Goal: Use online tool/utility: Use online tool/utility

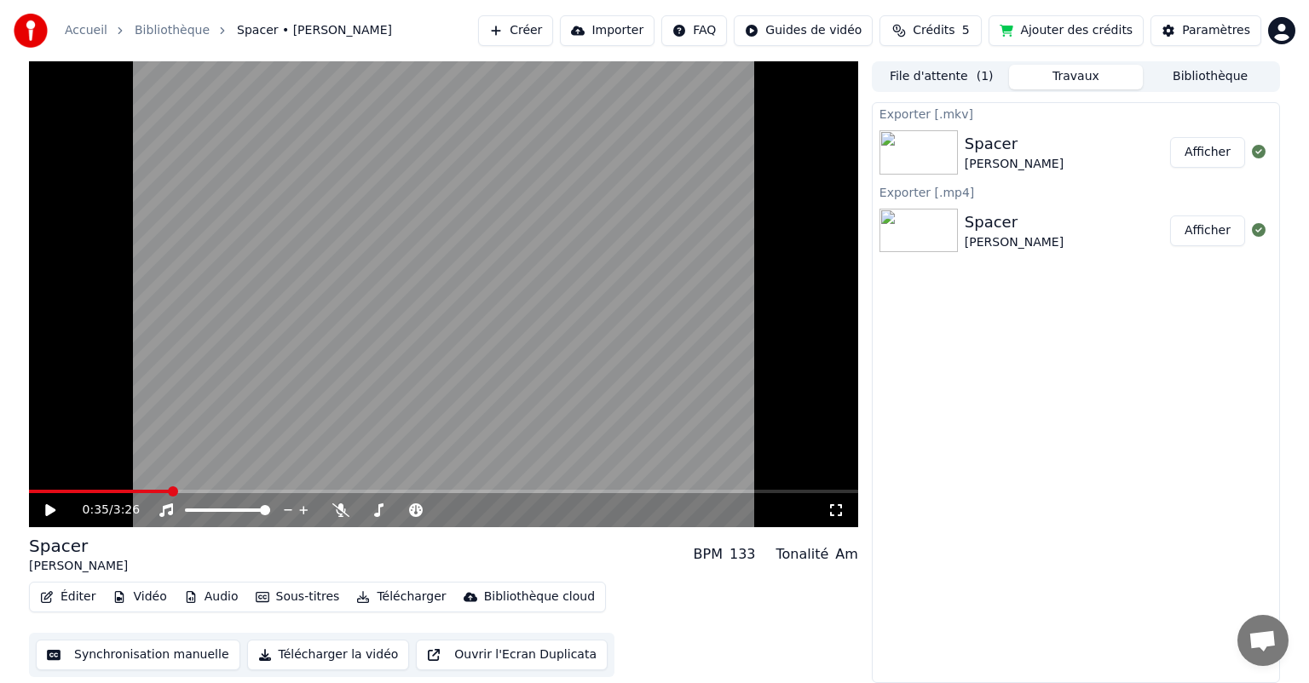
click at [1202, 152] on button "Afficher" at bounding box center [1207, 152] width 75 height 31
click at [487, 655] on button "Ouvrir l'Ecran Duplicata" at bounding box center [512, 655] width 192 height 31
click at [364, 514] on span at bounding box center [369, 510] width 10 height 10
click at [375, 511] on span at bounding box center [402, 510] width 85 height 3
click at [367, 514] on span at bounding box center [371, 510] width 10 height 10
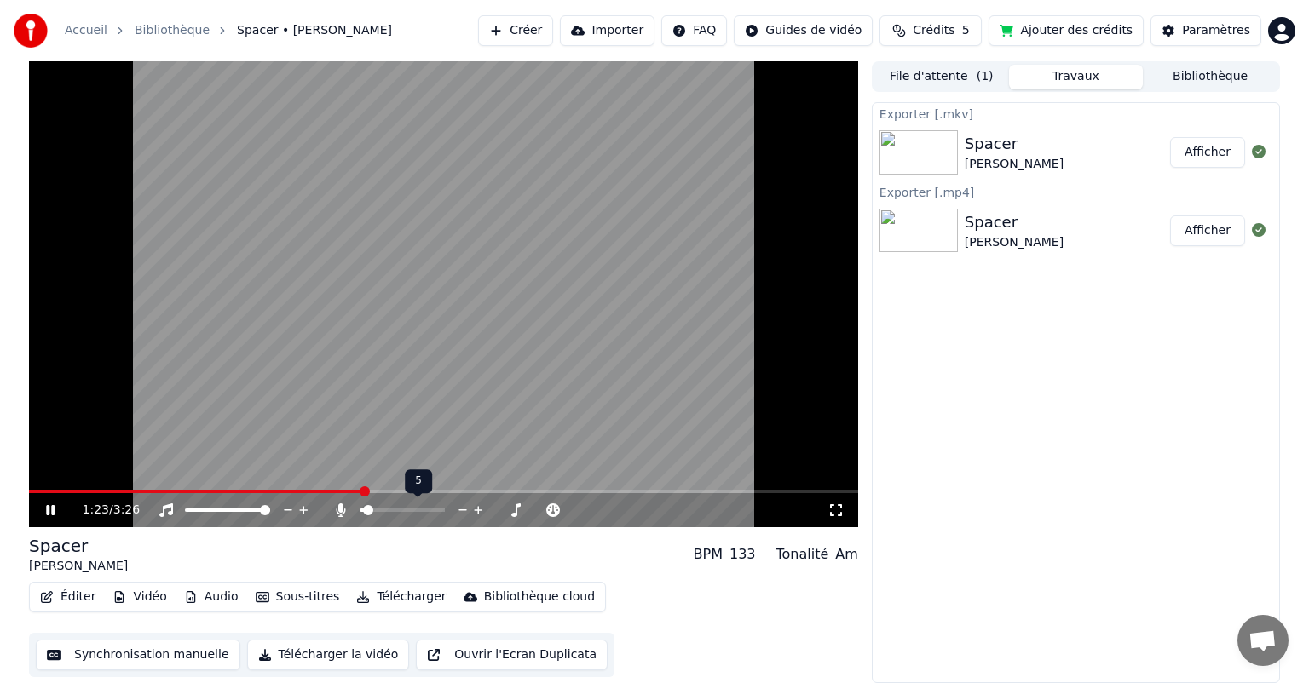
click at [363, 511] on span at bounding box center [368, 510] width 10 height 10
click at [481, 513] on span at bounding box center [477, 510] width 10 height 10
click at [442, 515] on span at bounding box center [440, 510] width 10 height 10
click at [336, 508] on icon at bounding box center [340, 511] width 17 height 14
click at [395, 511] on span at bounding box center [396, 510] width 10 height 10
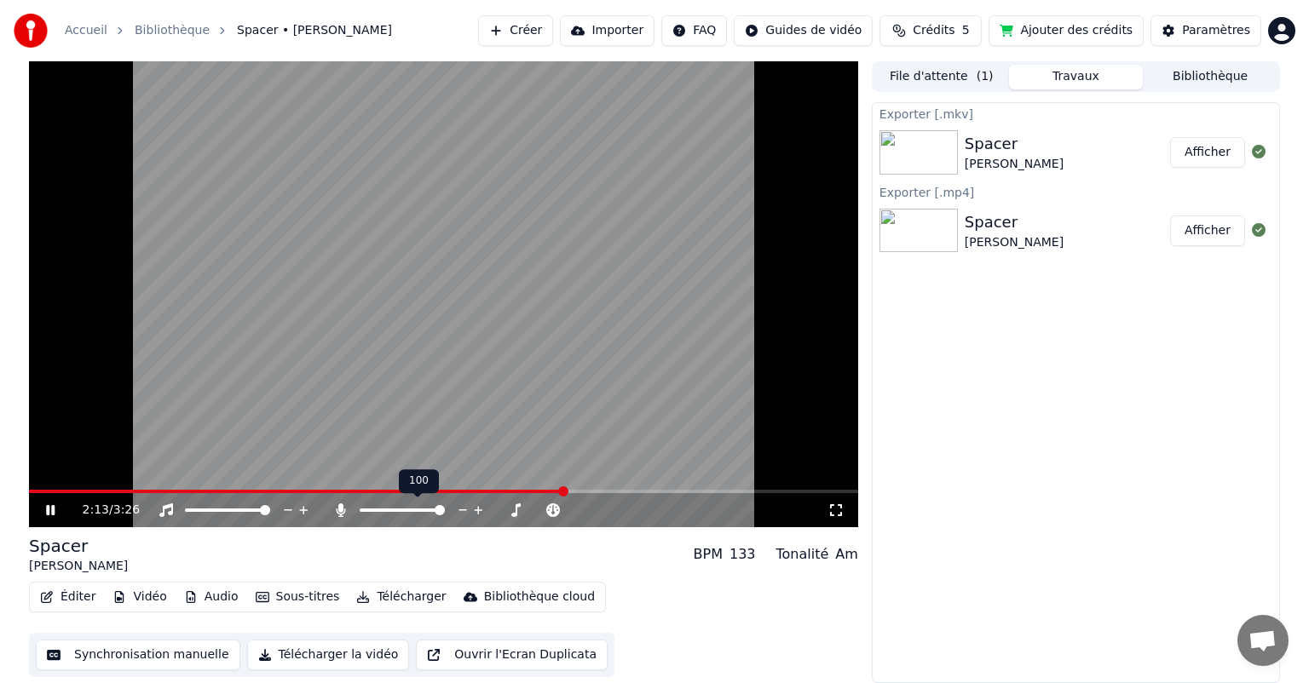
click at [445, 512] on span at bounding box center [440, 510] width 10 height 10
click at [95, 494] on div "2:26 / 3:26" at bounding box center [443, 510] width 829 height 34
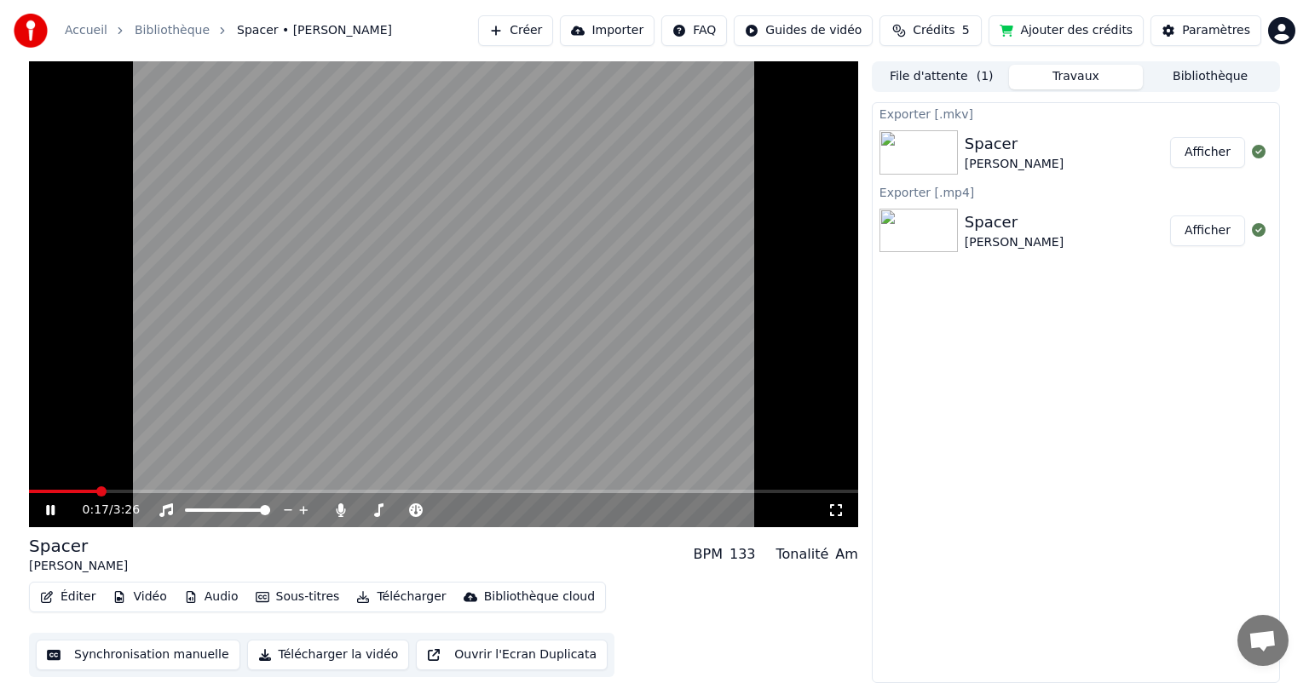
click at [95, 492] on span at bounding box center [63, 491] width 68 height 3
click at [48, 504] on icon at bounding box center [63, 511] width 40 height 14
click at [112, 651] on button "Synchronisation manuelle" at bounding box center [138, 655] width 204 height 31
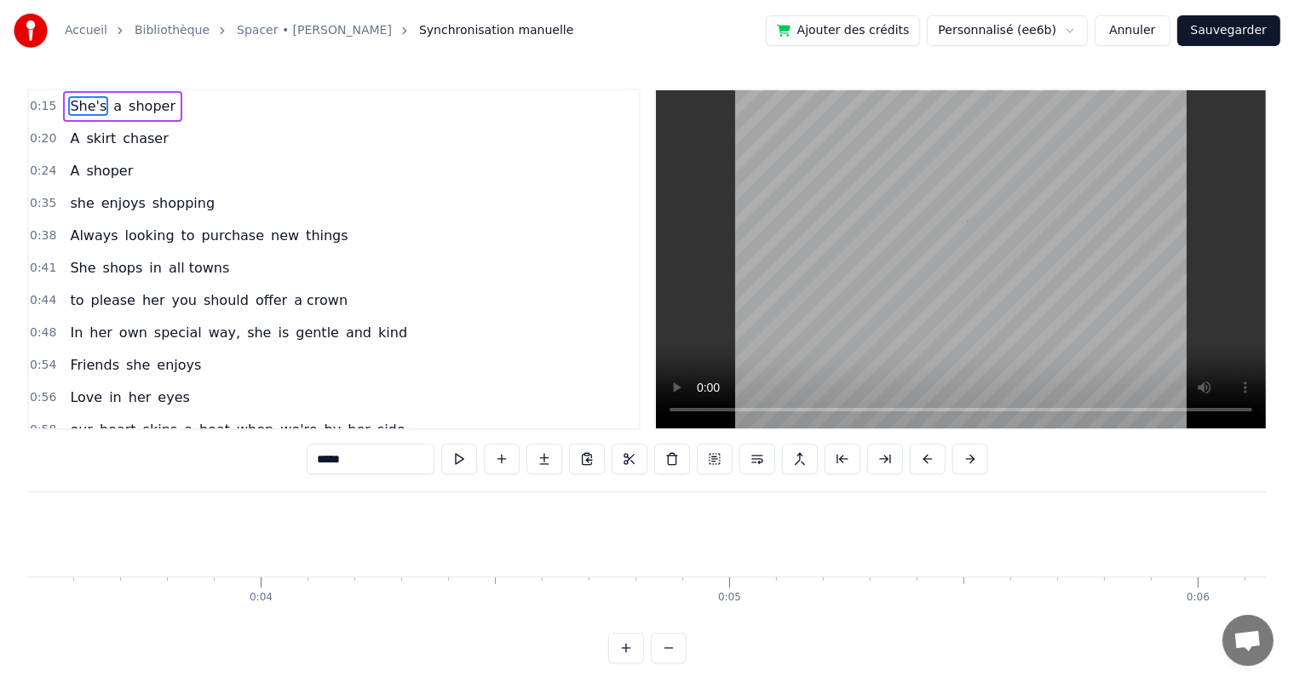
scroll to position [0, 7083]
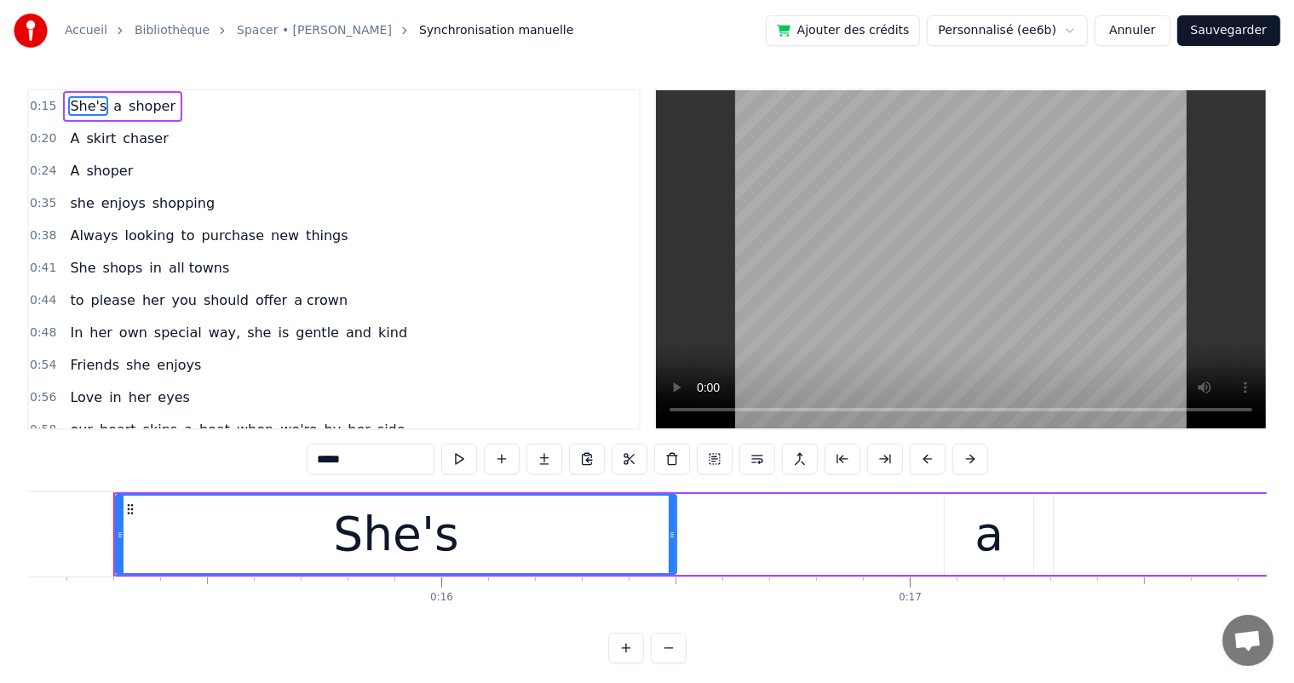
click at [77, 201] on span "she" at bounding box center [81, 203] width 27 height 20
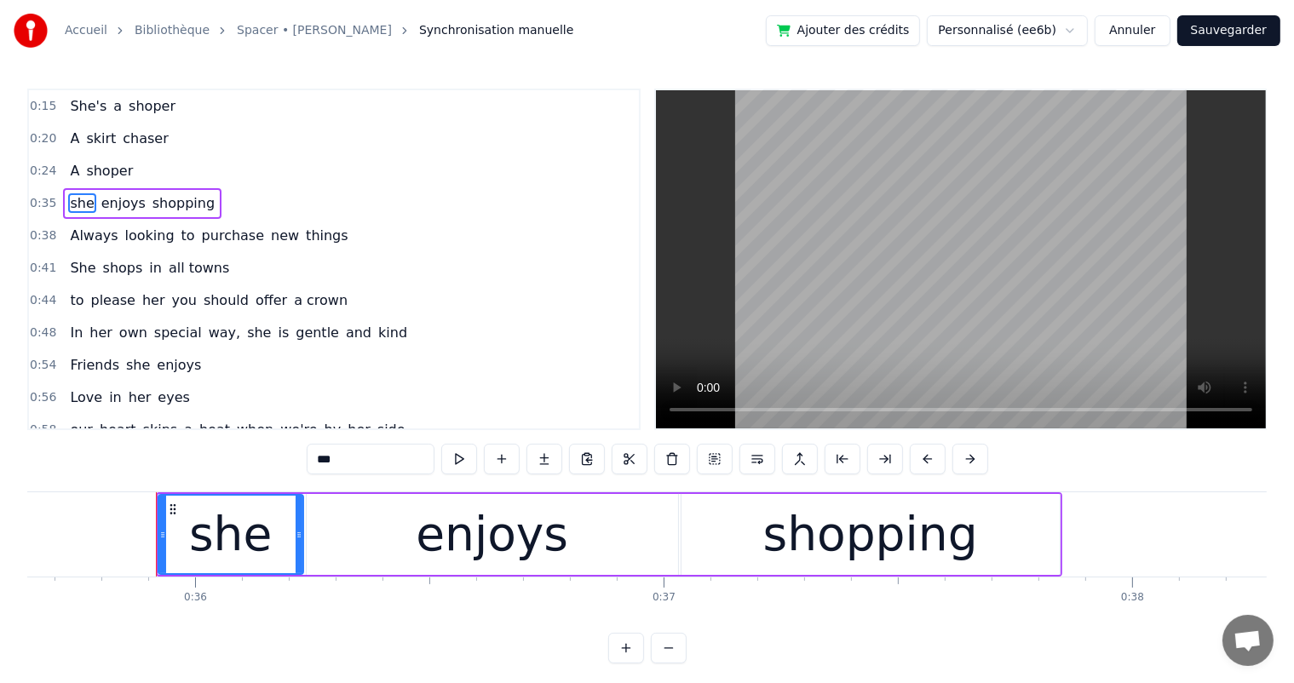
scroll to position [0, 16744]
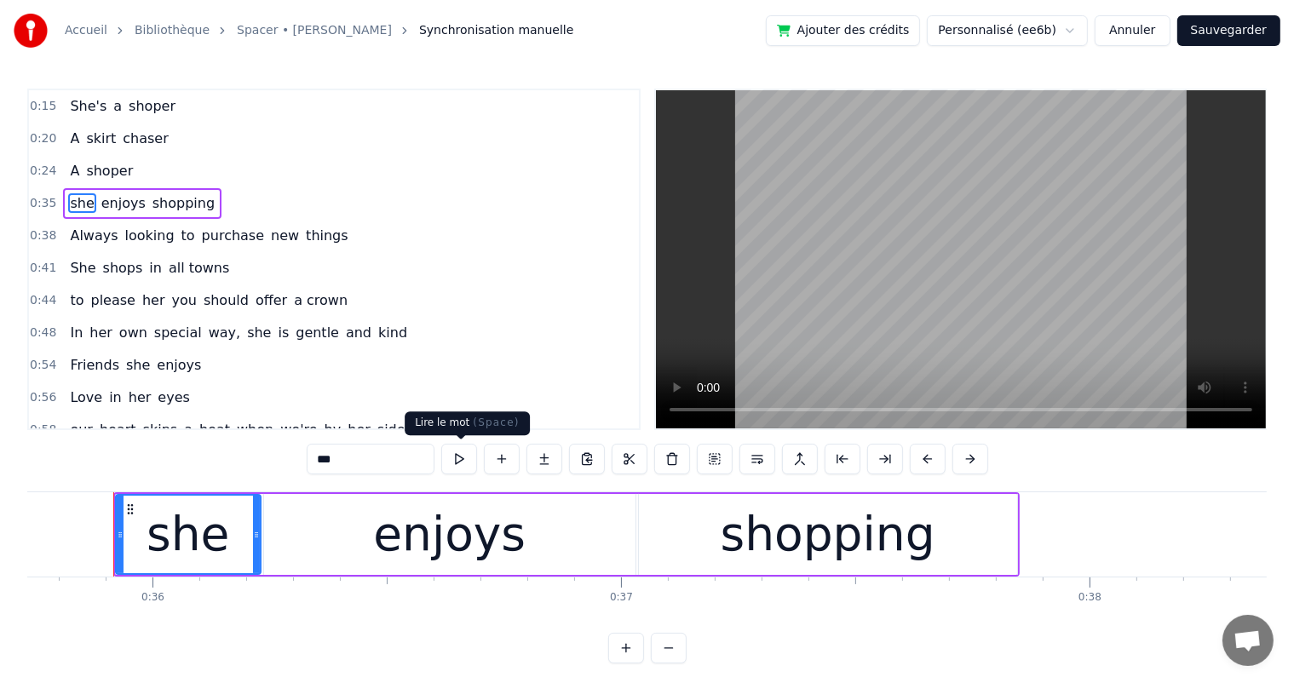
click at [453, 458] on button at bounding box center [459, 459] width 36 height 31
click at [115, 197] on span "enjoys" at bounding box center [124, 203] width 48 height 20
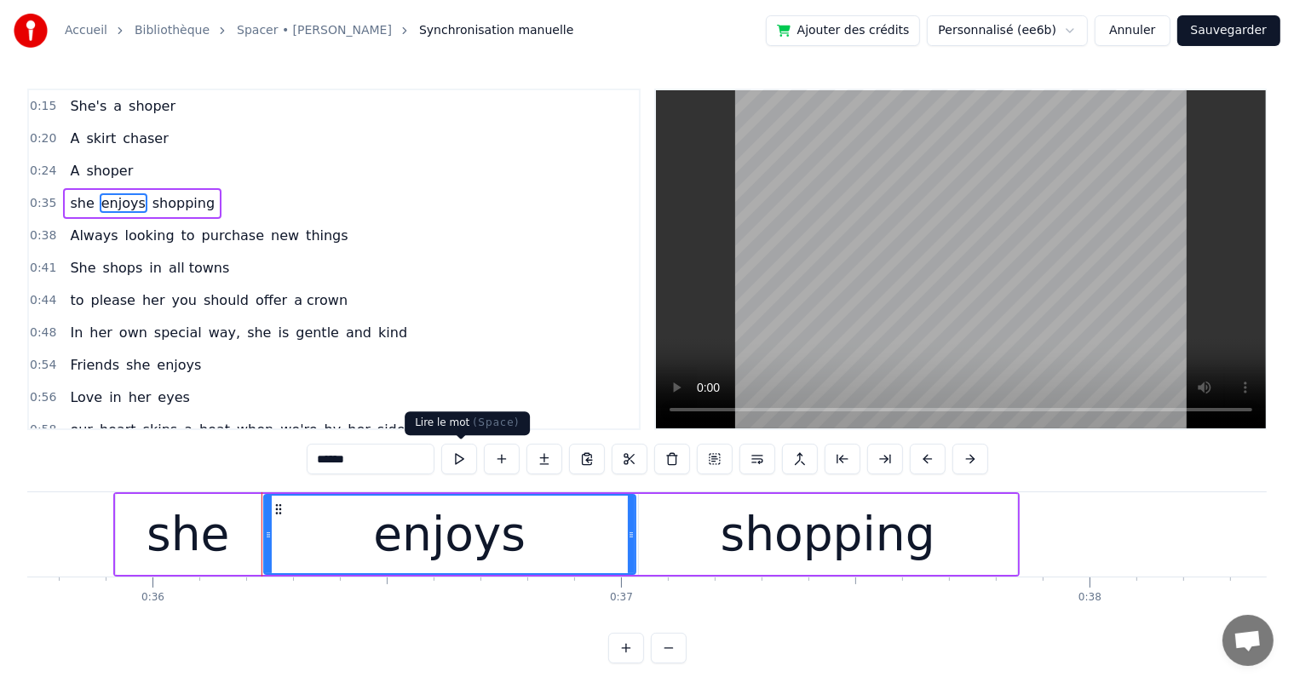
click at [462, 459] on button at bounding box center [459, 459] width 36 height 31
click at [184, 196] on span "shopping" at bounding box center [184, 203] width 66 height 20
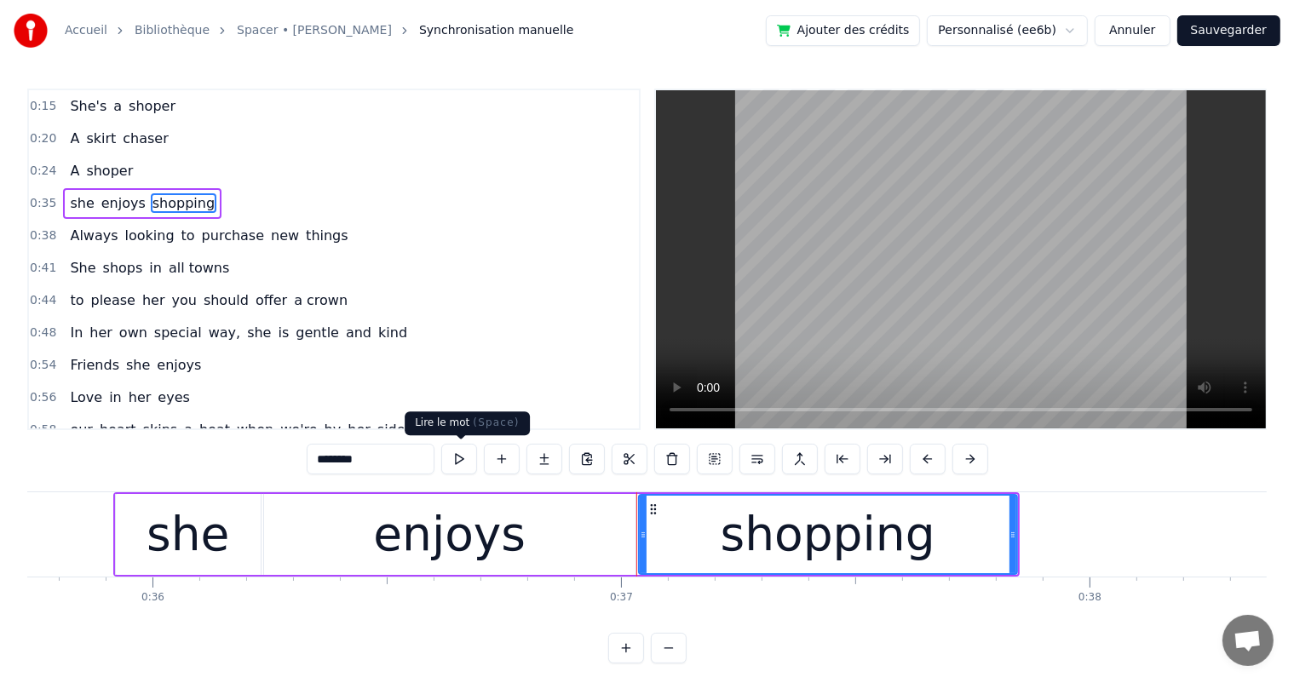
click at [463, 456] on button at bounding box center [459, 459] width 36 height 31
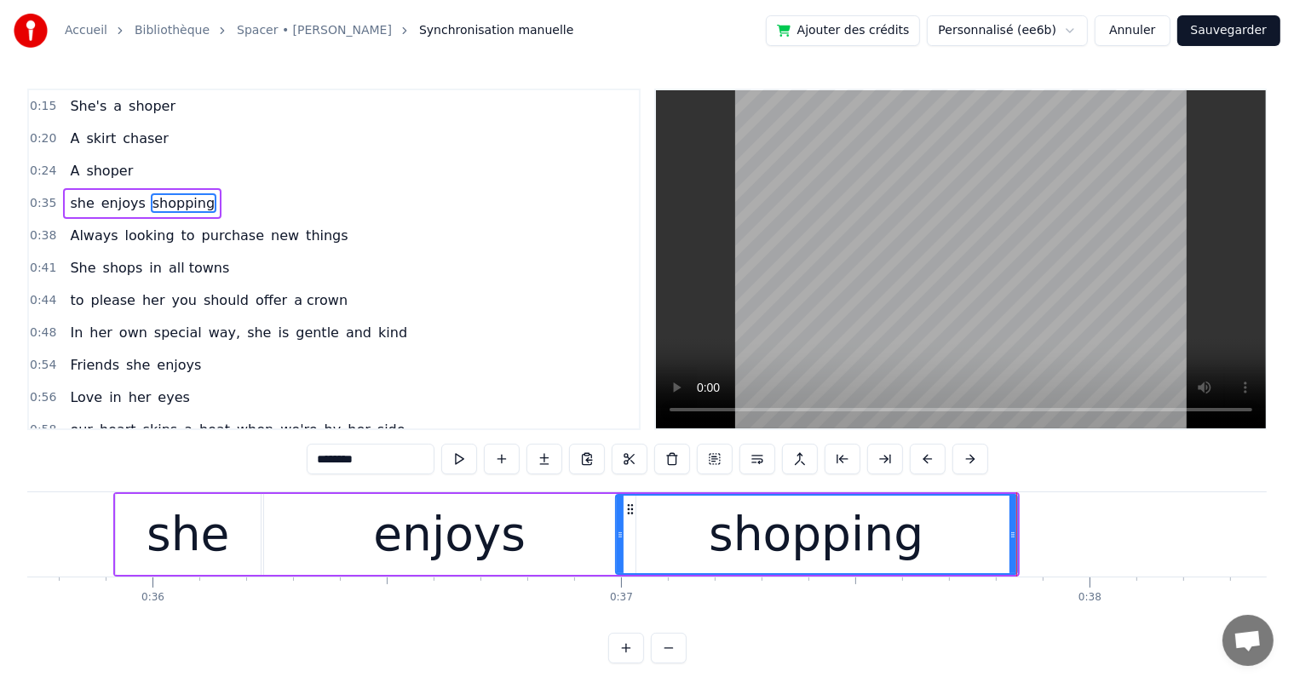
drag, startPoint x: 641, startPoint y: 538, endPoint x: 617, endPoint y: 538, distance: 23.9
click at [617, 538] on icon at bounding box center [620, 535] width 7 height 14
click at [509, 538] on div "enjoys" at bounding box center [449, 534] width 153 height 71
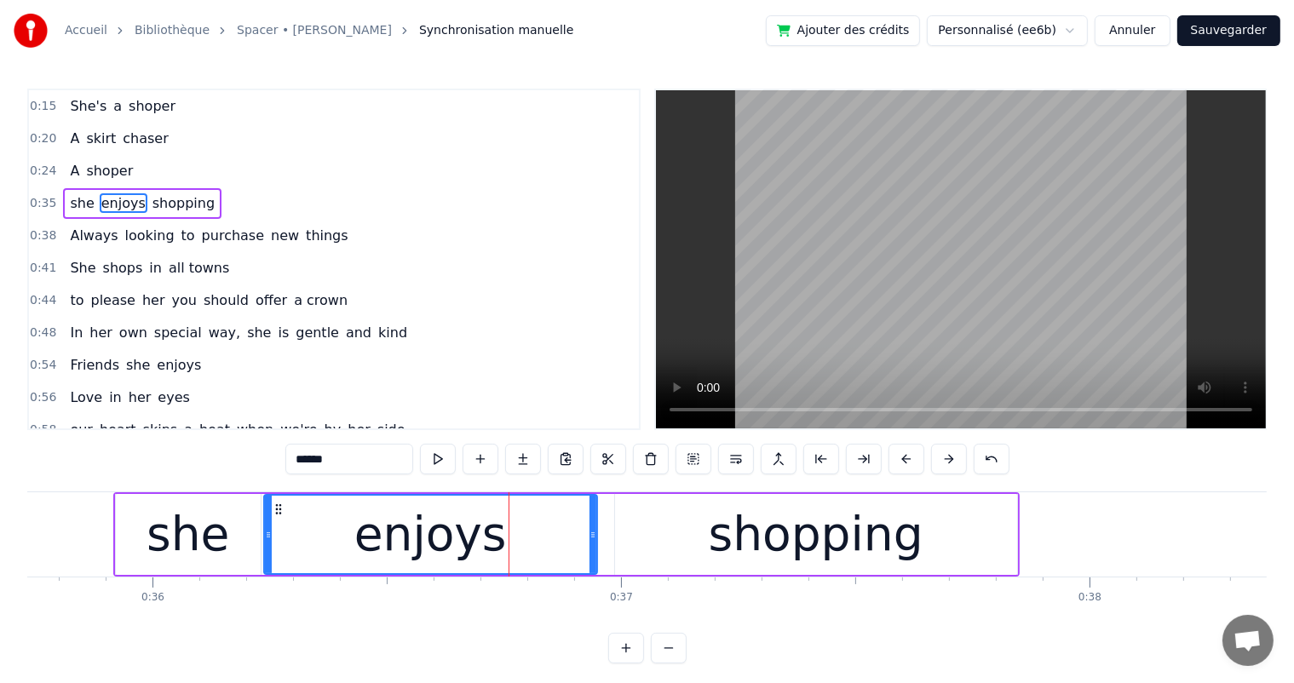
drag, startPoint x: 630, startPoint y: 542, endPoint x: 591, endPoint y: 544, distance: 38.4
click at [591, 544] on div at bounding box center [593, 535] width 7 height 78
click at [647, 553] on div "shopping" at bounding box center [816, 534] width 402 height 81
type input "********"
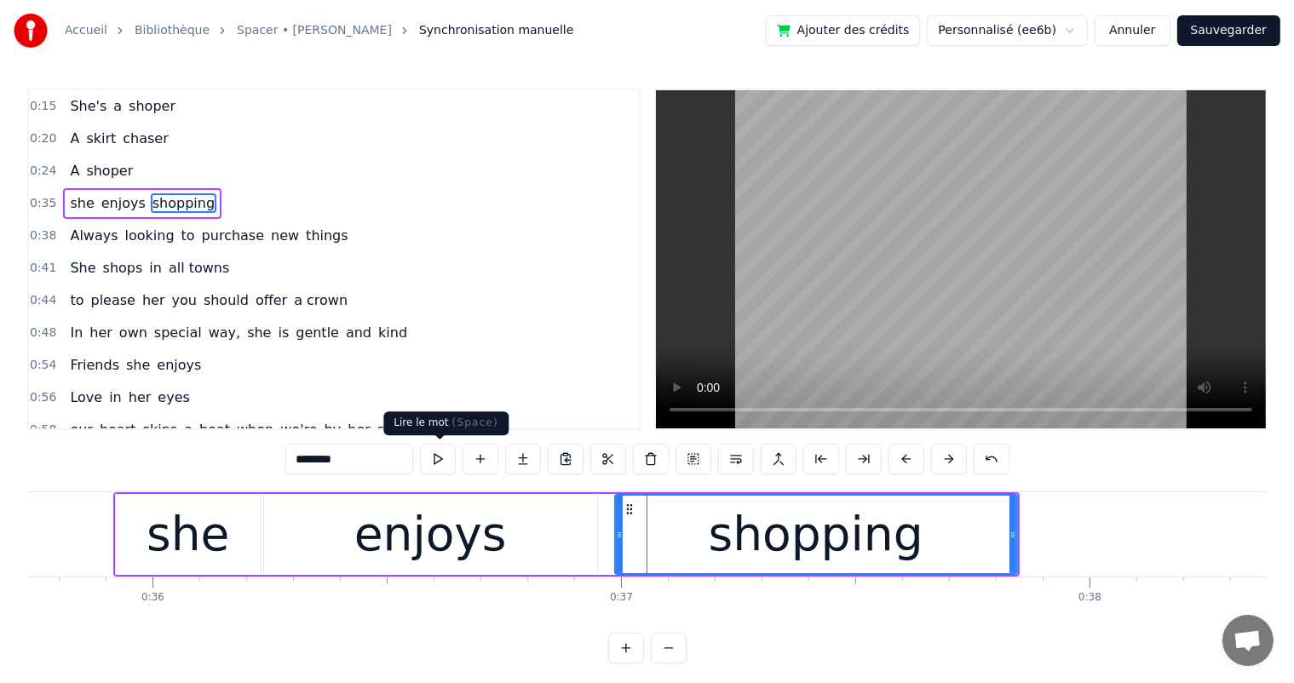
click at [445, 456] on button at bounding box center [438, 459] width 36 height 31
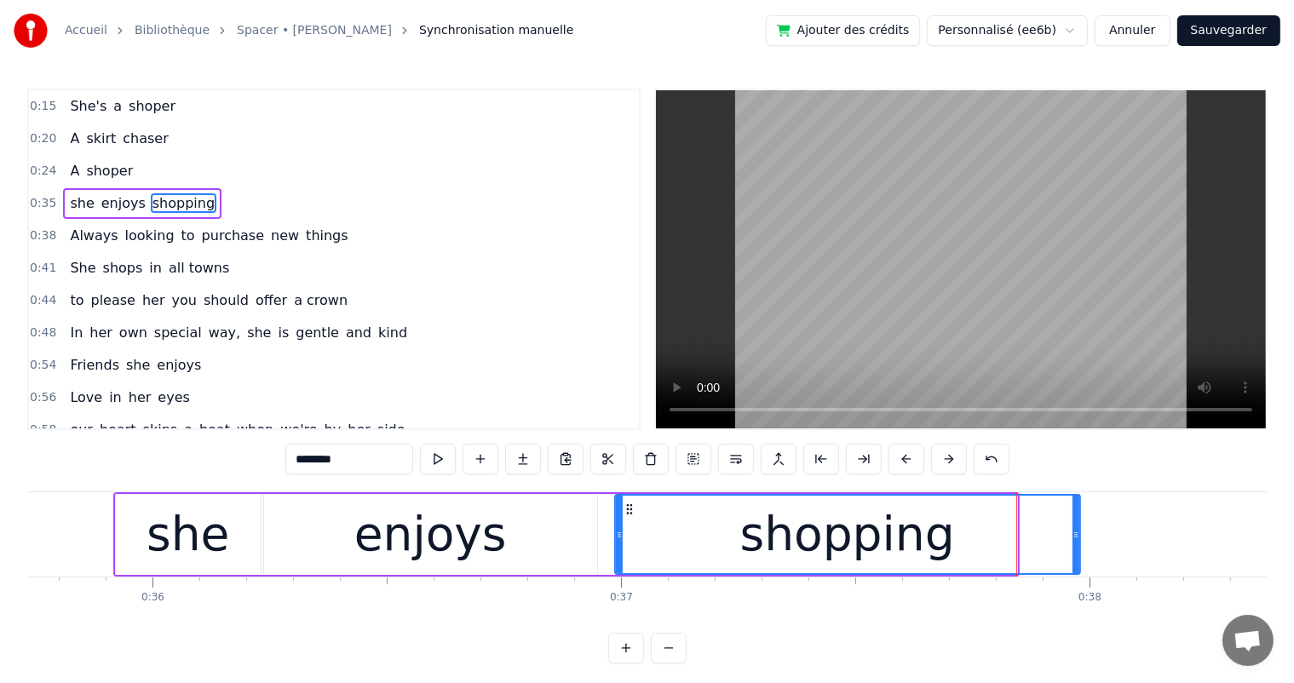
drag, startPoint x: 1011, startPoint y: 532, endPoint x: 1074, endPoint y: 535, distance: 63.1
click at [1074, 535] on icon at bounding box center [1076, 535] width 7 height 14
click at [444, 456] on button at bounding box center [438, 459] width 36 height 31
click at [83, 188] on div "she enjoys shopping" at bounding box center [142, 203] width 158 height 31
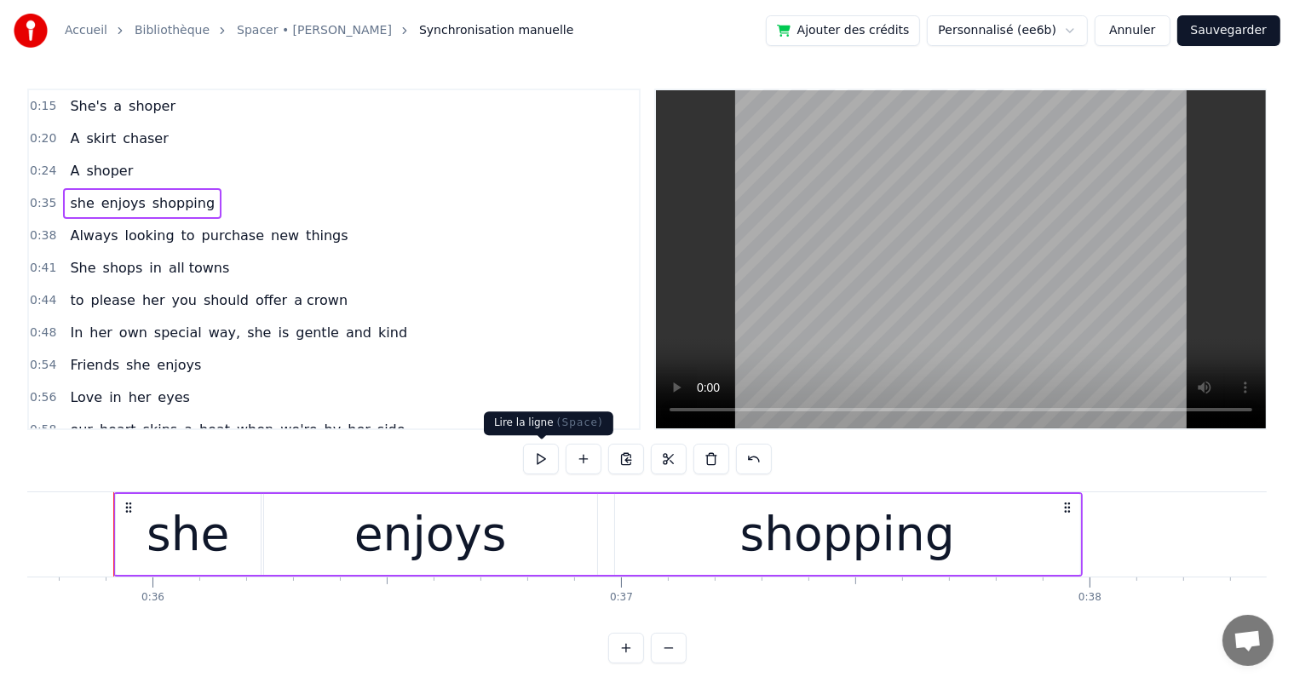
click at [542, 462] on button at bounding box center [541, 459] width 36 height 31
click at [453, 555] on div "enjoys" at bounding box center [430, 534] width 153 height 71
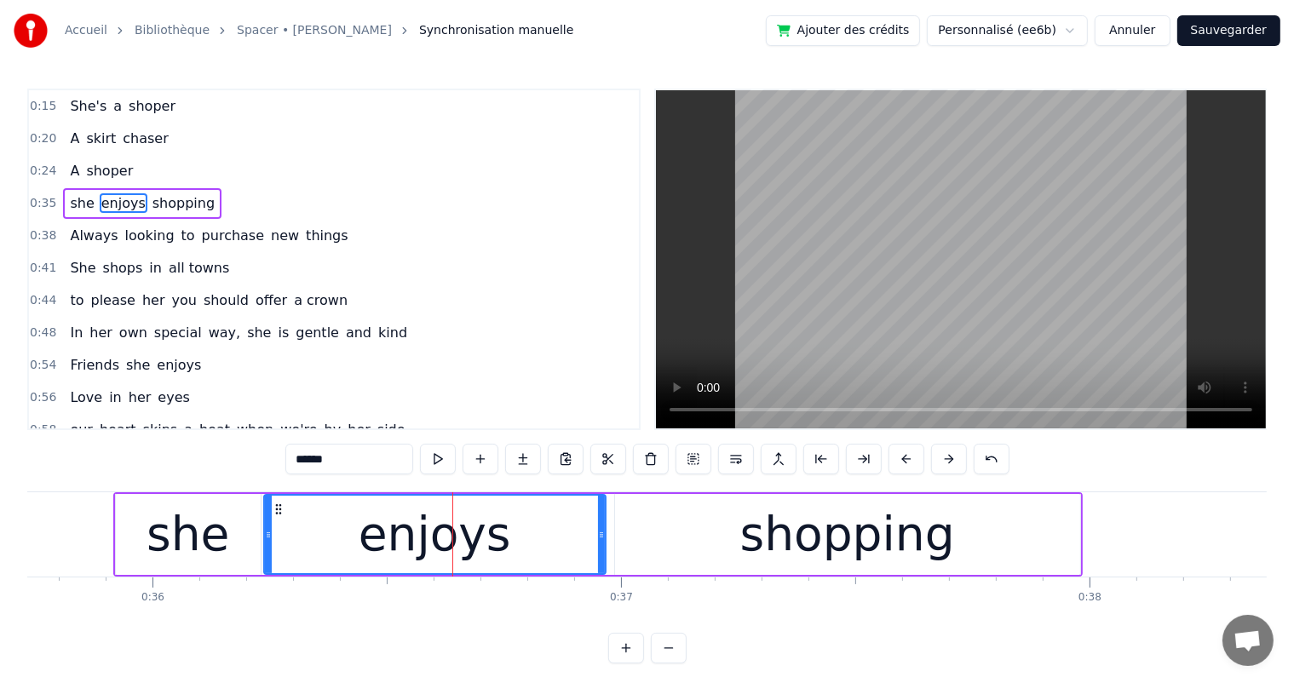
drag, startPoint x: 594, startPoint y: 532, endPoint x: 602, endPoint y: 533, distance: 8.7
click at [602, 533] on icon at bounding box center [601, 535] width 7 height 14
click at [68, 193] on span "she" at bounding box center [81, 203] width 27 height 20
type input "***"
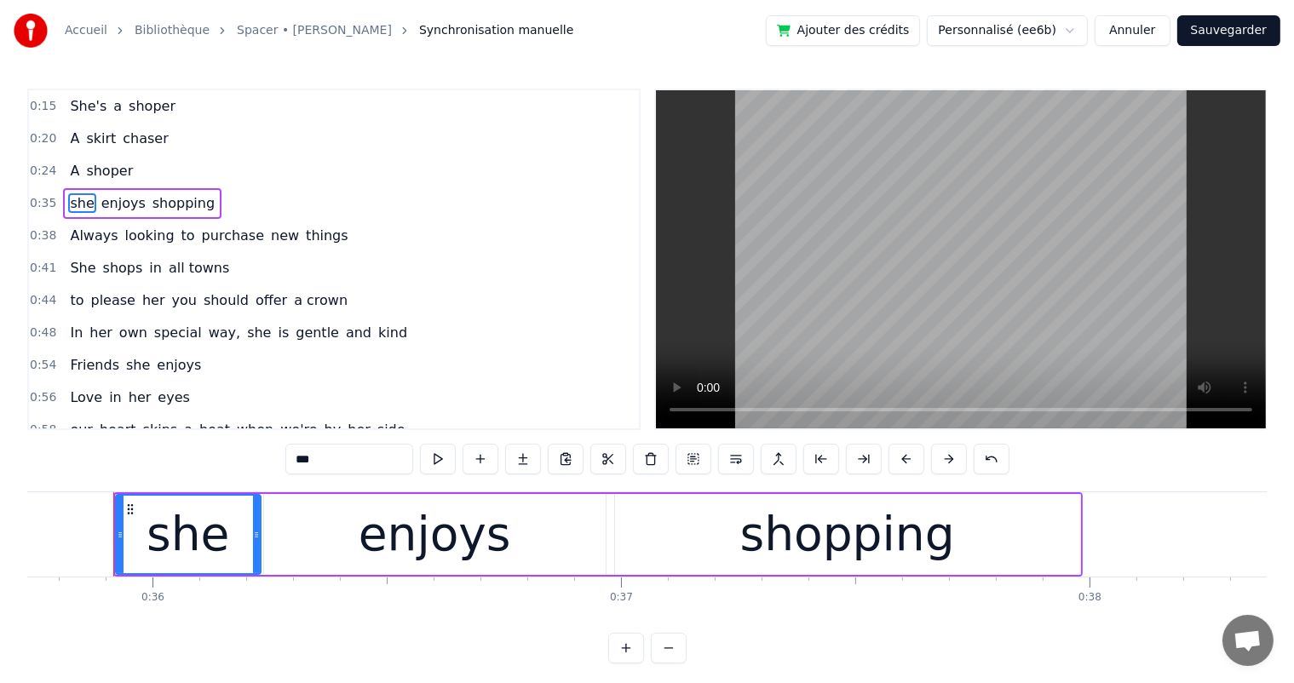
click at [92, 188] on div "she enjoys shopping" at bounding box center [142, 203] width 158 height 31
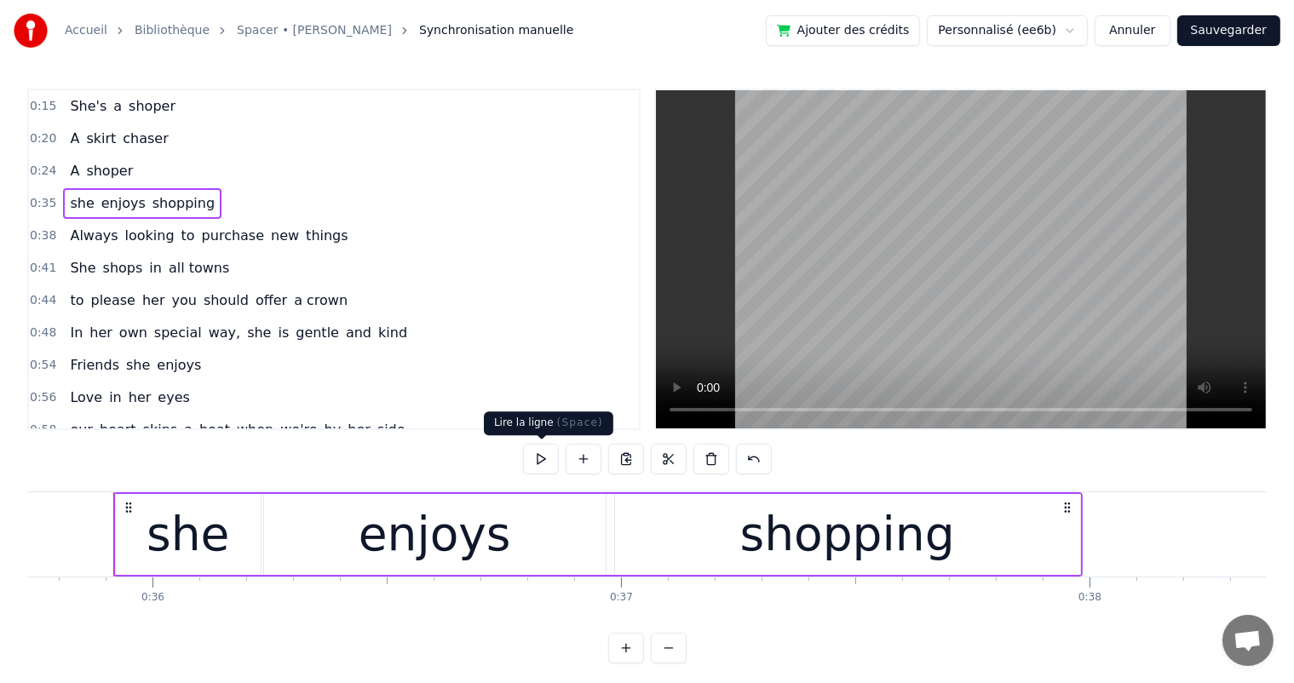
click at [555, 453] on button at bounding box center [541, 459] width 36 height 31
click at [550, 452] on button at bounding box center [541, 459] width 36 height 31
click at [84, 221] on div "Always looking to purchase new things" at bounding box center [208, 236] width 291 height 31
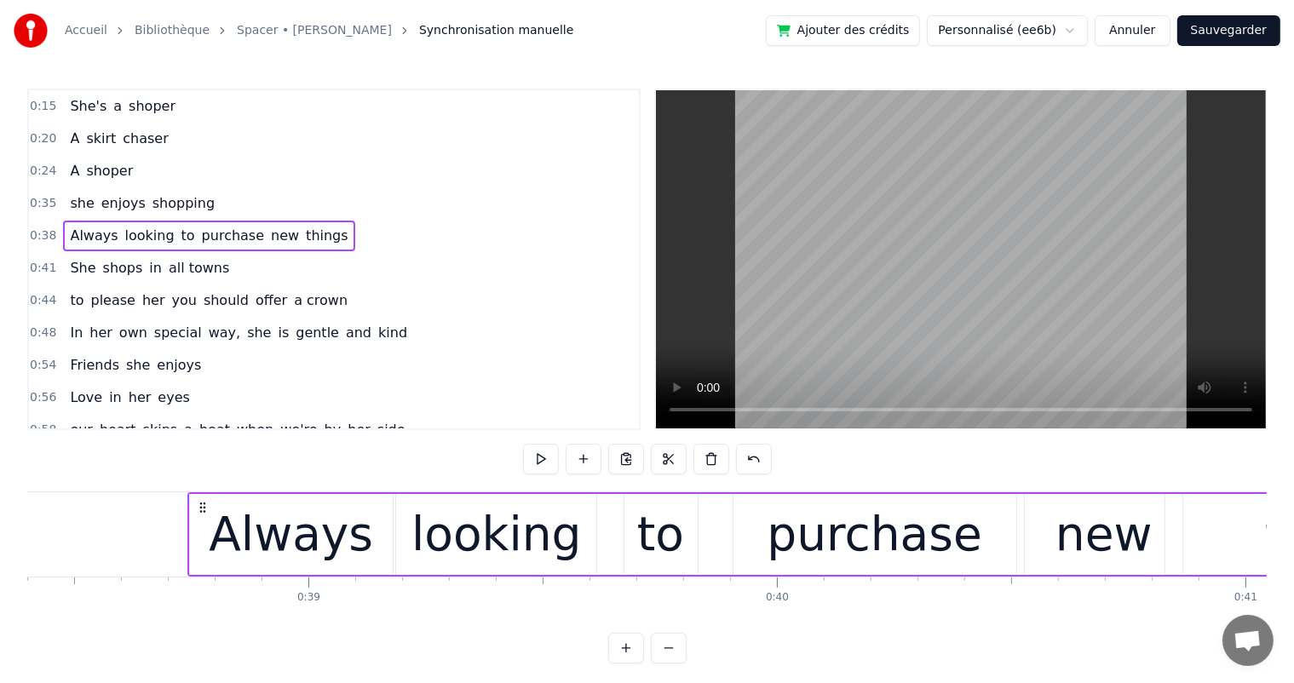
scroll to position [0, 18068]
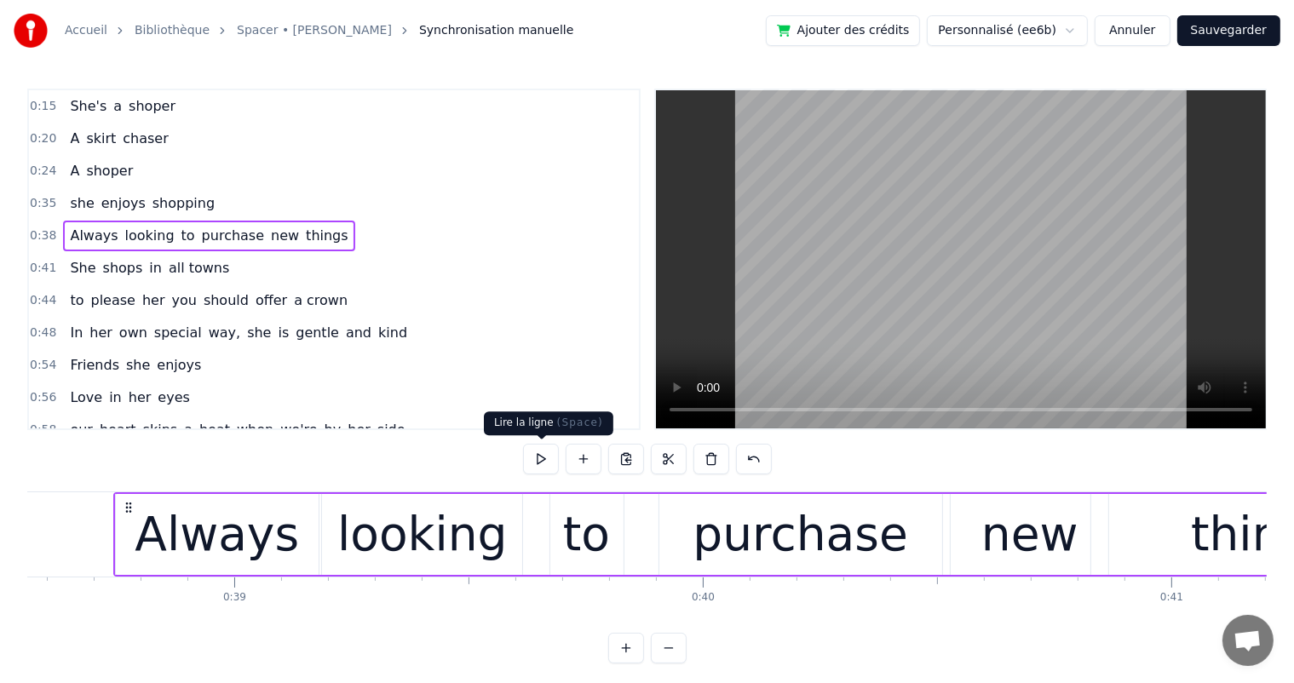
click at [555, 450] on button at bounding box center [541, 459] width 36 height 31
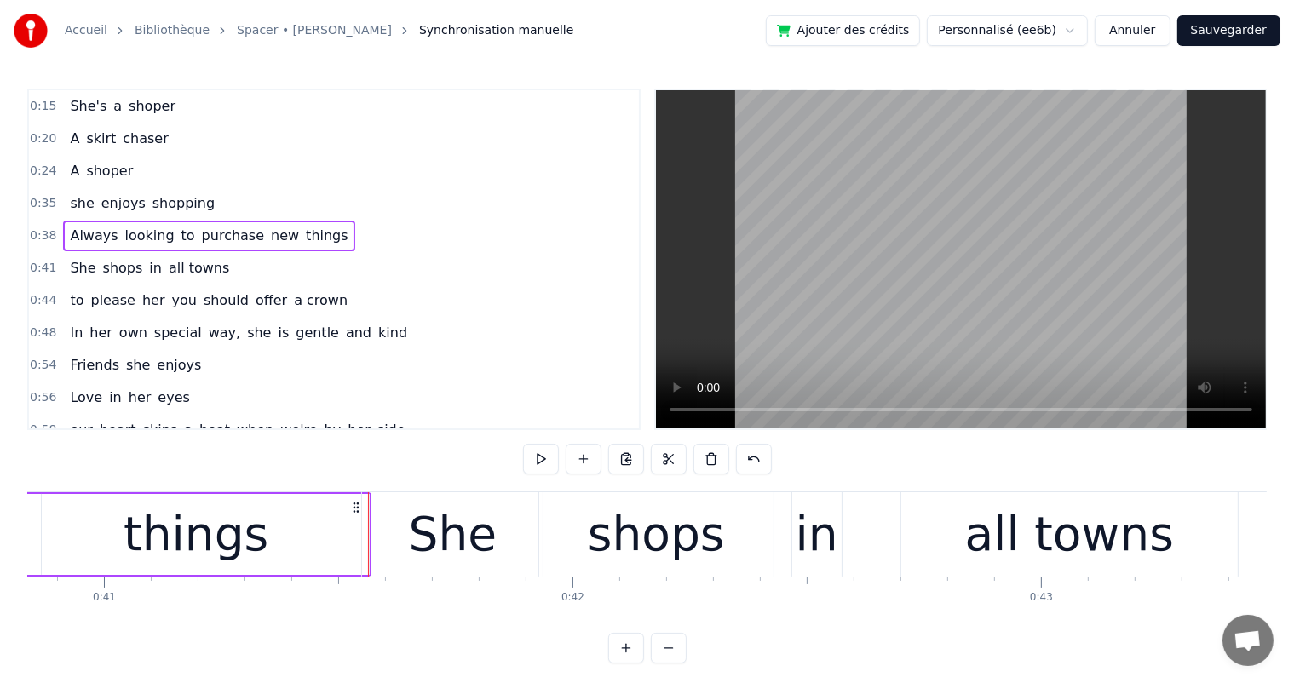
scroll to position [0, 19173]
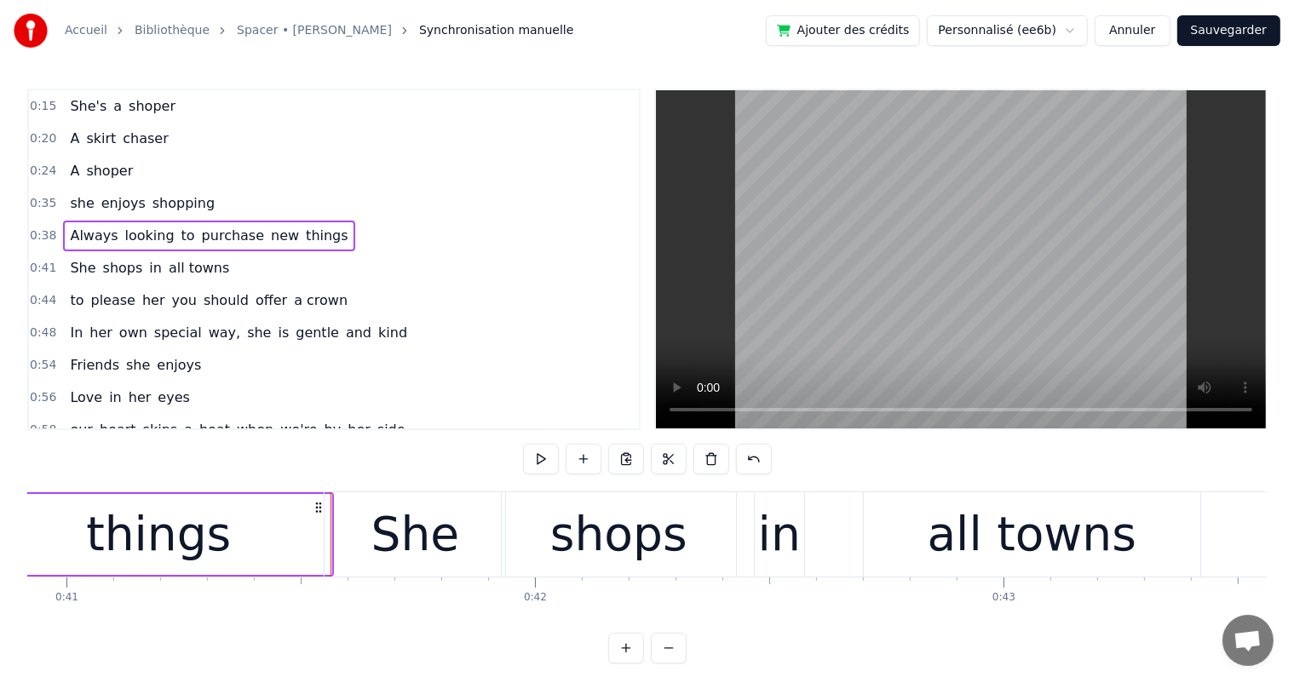
click at [147, 253] on div "She shops in all towns" at bounding box center [149, 268] width 173 height 31
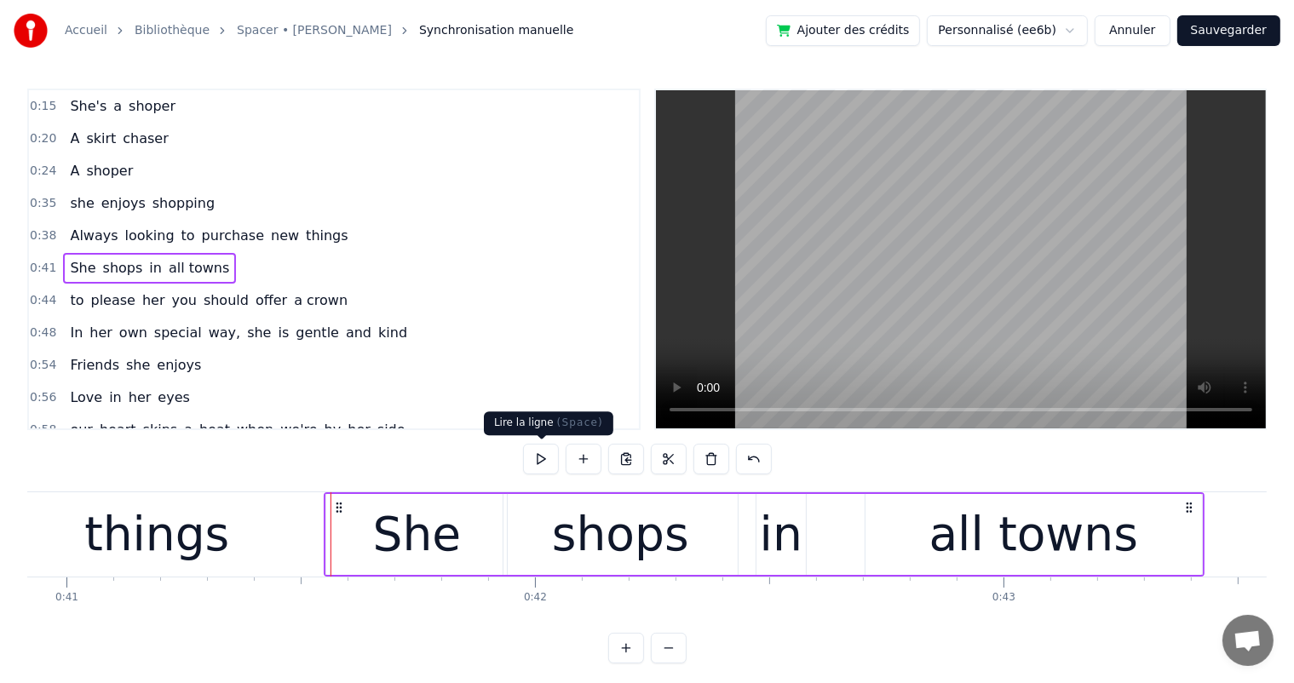
click at [546, 459] on button at bounding box center [541, 459] width 36 height 31
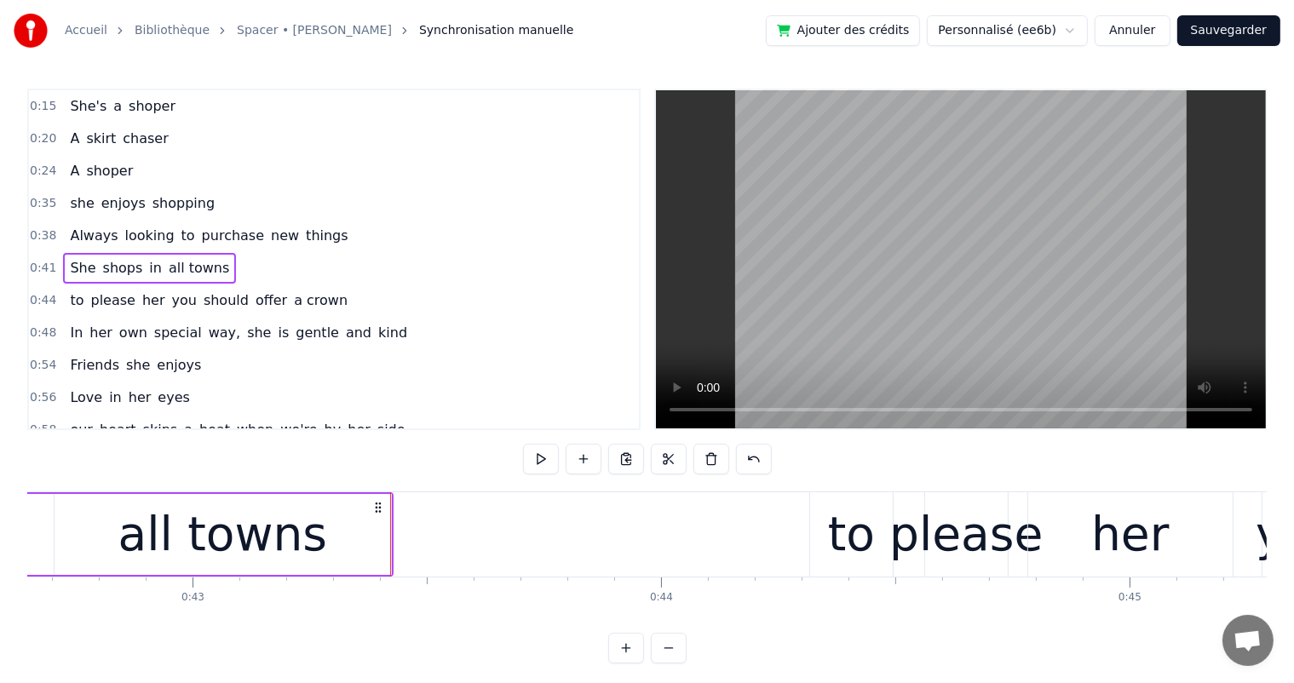
scroll to position [0, 20261]
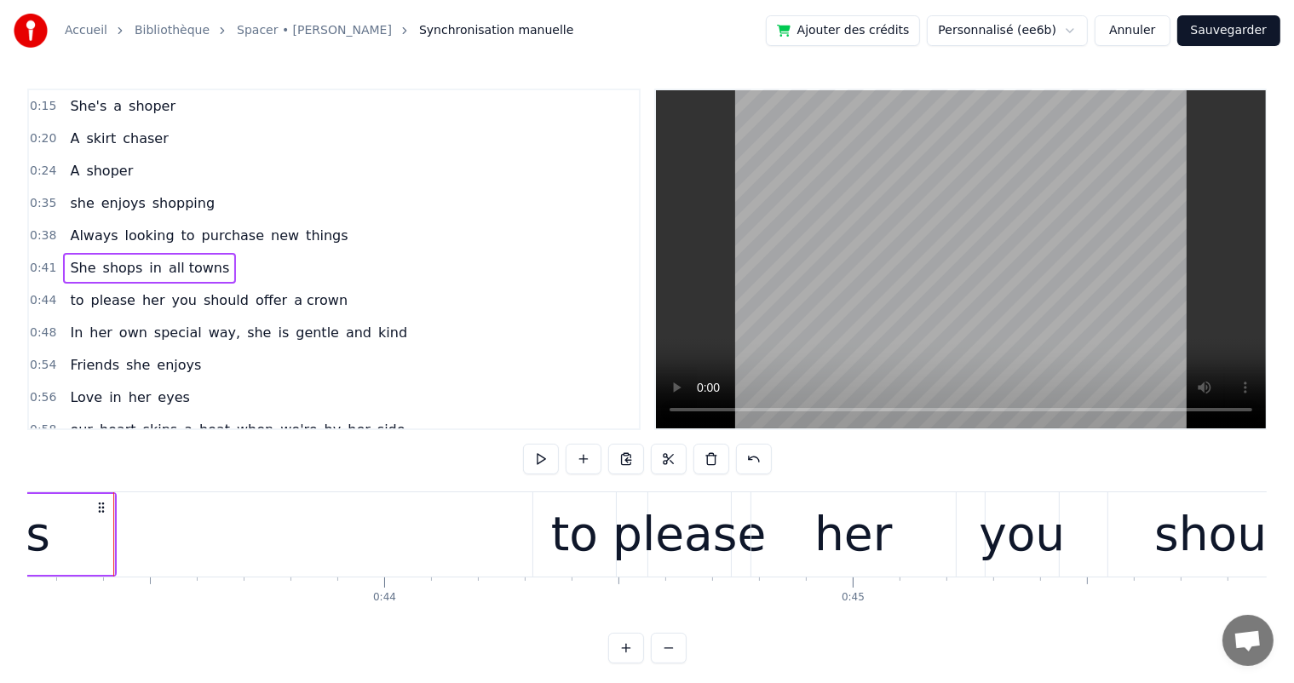
click at [266, 285] on div "to please her you should offer a crown" at bounding box center [208, 300] width 291 height 31
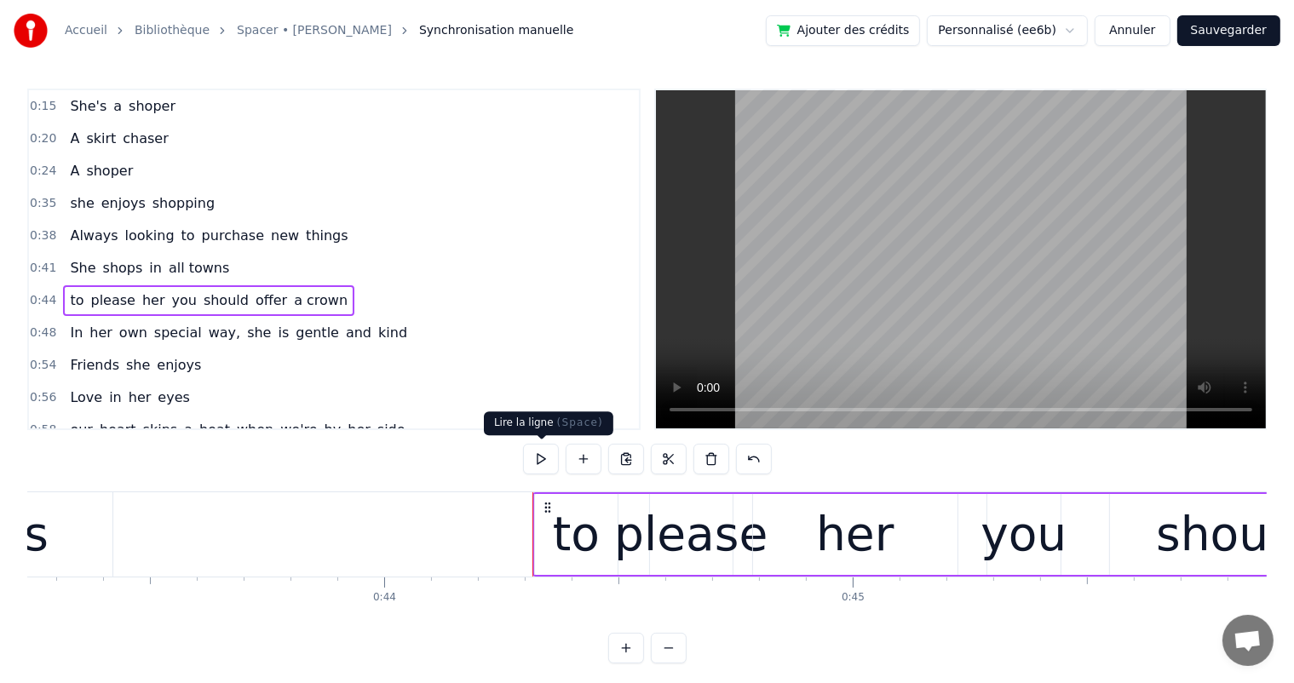
click at [535, 458] on button at bounding box center [541, 459] width 36 height 31
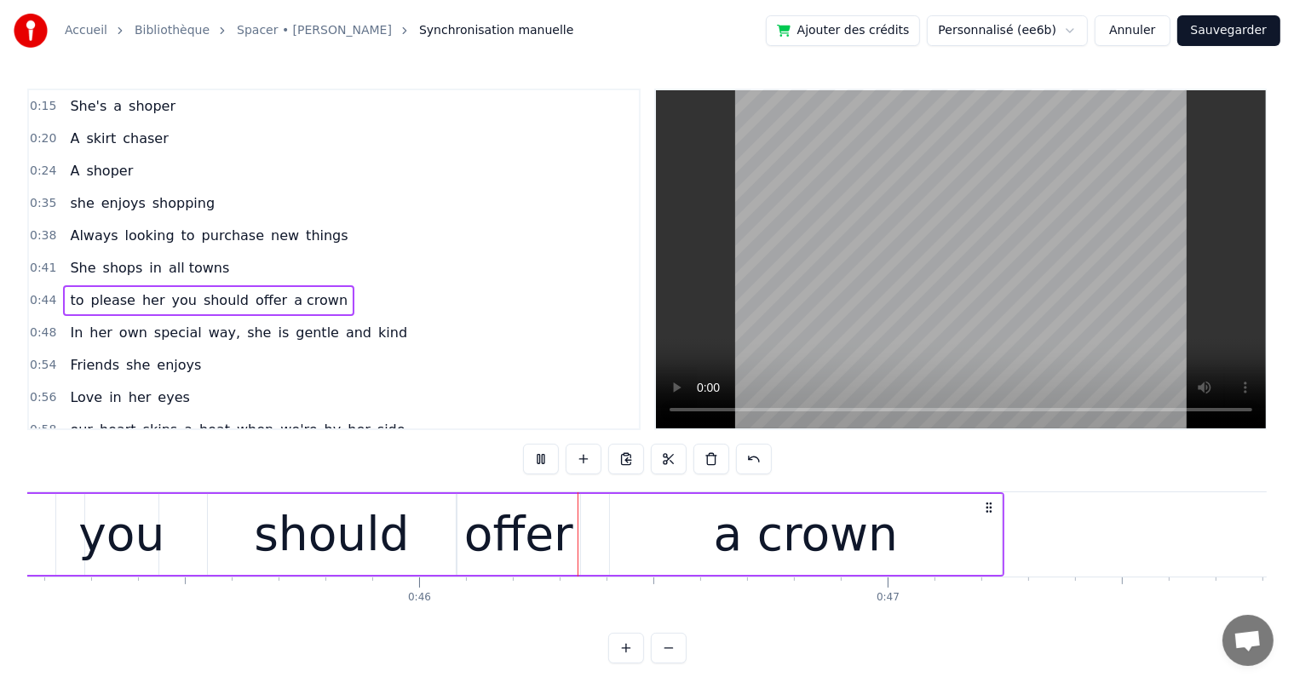
scroll to position [0, 21398]
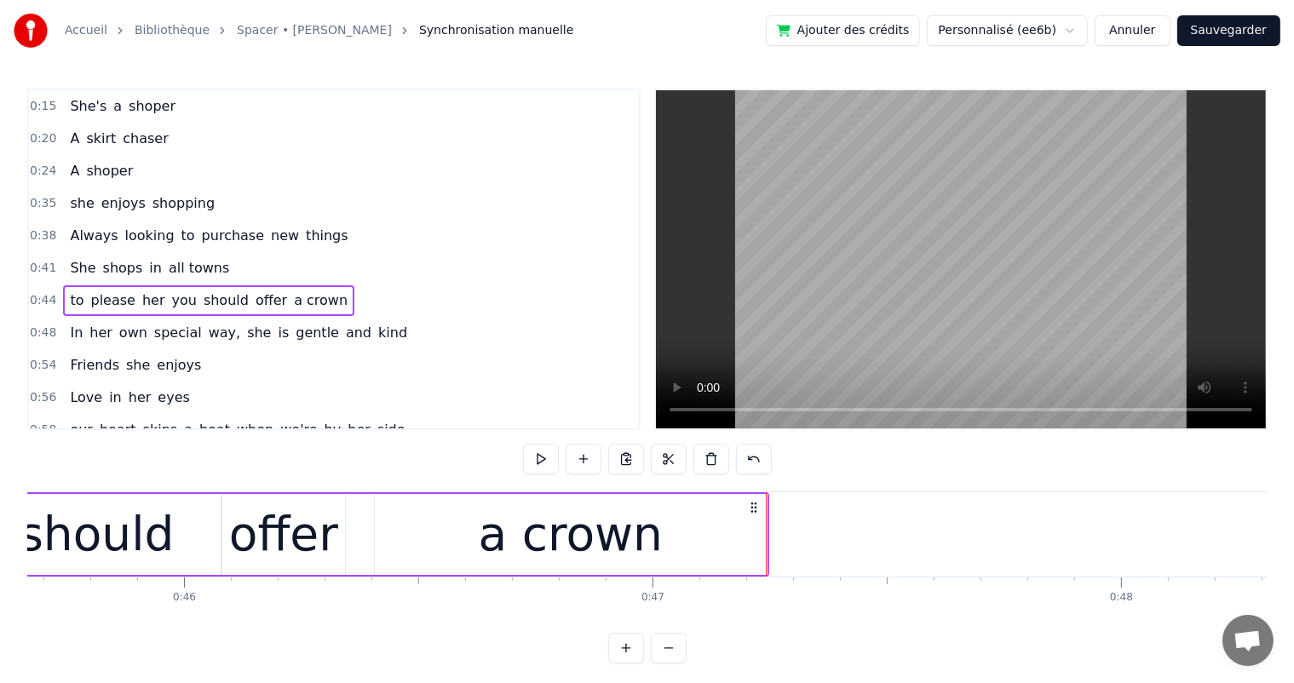
click at [750, 525] on div "a crown" at bounding box center [571, 534] width 392 height 81
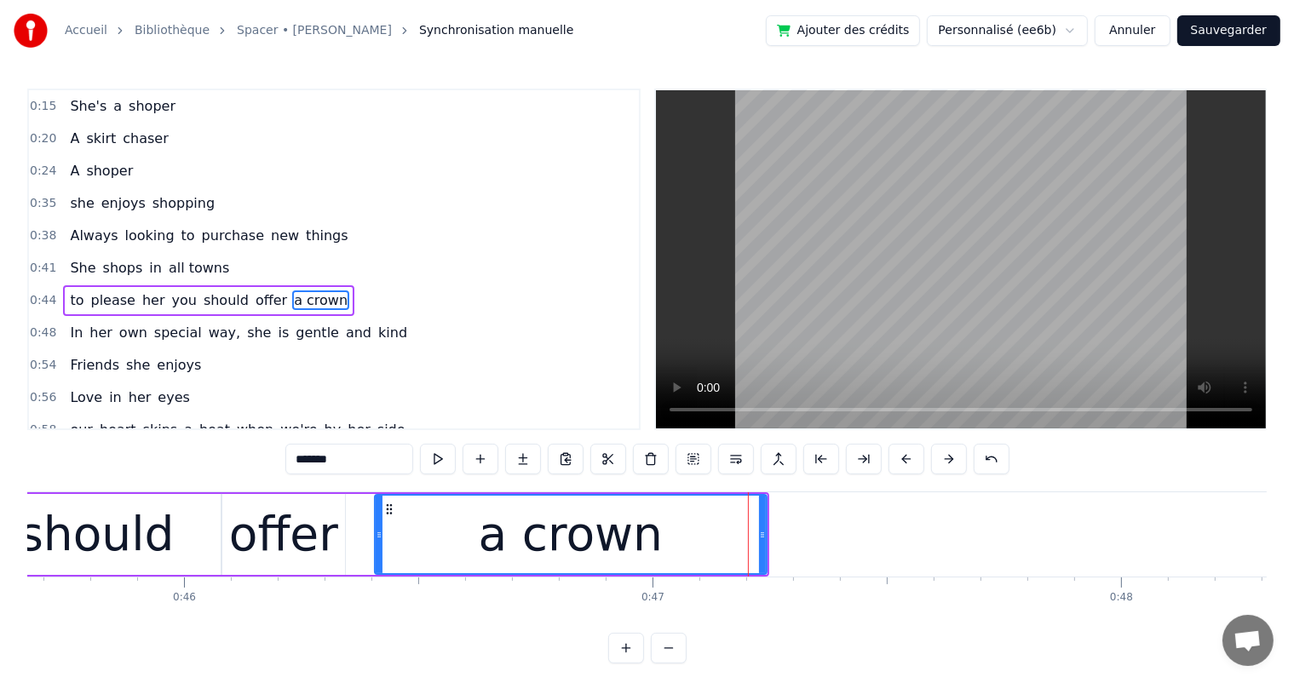
scroll to position [34, 0]
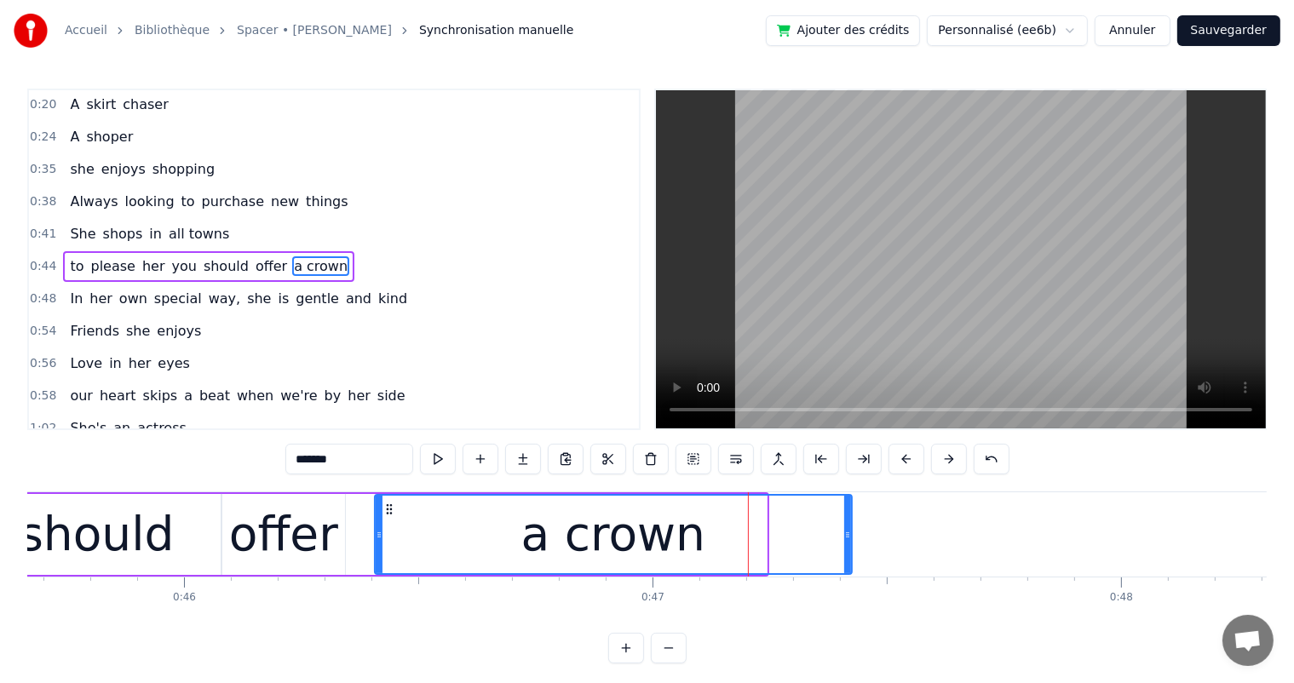
drag, startPoint x: 764, startPoint y: 525, endPoint x: 849, endPoint y: 523, distance: 85.2
click at [849, 523] on div at bounding box center [847, 535] width 7 height 78
click at [258, 286] on div "In her own special way, she is gentle and kind" at bounding box center [238, 299] width 351 height 31
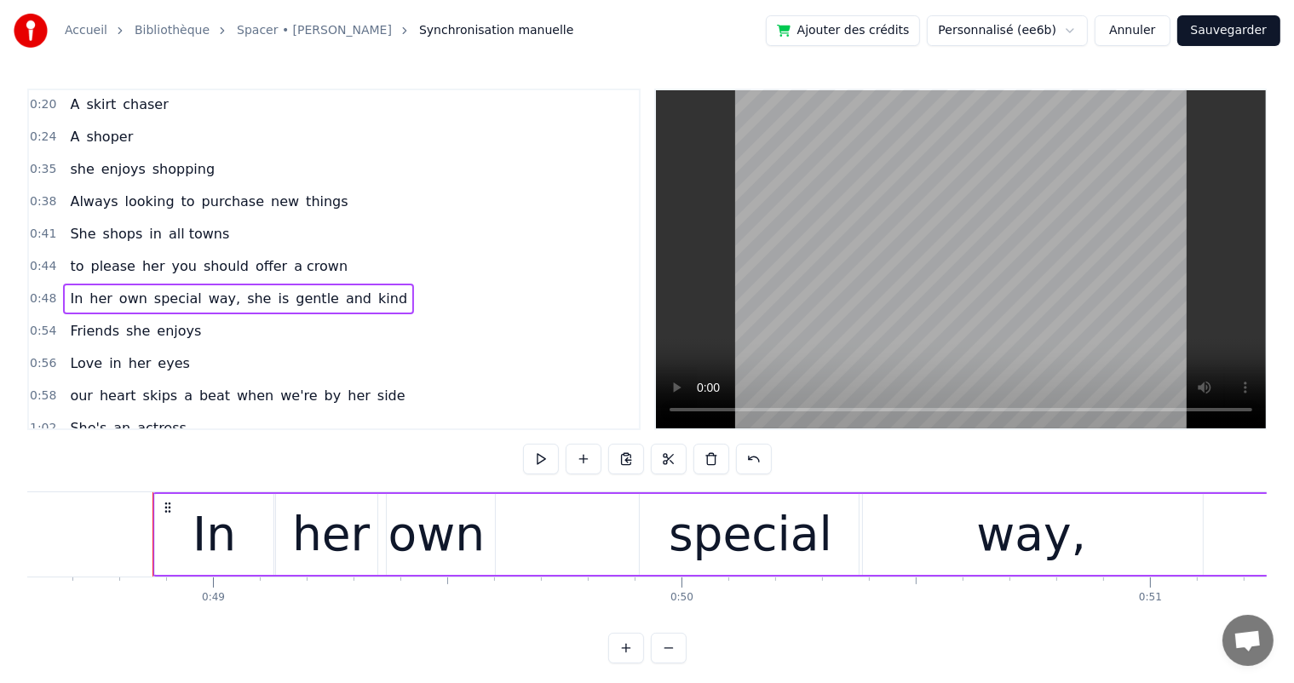
scroll to position [0, 22814]
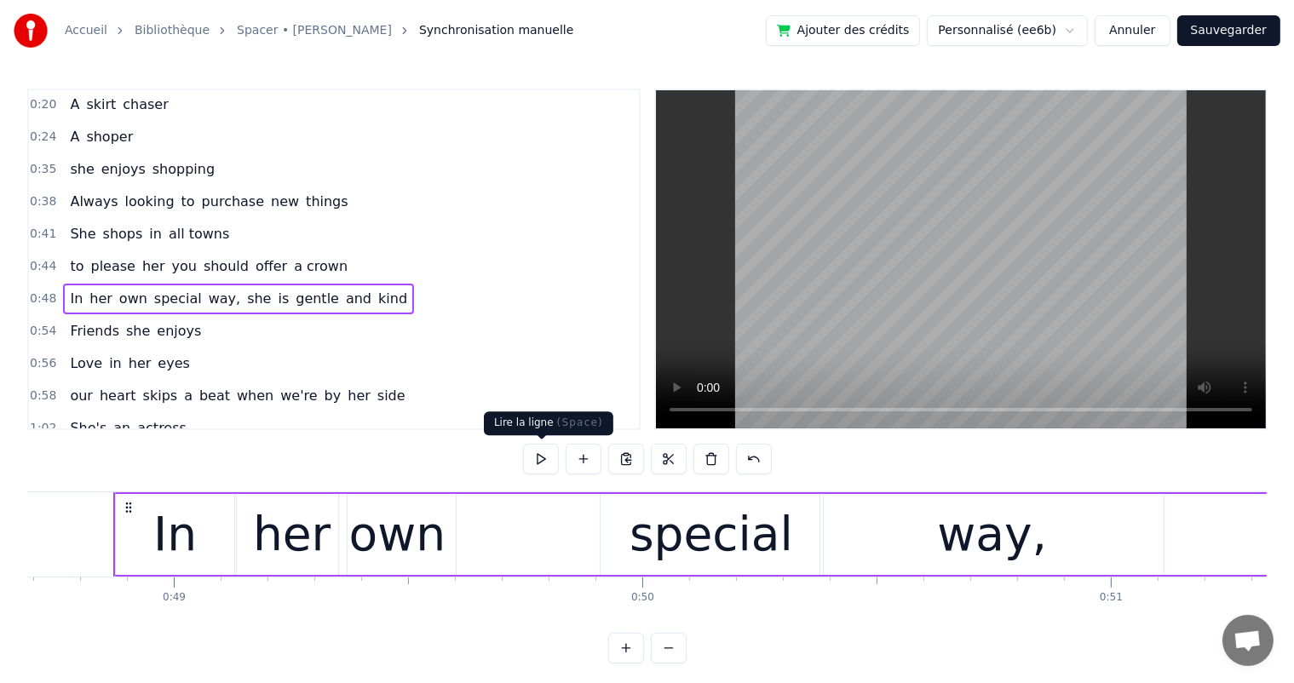
click at [555, 457] on button at bounding box center [541, 459] width 36 height 31
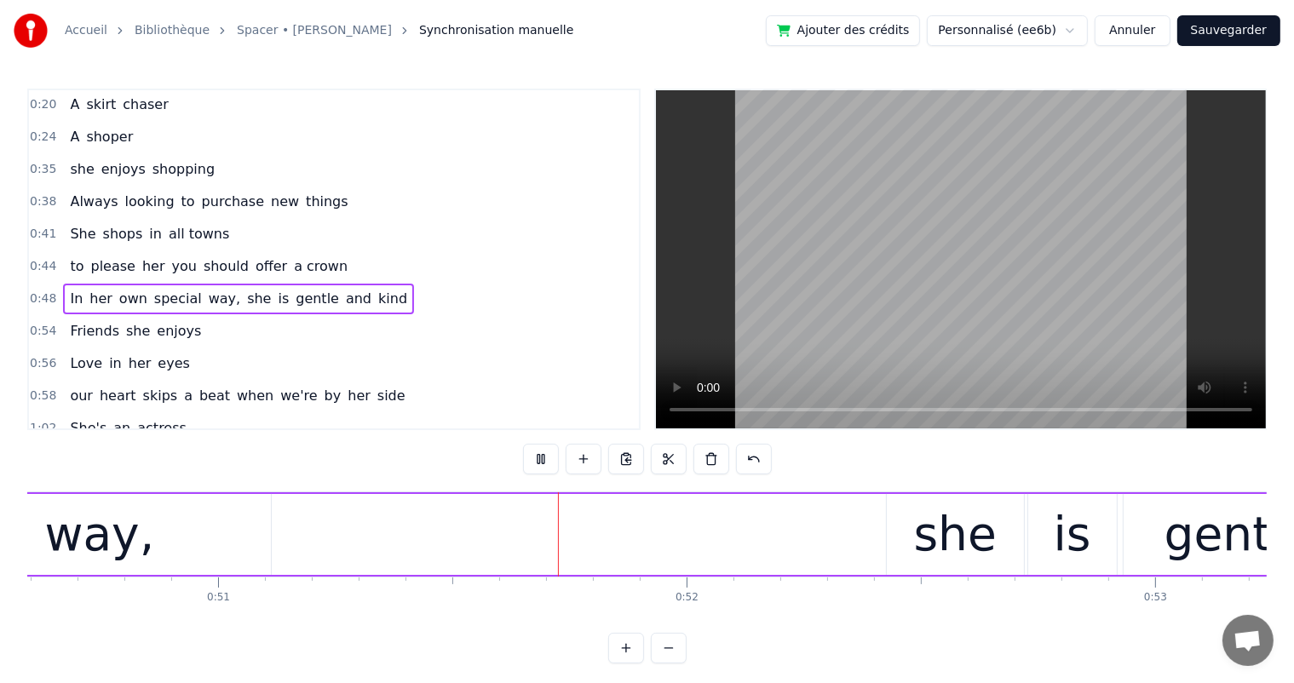
scroll to position [0, 23922]
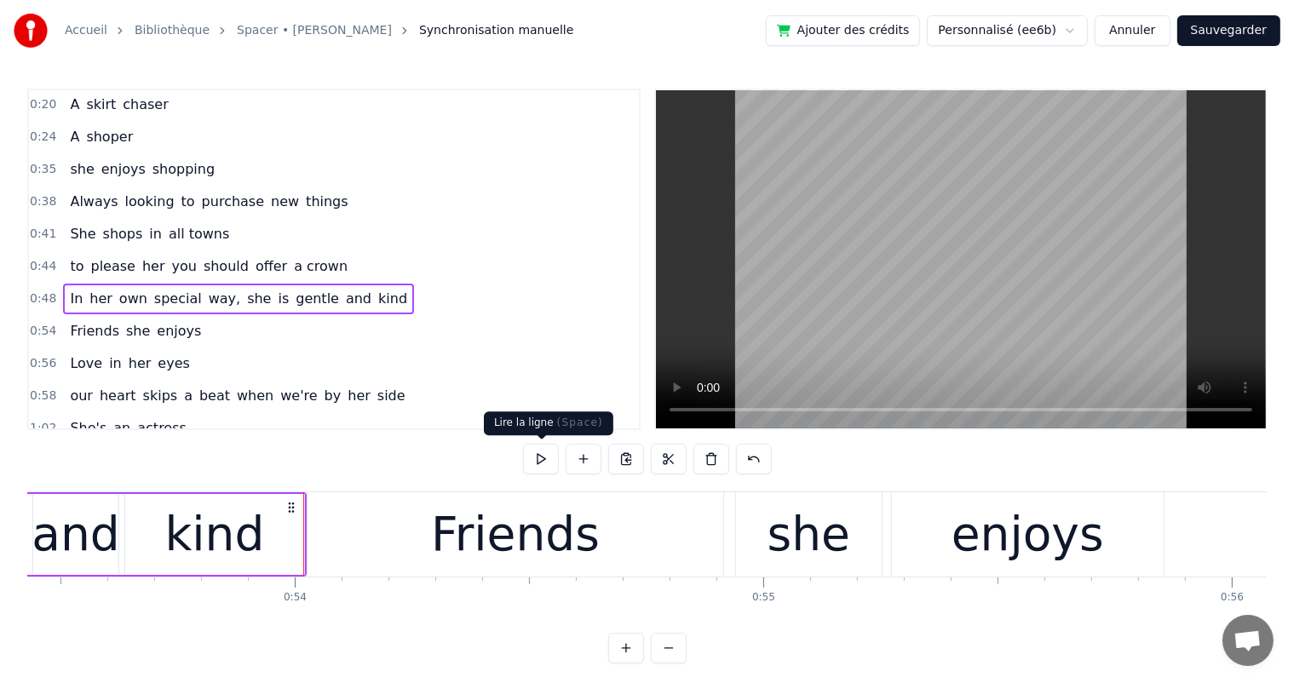
click at [550, 453] on button at bounding box center [541, 459] width 36 height 31
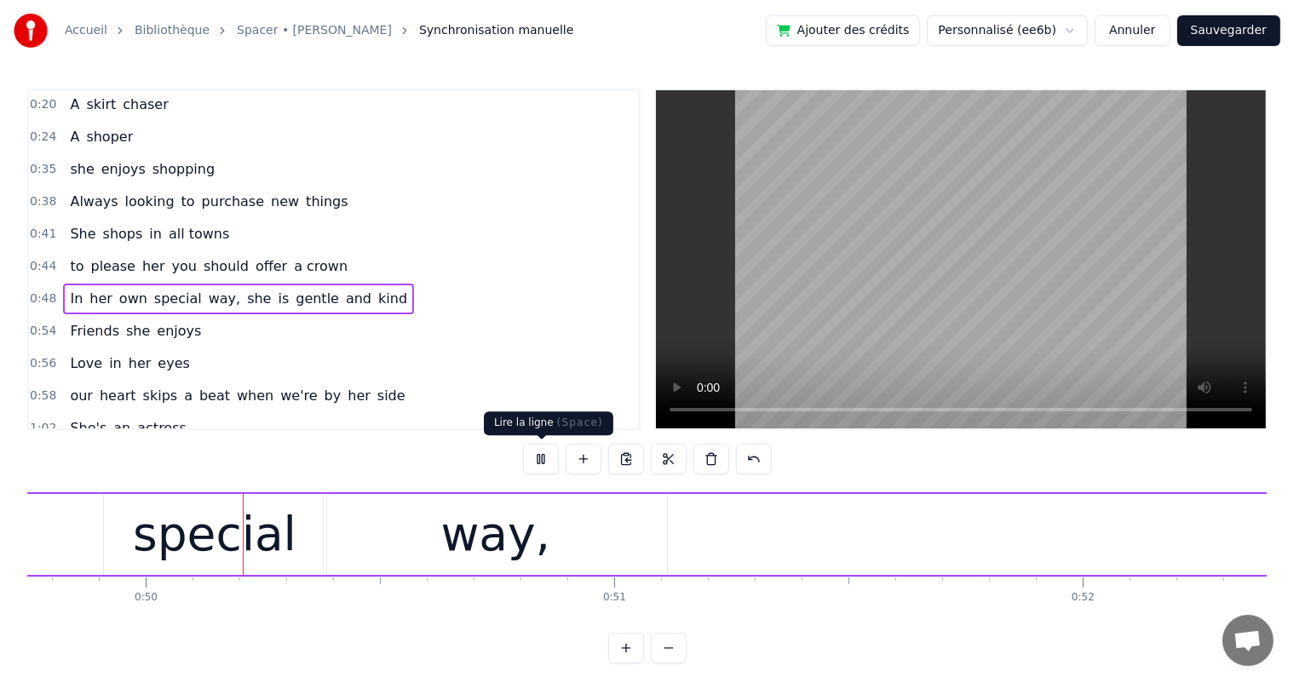
scroll to position [0, 23293]
click at [542, 459] on button at bounding box center [541, 459] width 36 height 31
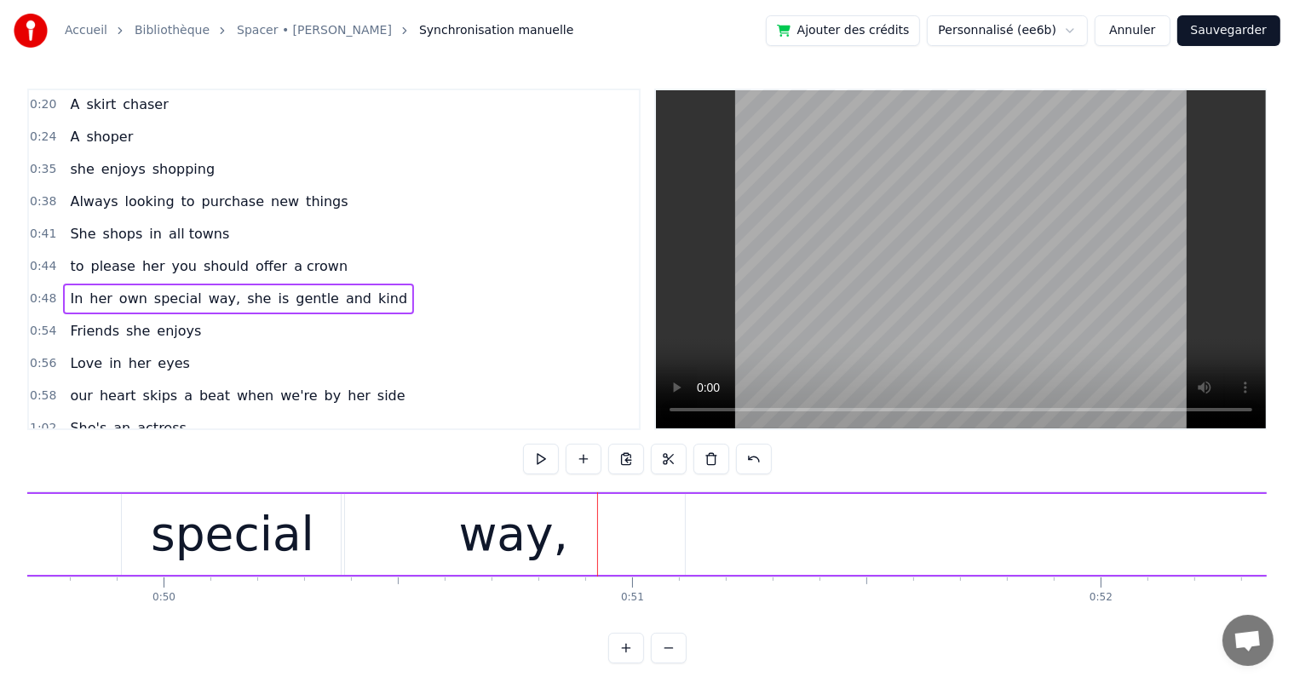
click at [129, 289] on span "own" at bounding box center [134, 299] width 32 height 20
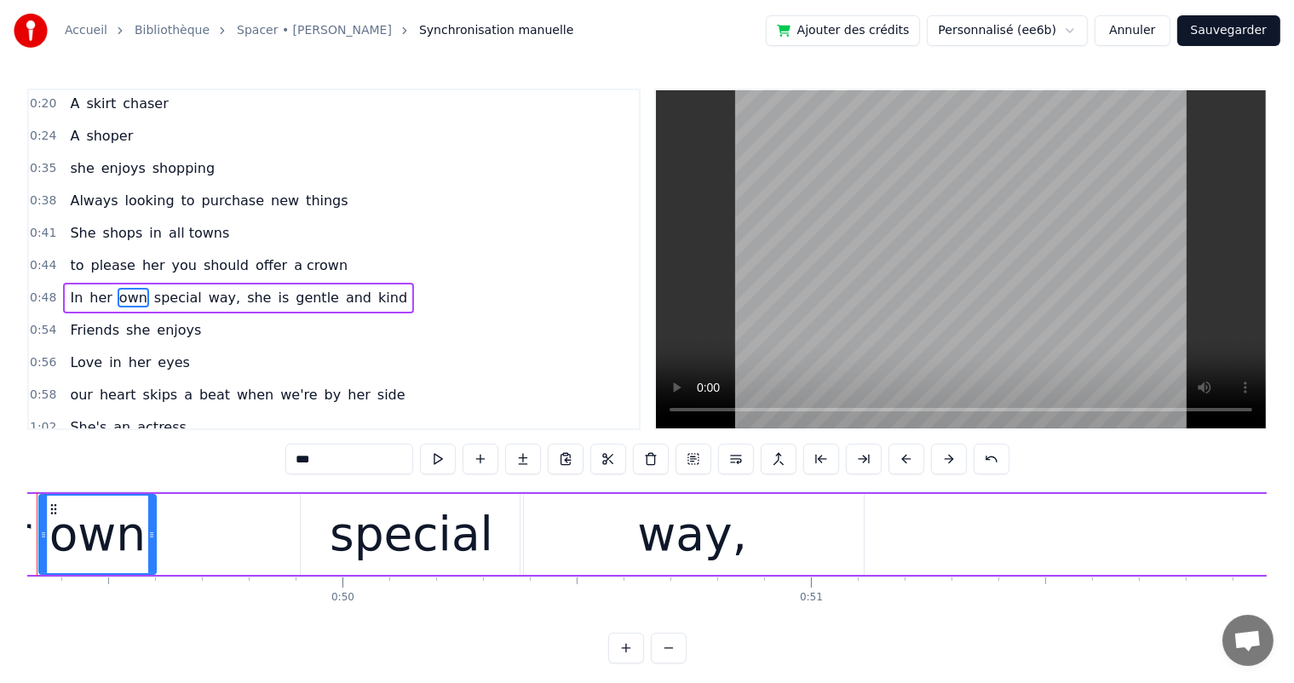
scroll to position [0, 23037]
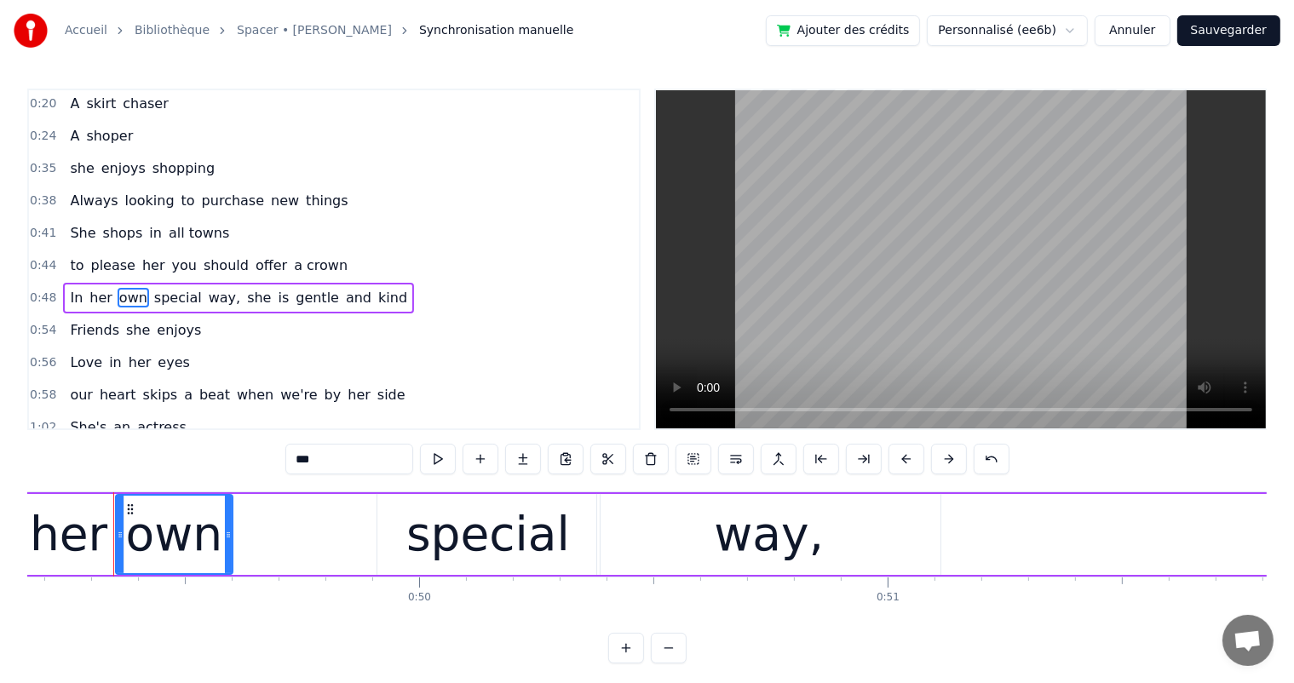
click at [153, 288] on span "special" at bounding box center [178, 298] width 51 height 20
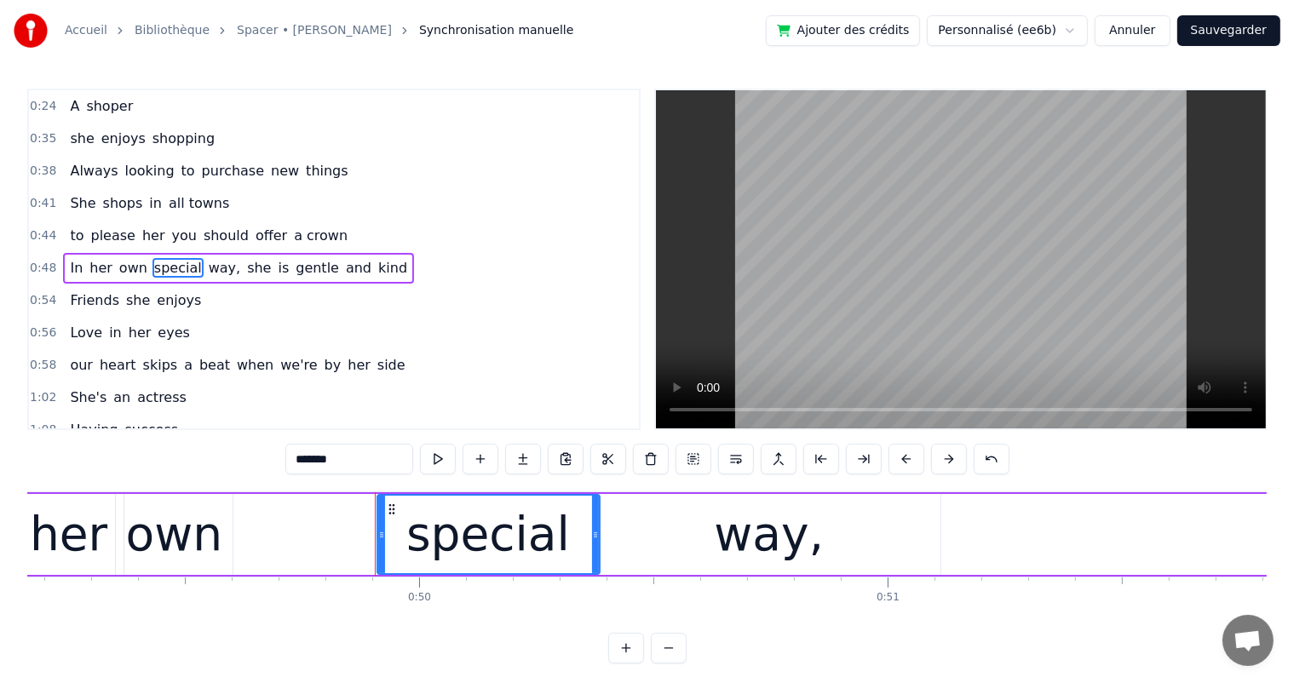
click at [72, 262] on span "In" at bounding box center [76, 268] width 16 height 20
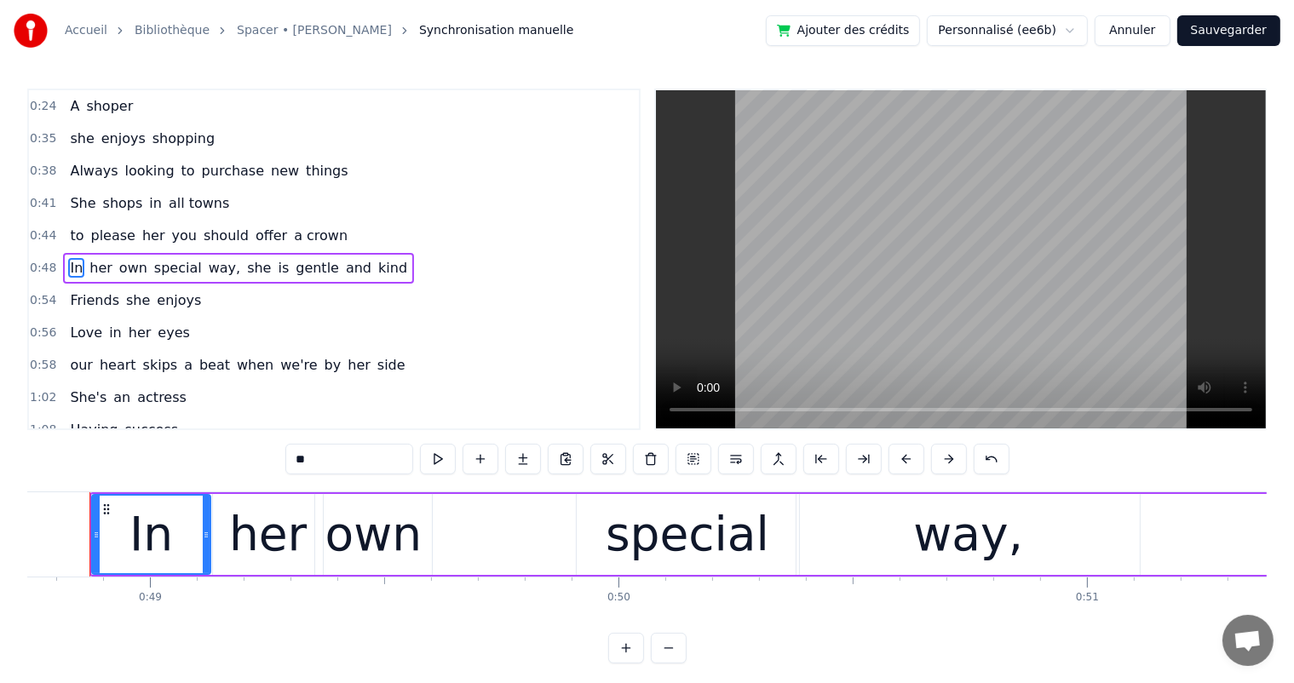
scroll to position [0, 22814]
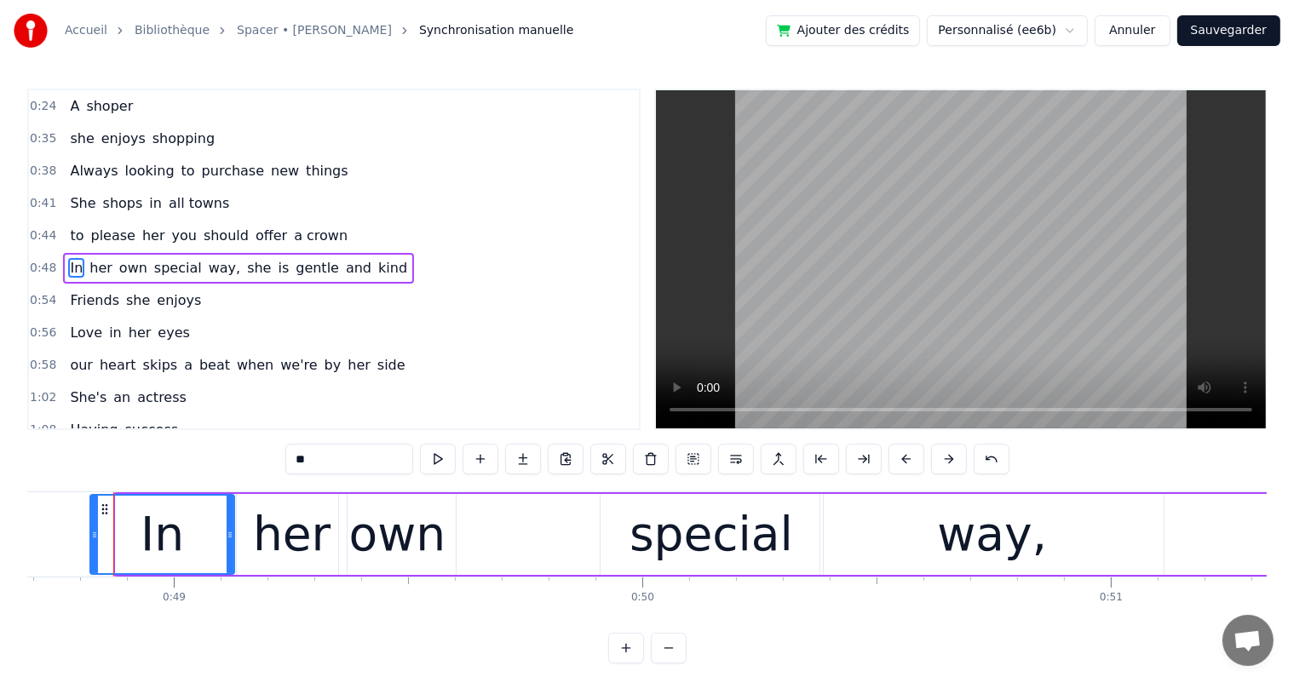
drag, startPoint x: 119, startPoint y: 532, endPoint x: 94, endPoint y: 528, distance: 25.8
click at [94, 528] on icon at bounding box center [94, 535] width 7 height 14
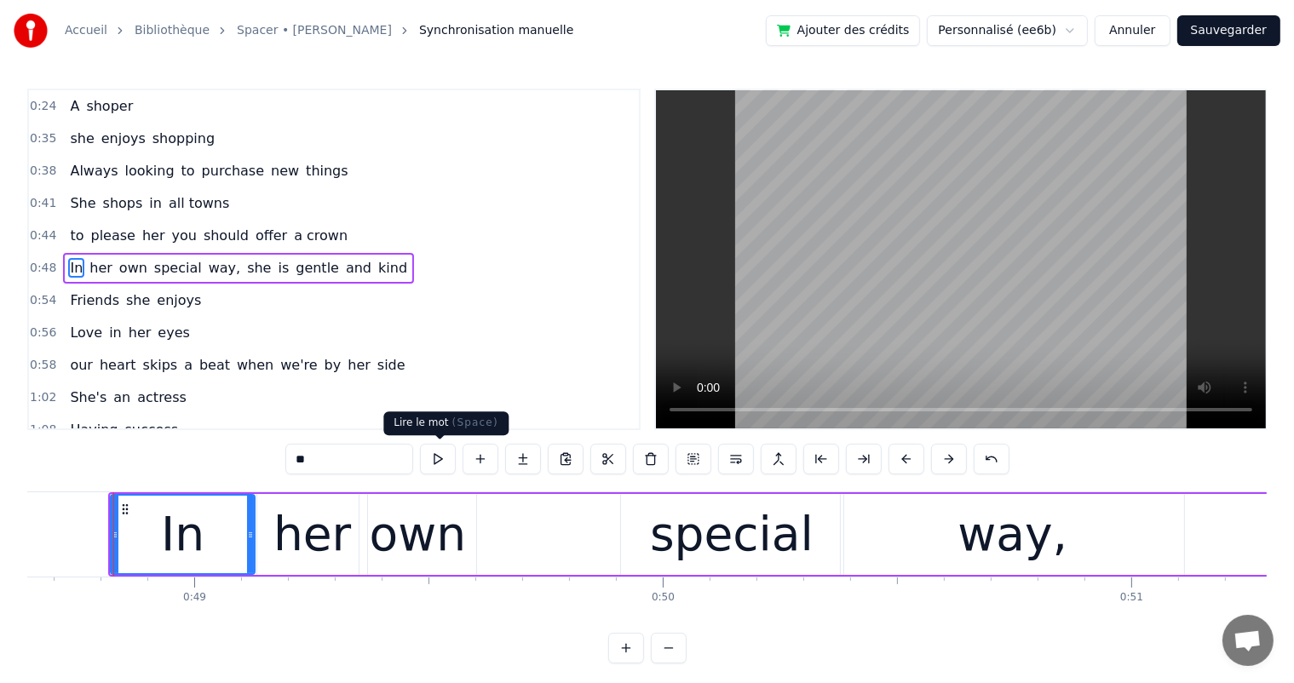
click at [433, 458] on button at bounding box center [438, 459] width 36 height 31
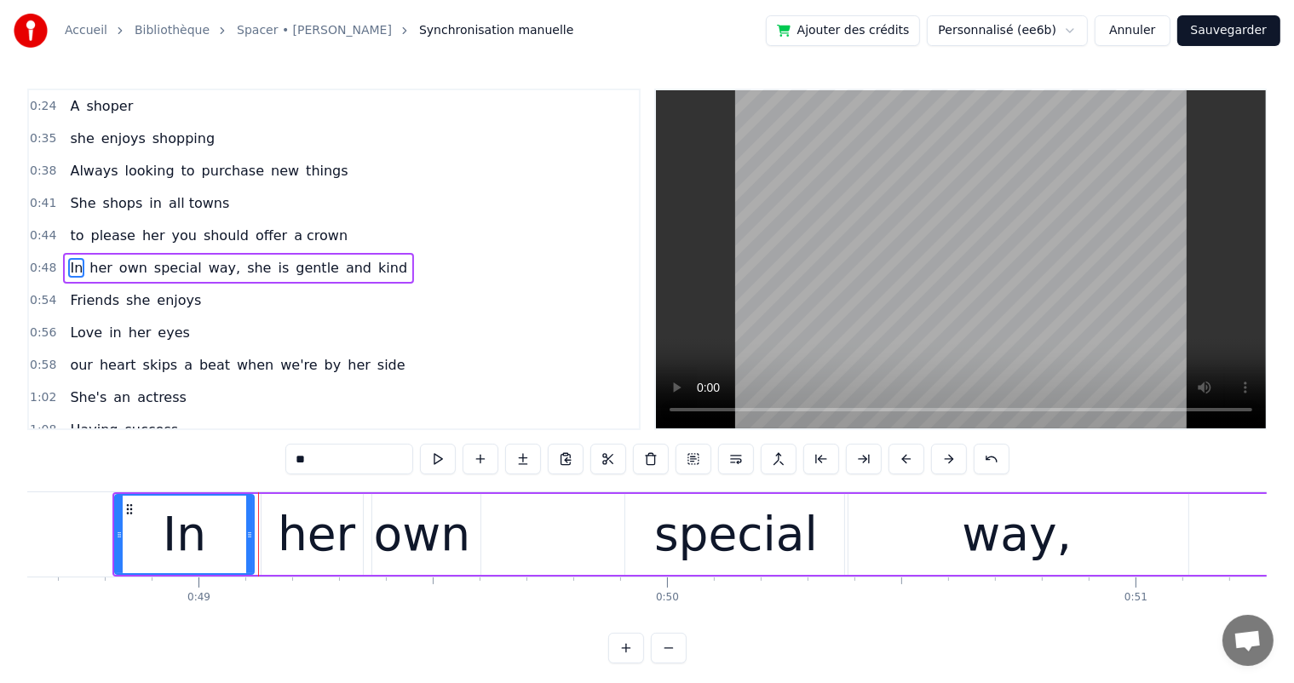
click at [249, 536] on icon at bounding box center [249, 535] width 7 height 14
click at [338, 536] on div "her" at bounding box center [317, 534] width 78 height 71
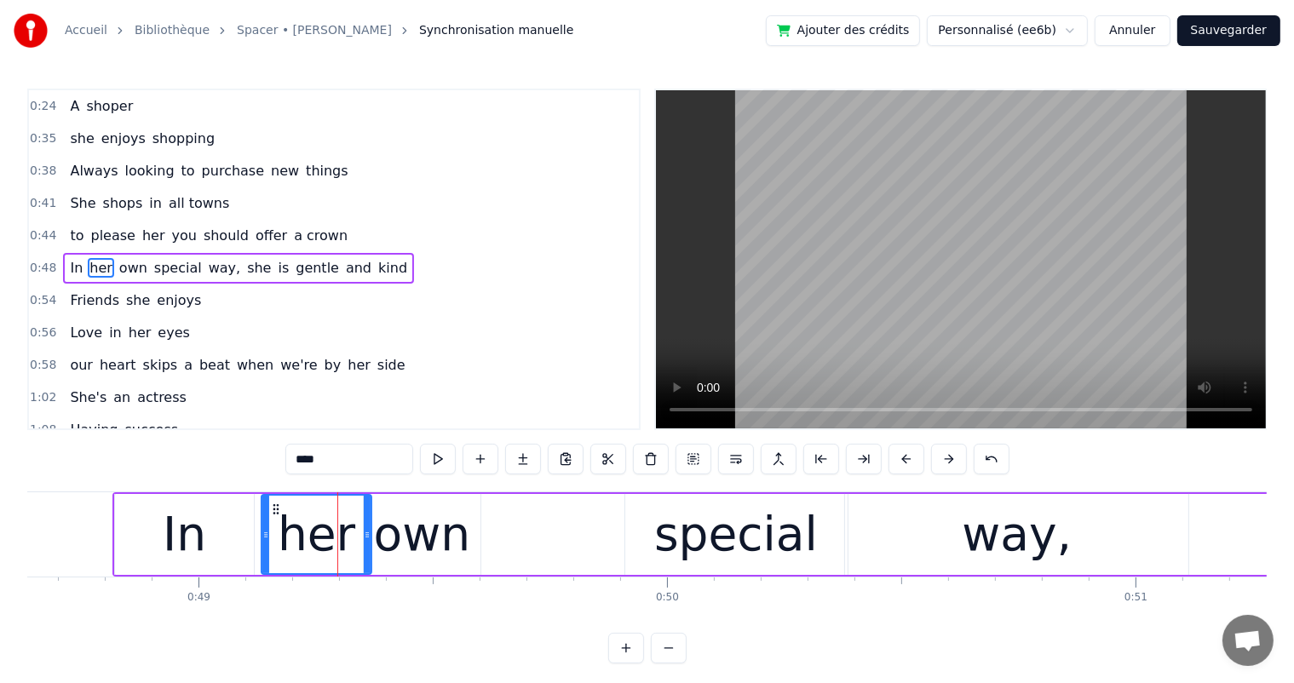
click at [413, 537] on div "own" at bounding box center [422, 534] width 97 height 71
type input "***"
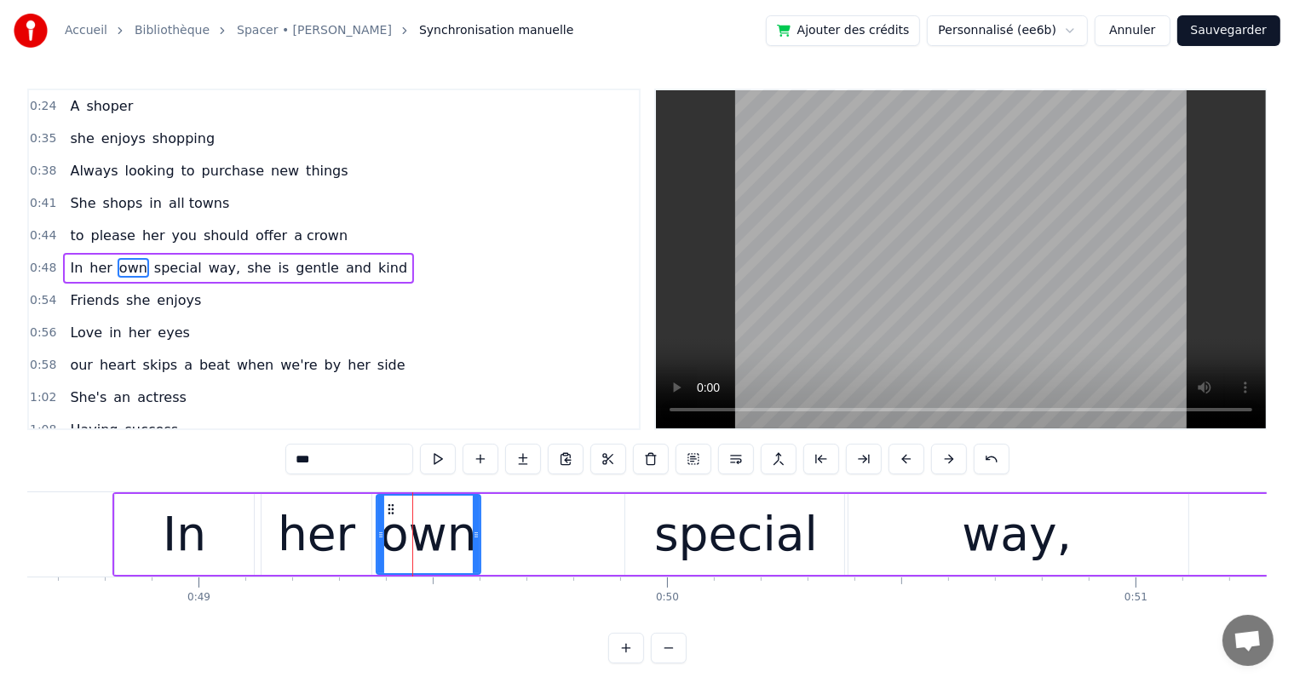
drag, startPoint x: 366, startPoint y: 536, endPoint x: 378, endPoint y: 536, distance: 11.9
click at [380, 537] on circle at bounding box center [380, 537] width 1 height 1
drag, startPoint x: 477, startPoint y: 541, endPoint x: 503, endPoint y: 538, distance: 25.7
click at [503, 538] on div at bounding box center [501, 535] width 7 height 78
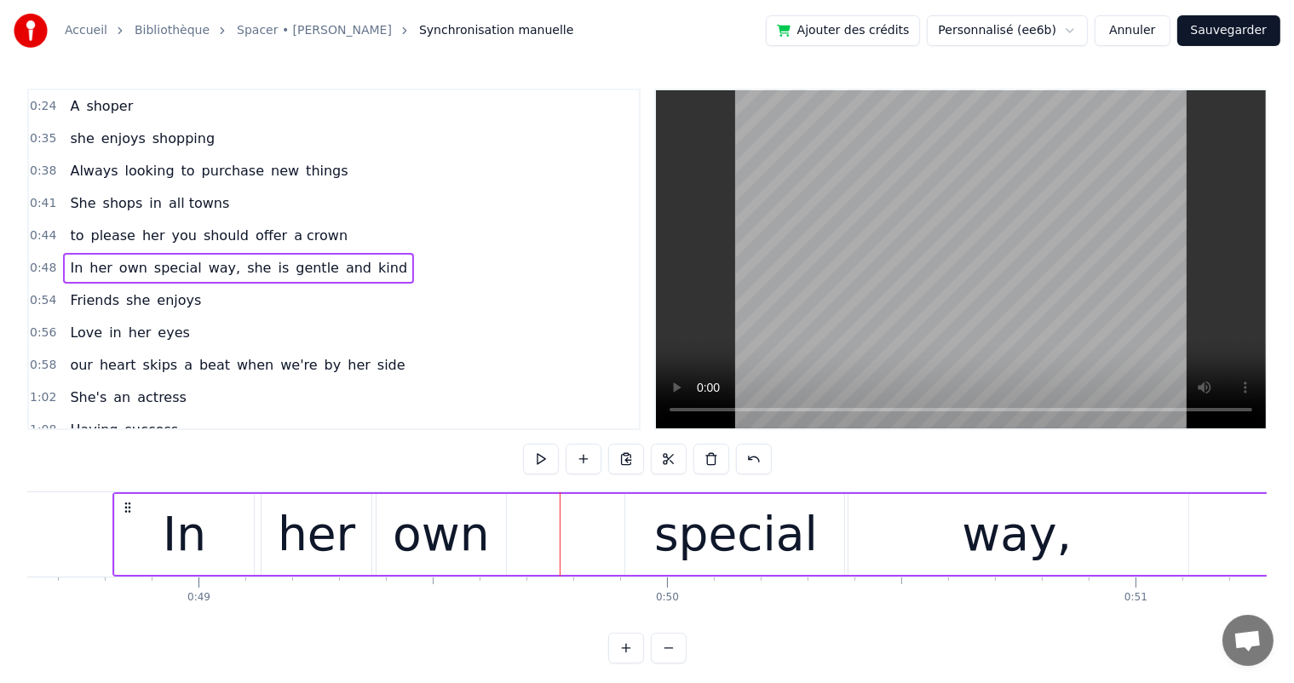
click at [702, 542] on div "special" at bounding box center [736, 534] width 164 height 71
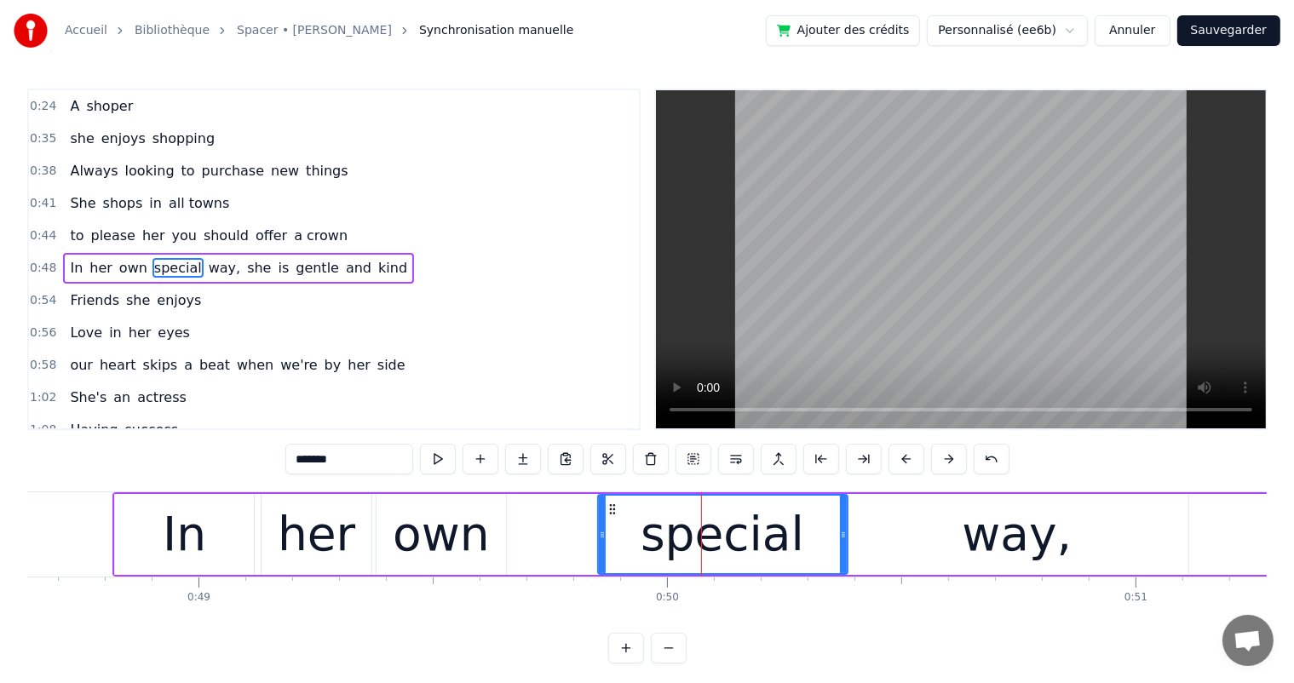
drag, startPoint x: 624, startPoint y: 529, endPoint x: 596, endPoint y: 530, distance: 27.3
click at [597, 530] on div "special" at bounding box center [722, 534] width 251 height 81
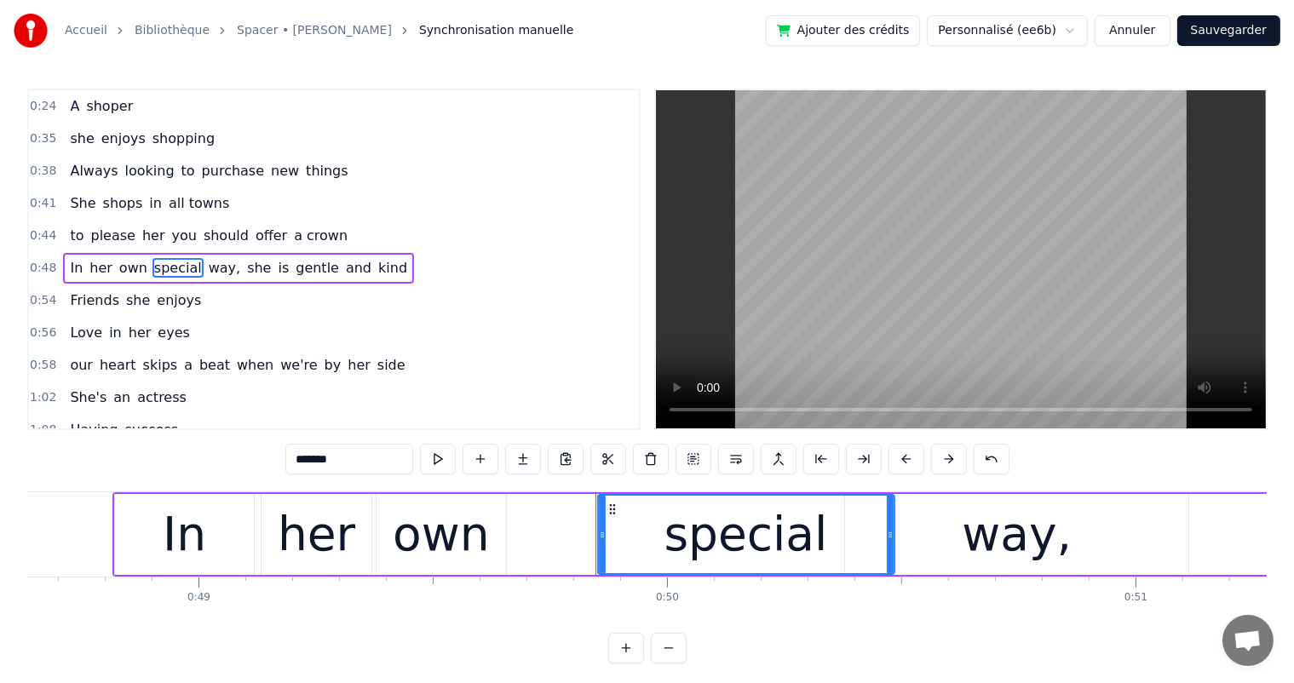
drag, startPoint x: 841, startPoint y: 528, endPoint x: 888, endPoint y: 533, distance: 47.1
click at [888, 533] on icon at bounding box center [890, 535] width 7 height 14
click at [429, 457] on button at bounding box center [438, 459] width 36 height 31
click at [225, 253] on div "In her own special way, she is gentle and kind" at bounding box center [238, 268] width 351 height 31
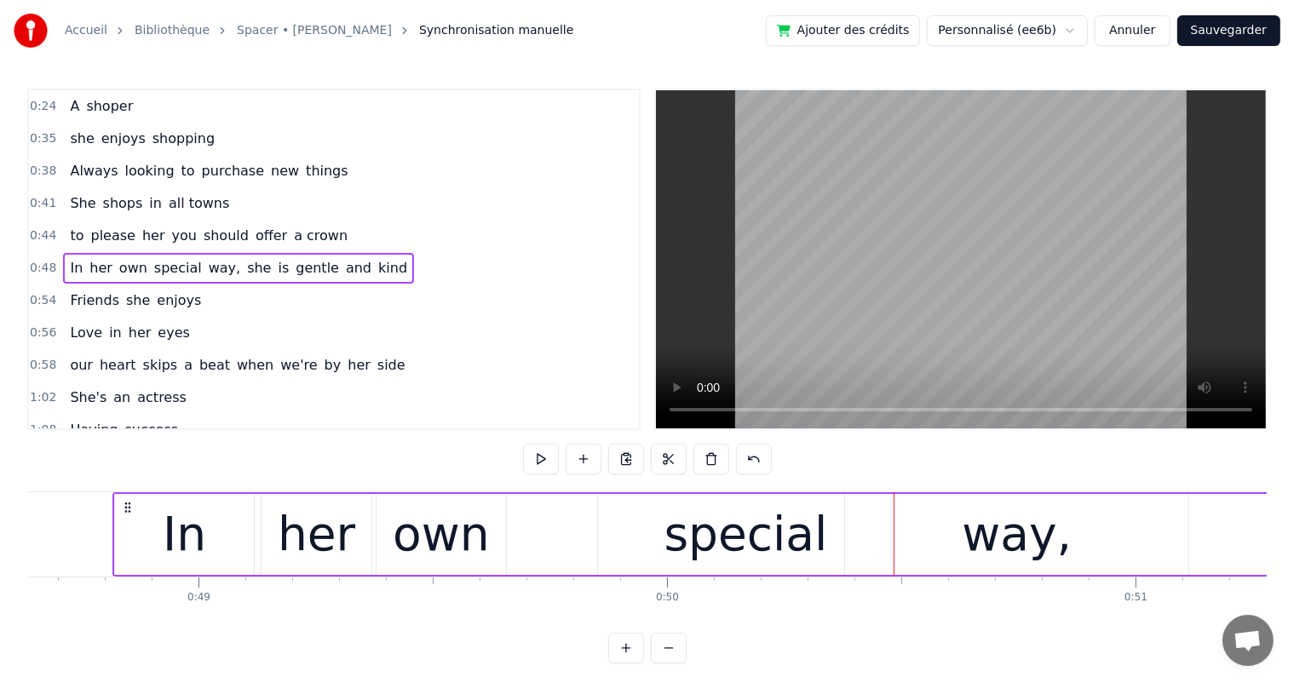
scroll to position [0, 22788]
click at [545, 463] on button at bounding box center [541, 459] width 36 height 31
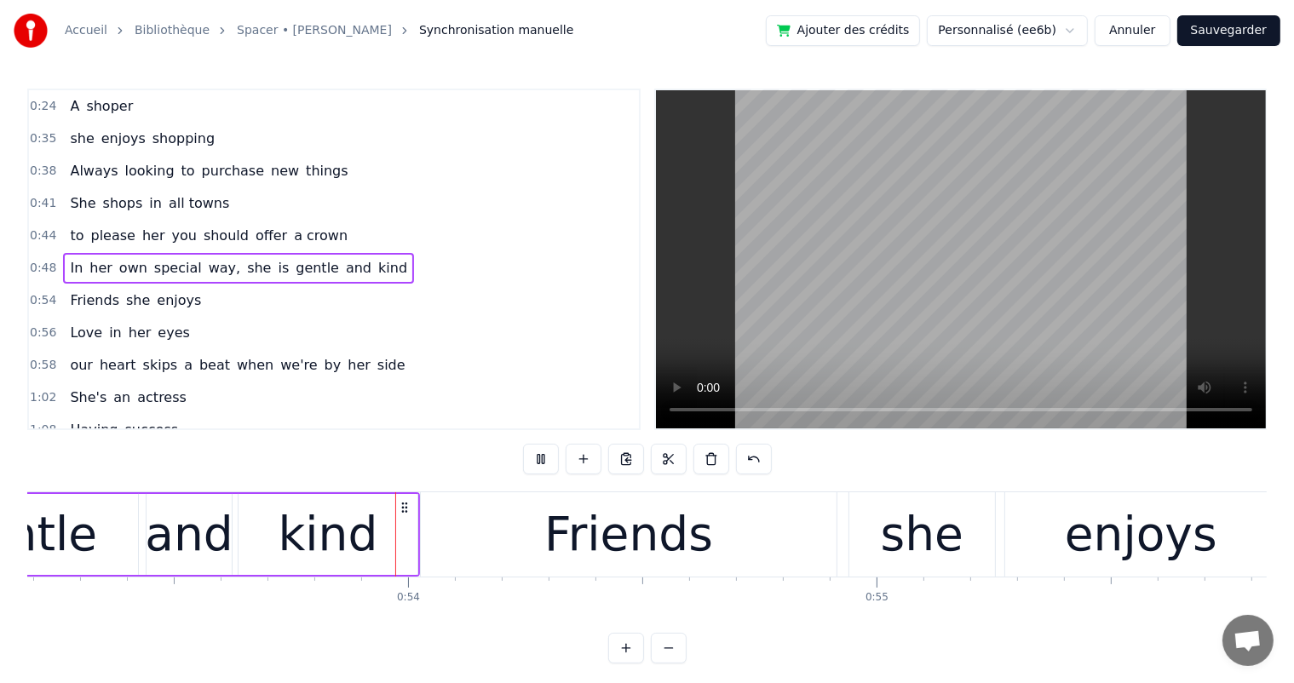
scroll to position [0, 25000]
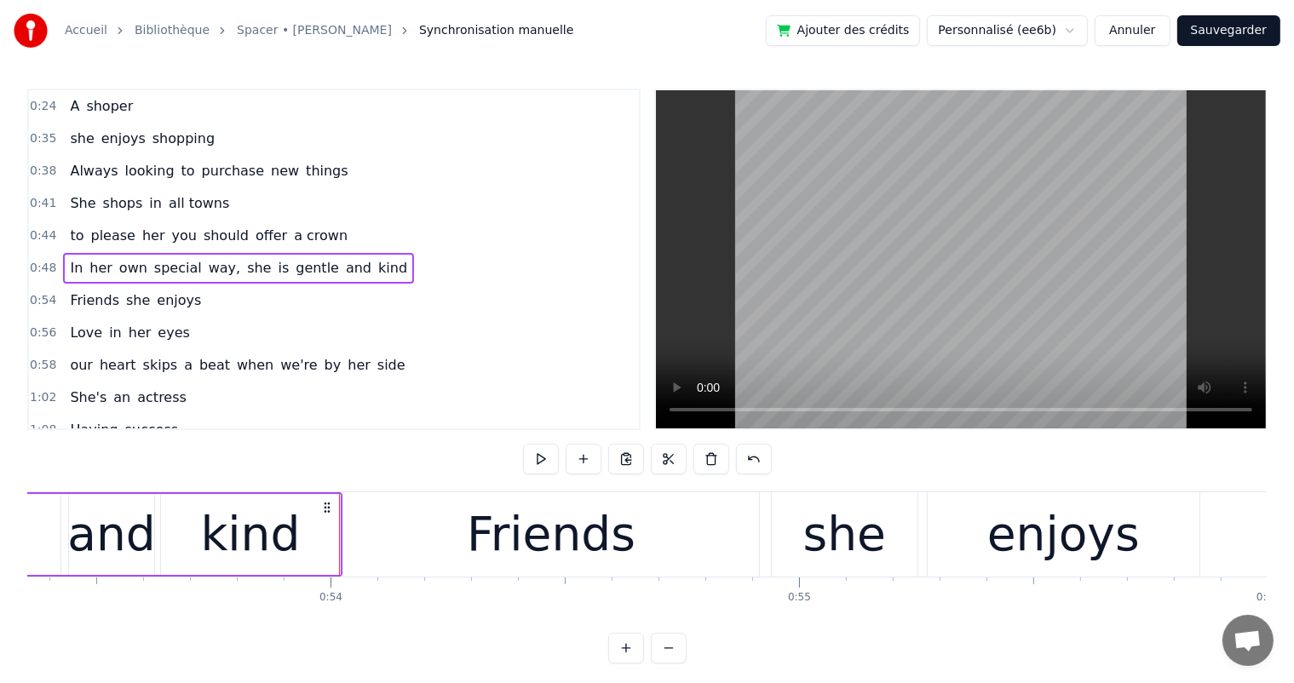
click at [322, 541] on div "kind" at bounding box center [250, 534] width 179 height 81
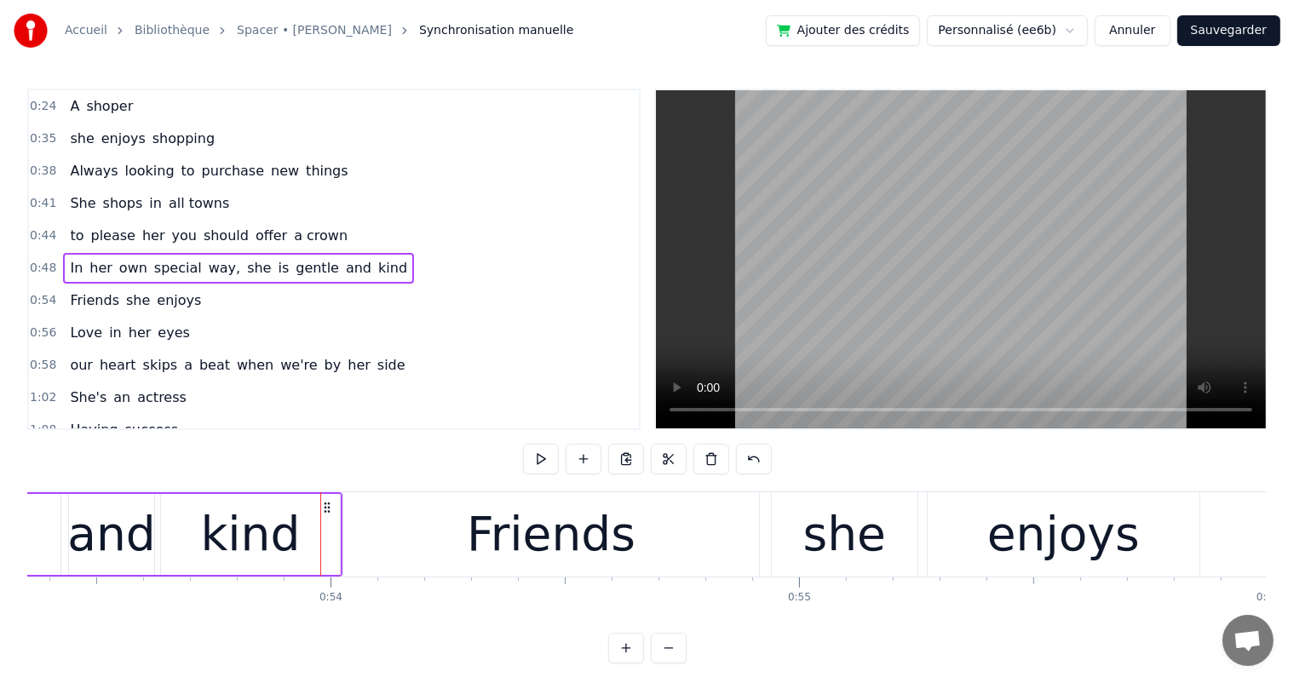
click at [330, 538] on div "kind" at bounding box center [250, 534] width 179 height 81
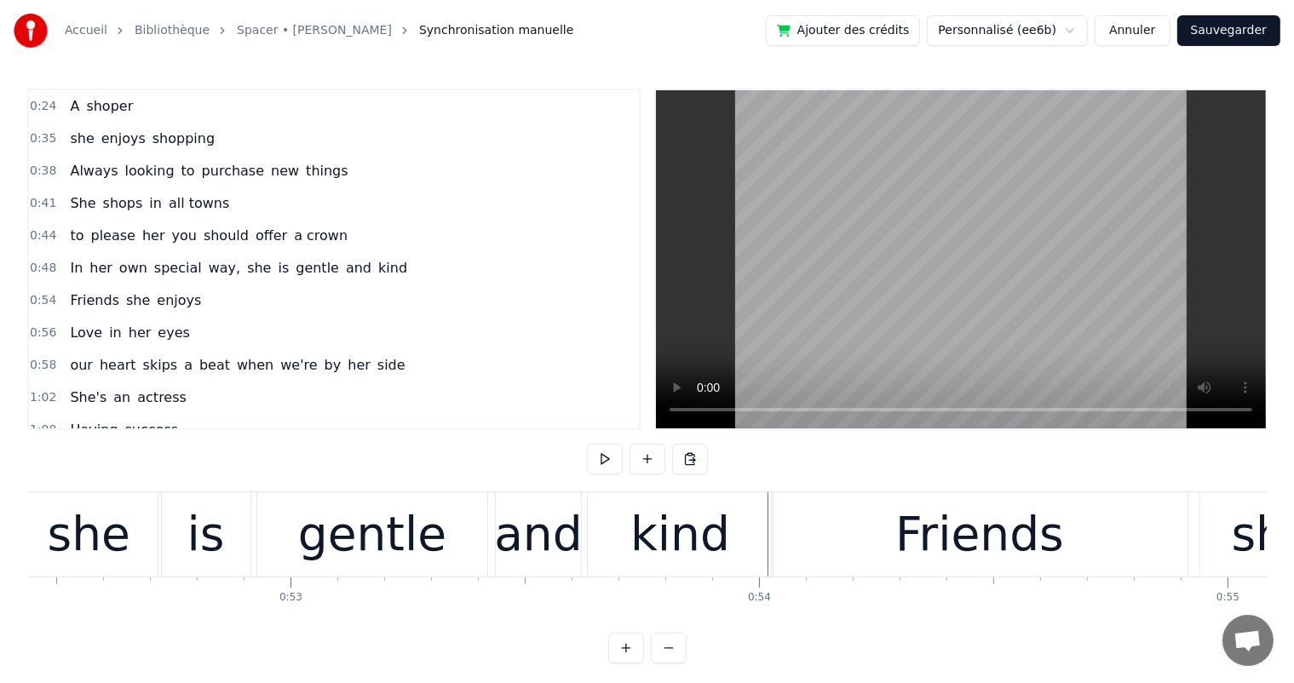
scroll to position [0, 24557]
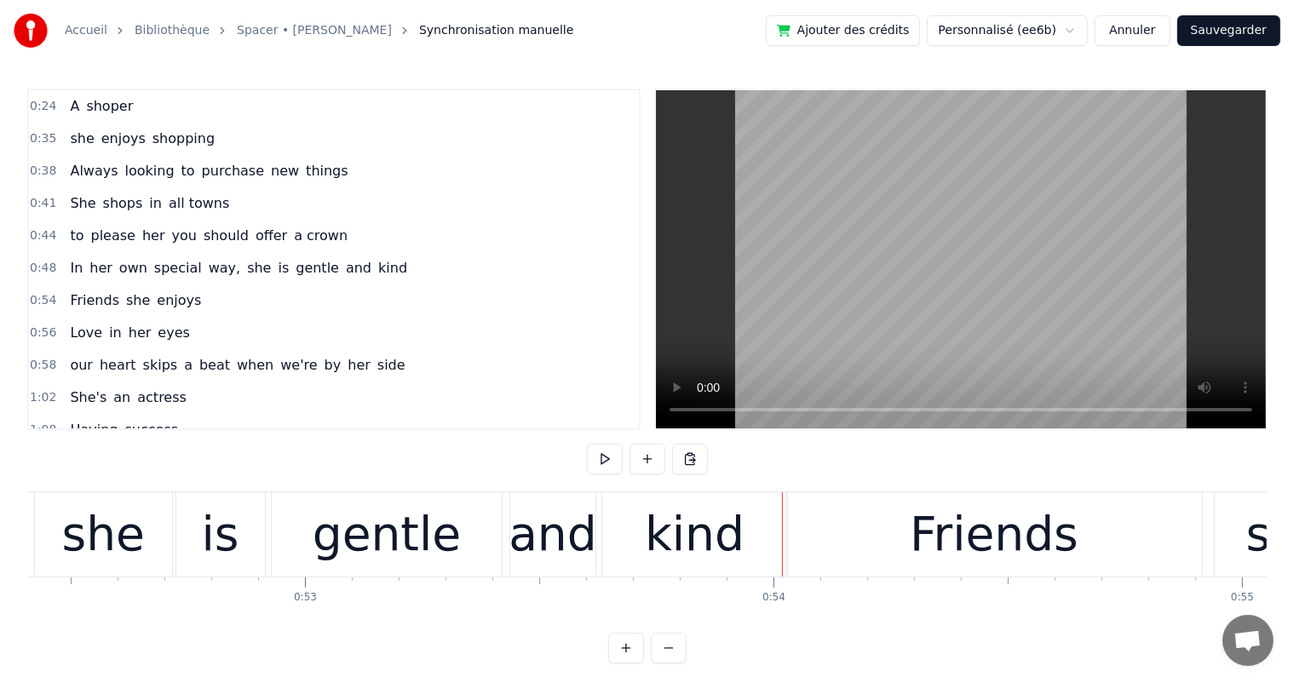
click at [349, 542] on div "gentle" at bounding box center [387, 534] width 148 height 71
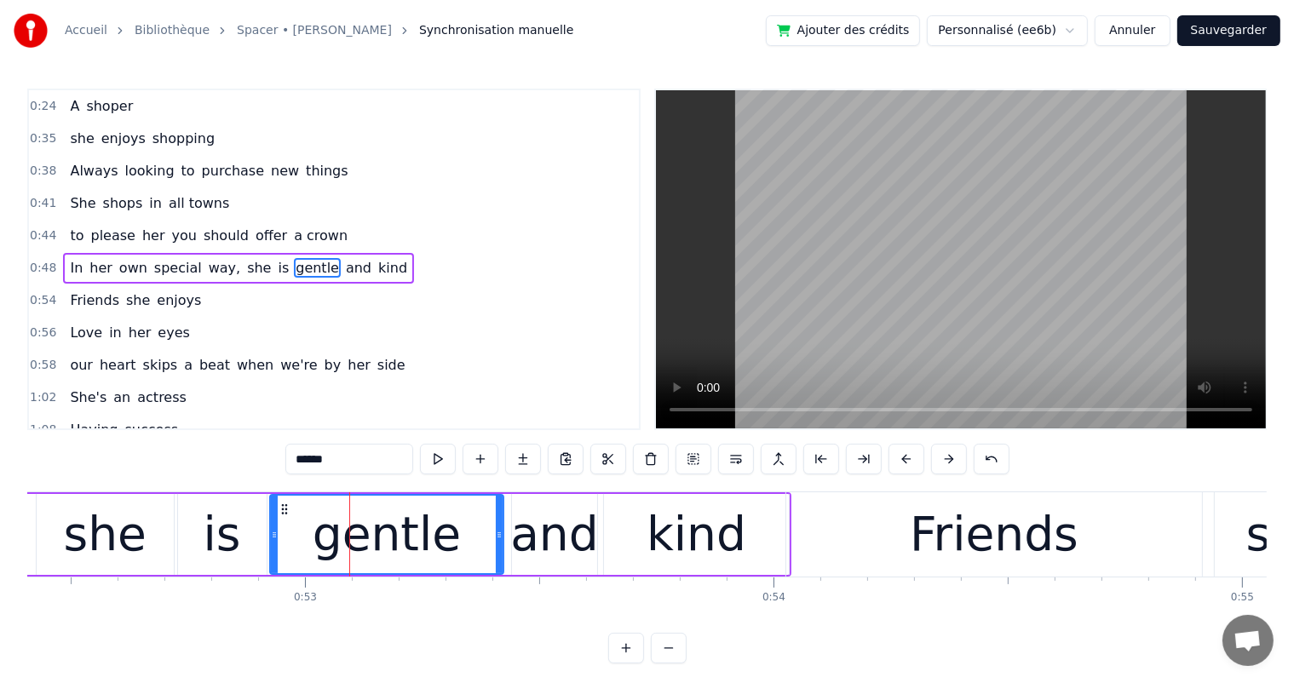
click at [275, 535] on icon at bounding box center [274, 535] width 7 height 14
drag, startPoint x: 498, startPoint y: 532, endPoint x: 488, endPoint y: 532, distance: 9.4
click at [488, 532] on icon at bounding box center [489, 535] width 7 height 14
click at [573, 541] on div "and" at bounding box center [554, 534] width 88 height 71
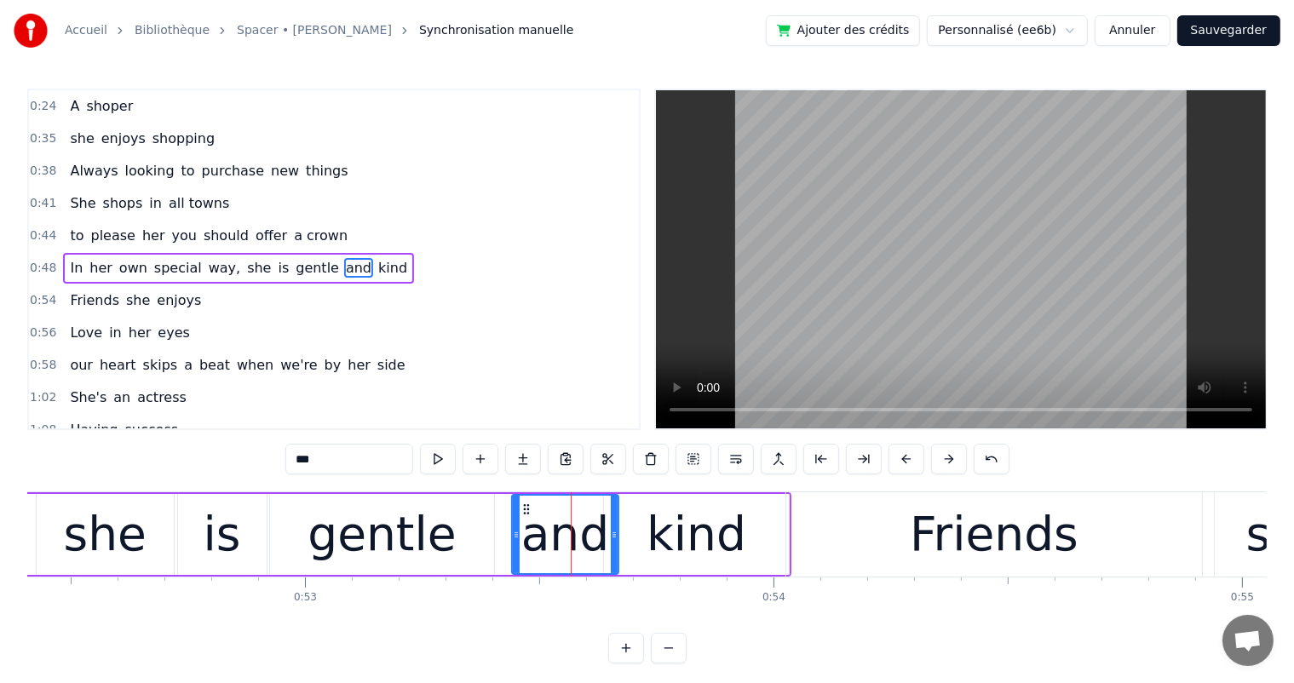
drag, startPoint x: 597, startPoint y: 537, endPoint x: 615, endPoint y: 538, distance: 18.0
click at [615, 538] on icon at bounding box center [614, 535] width 7 height 14
click at [682, 550] on div "kind" at bounding box center [697, 534] width 100 height 71
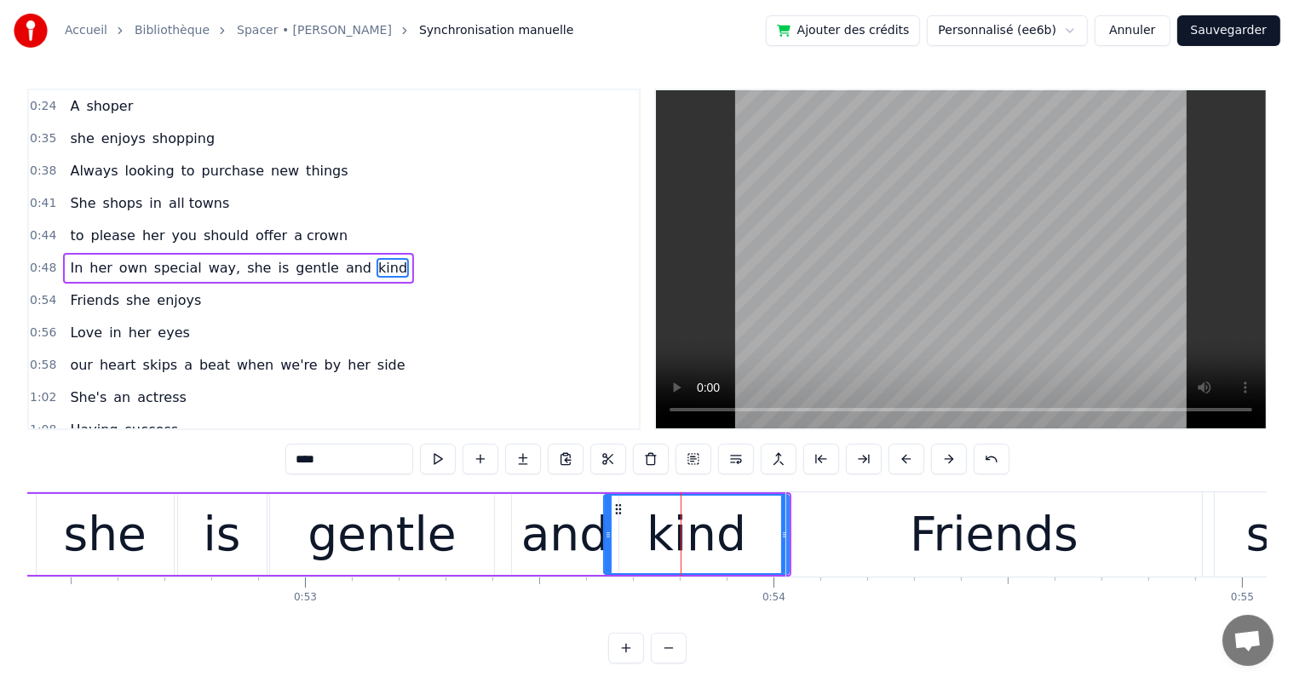
click at [589, 542] on div "and" at bounding box center [565, 534] width 88 height 71
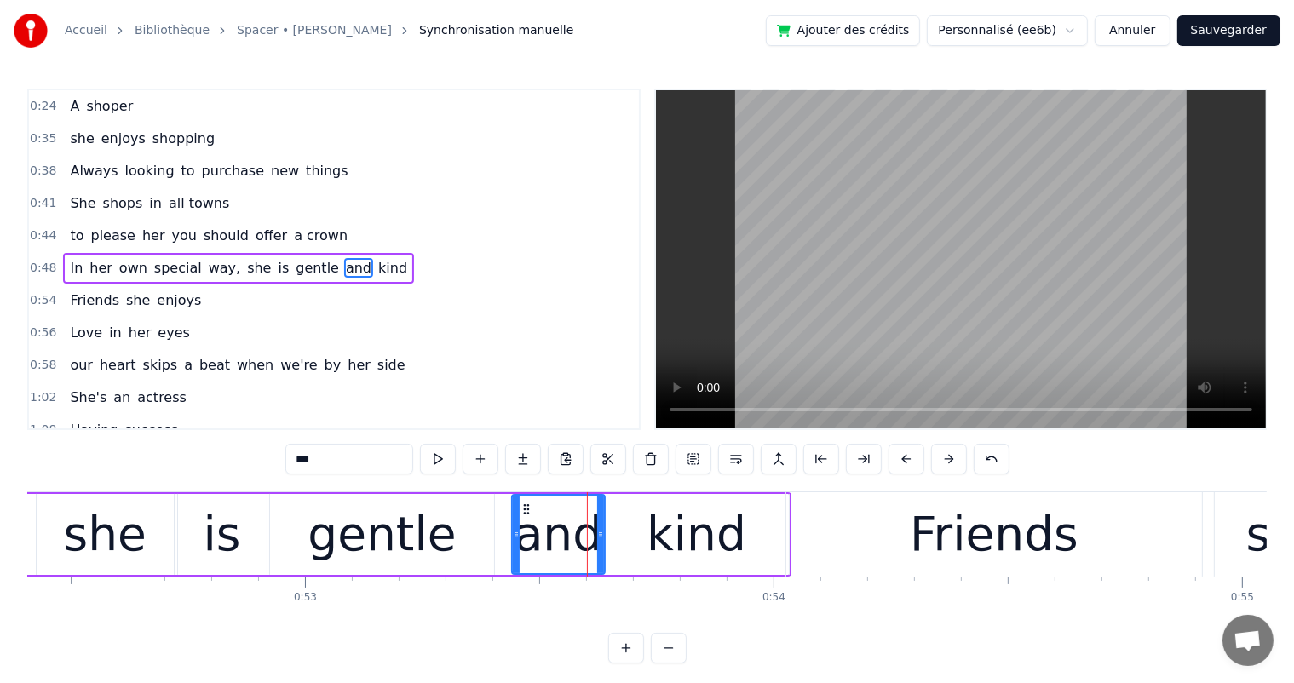
drag, startPoint x: 612, startPoint y: 542, endPoint x: 598, endPoint y: 542, distance: 13.6
click at [598, 542] on div at bounding box center [600, 535] width 7 height 78
click at [625, 548] on div "kind" at bounding box center [696, 534] width 185 height 81
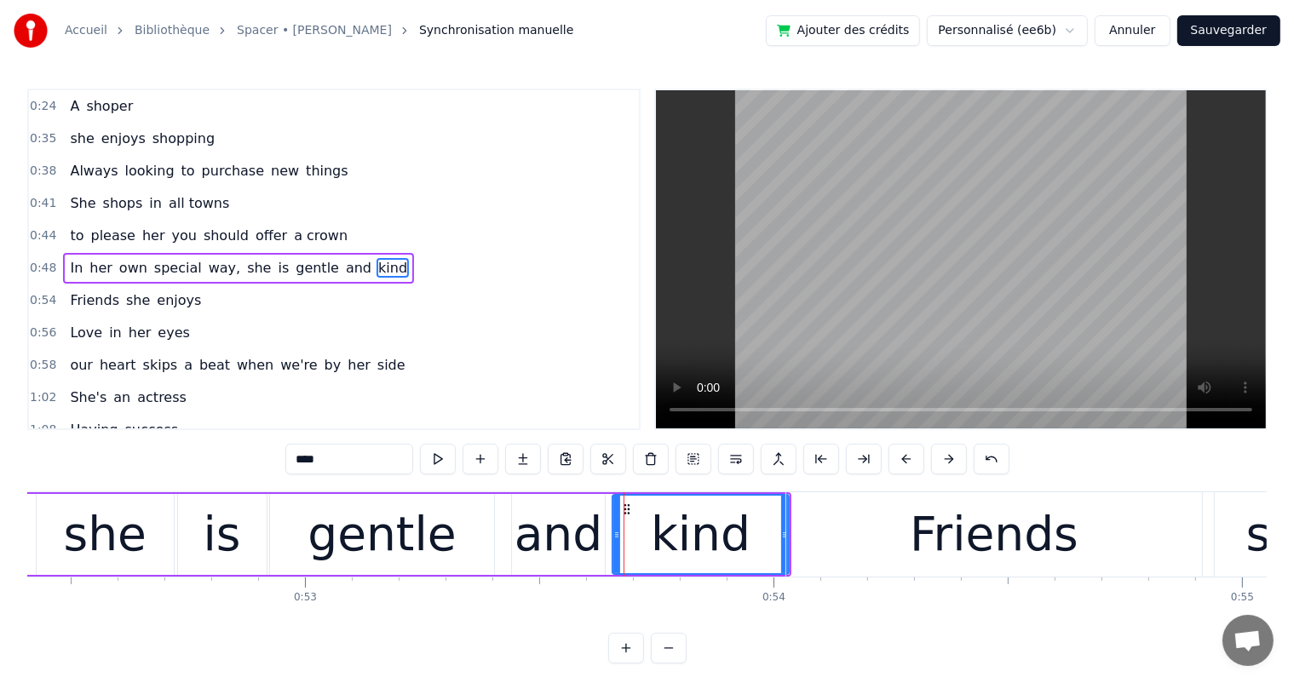
drag, startPoint x: 610, startPoint y: 535, endPoint x: 619, endPoint y: 538, distance: 8.9
click at [619, 538] on icon at bounding box center [616, 535] width 7 height 14
click at [561, 549] on div "and" at bounding box center [559, 534] width 88 height 71
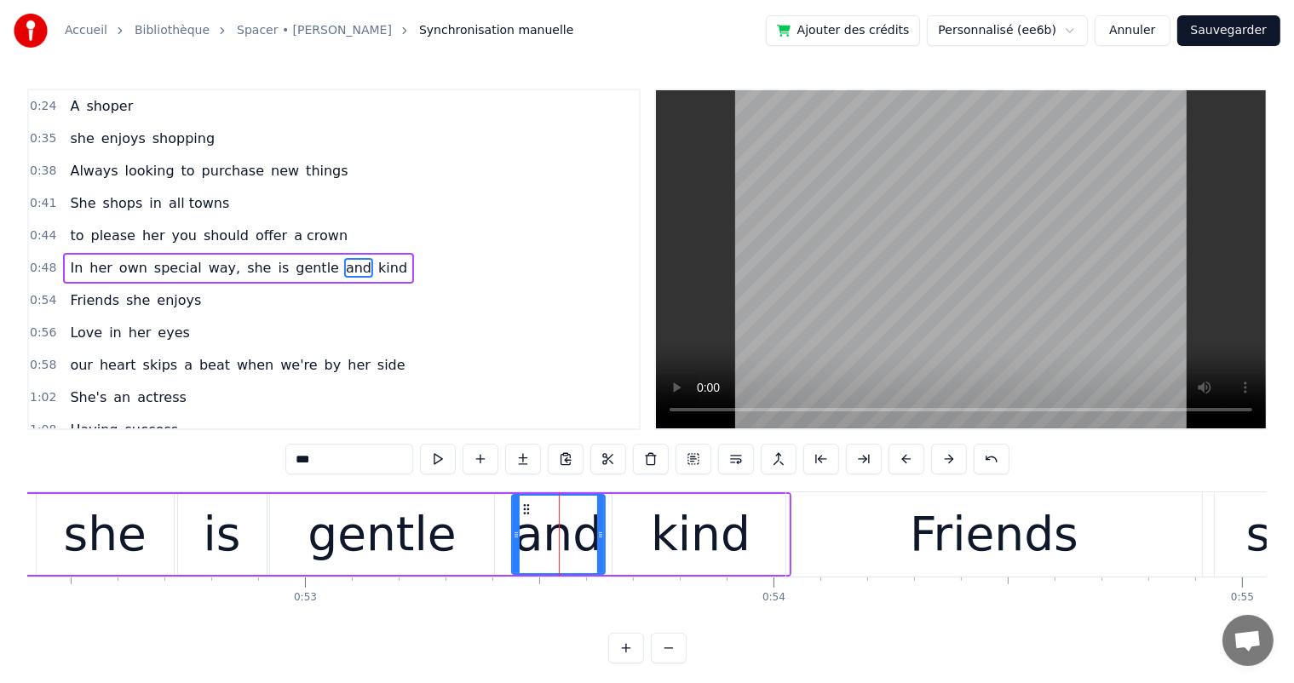
click at [638, 554] on div "kind" at bounding box center [701, 534] width 176 height 81
type input "****"
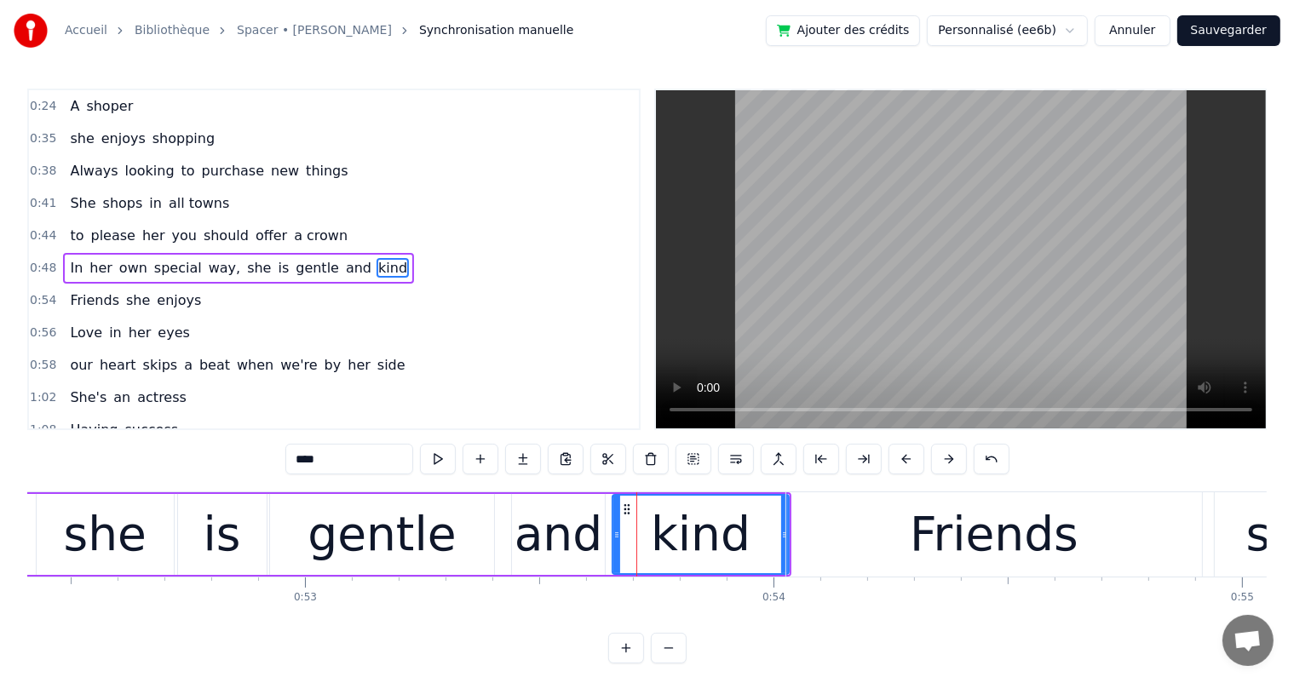
click at [188, 253] on div "In her own special way, she is gentle and kind" at bounding box center [238, 268] width 351 height 31
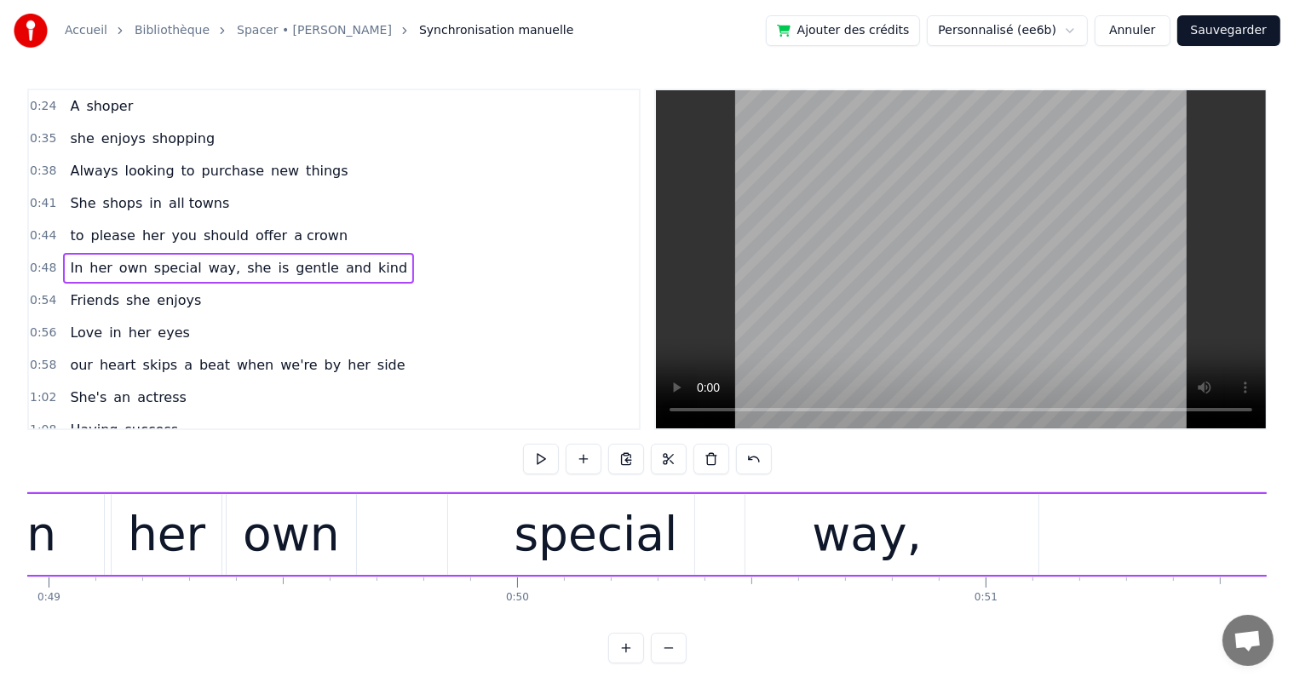
scroll to position [0, 22788]
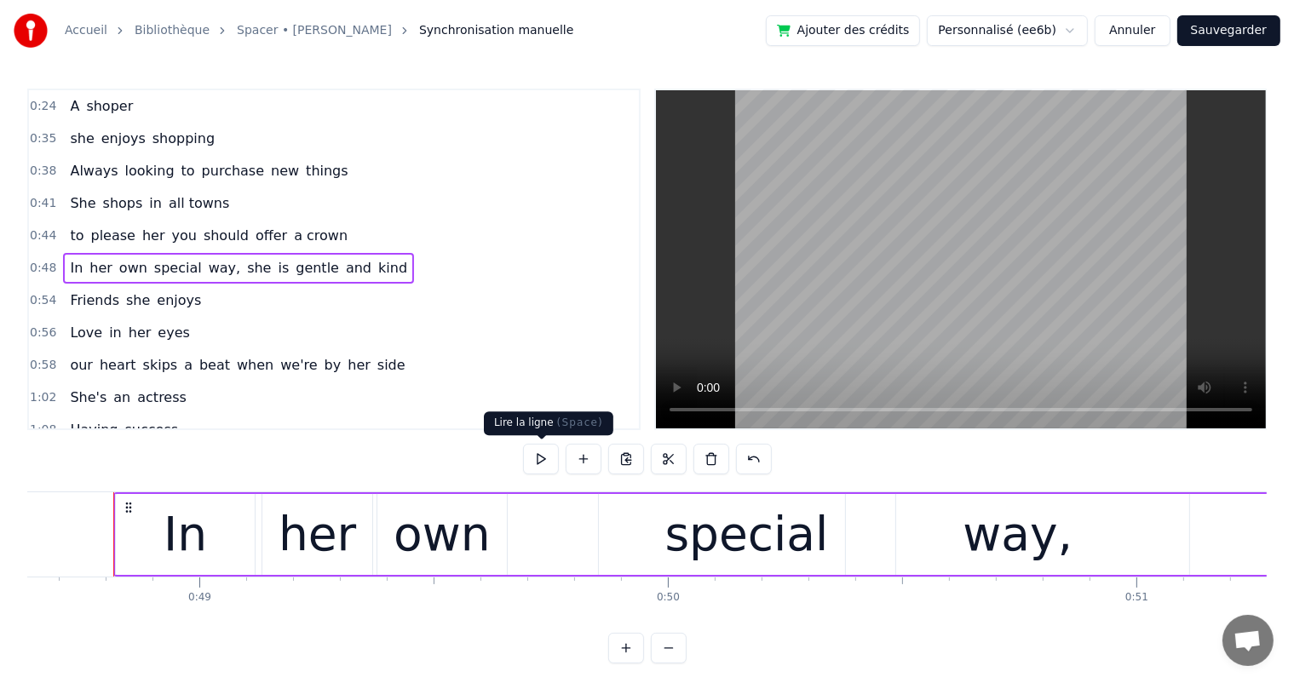
click at [539, 450] on button at bounding box center [541, 459] width 36 height 31
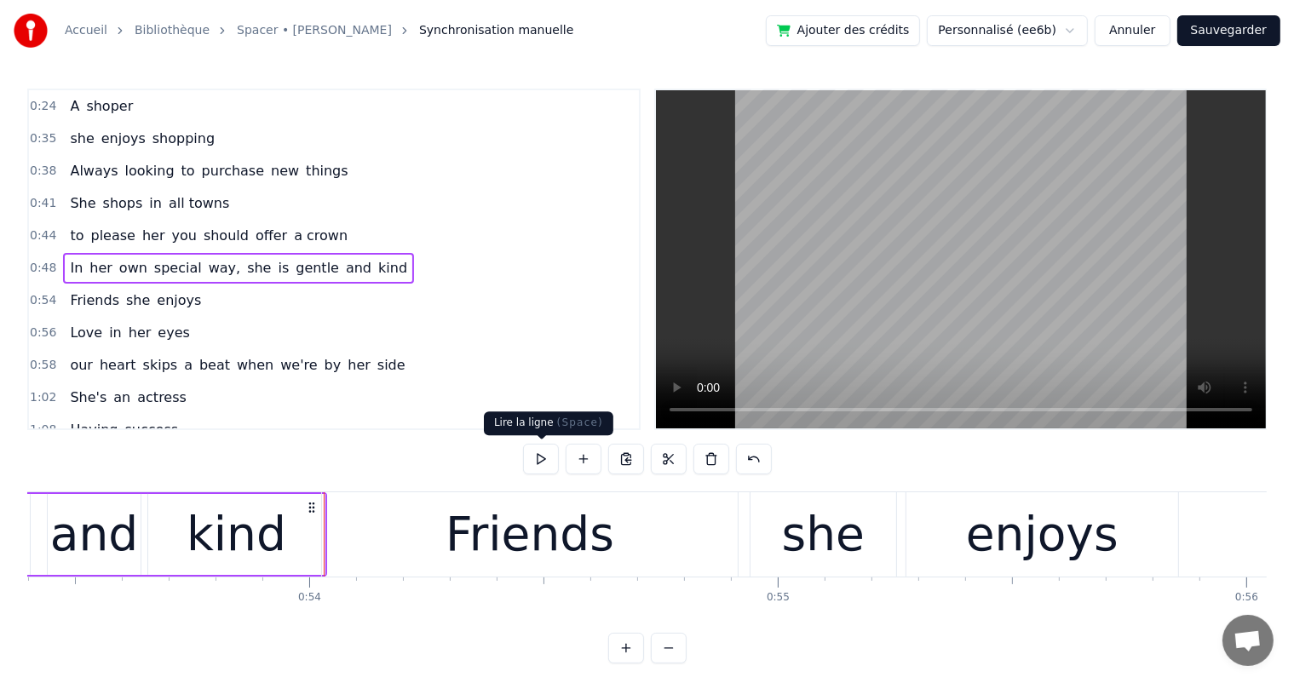
scroll to position [0, 25051]
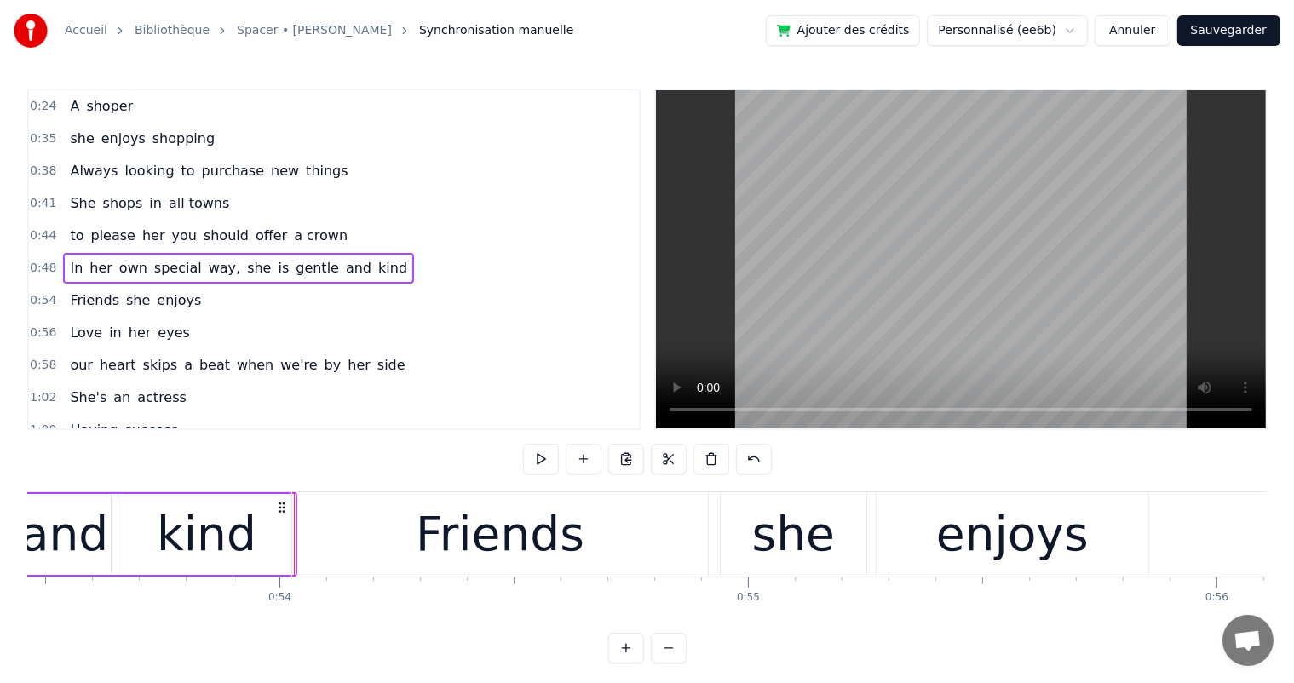
click at [137, 285] on div "Friends she enjoys" at bounding box center [135, 300] width 145 height 31
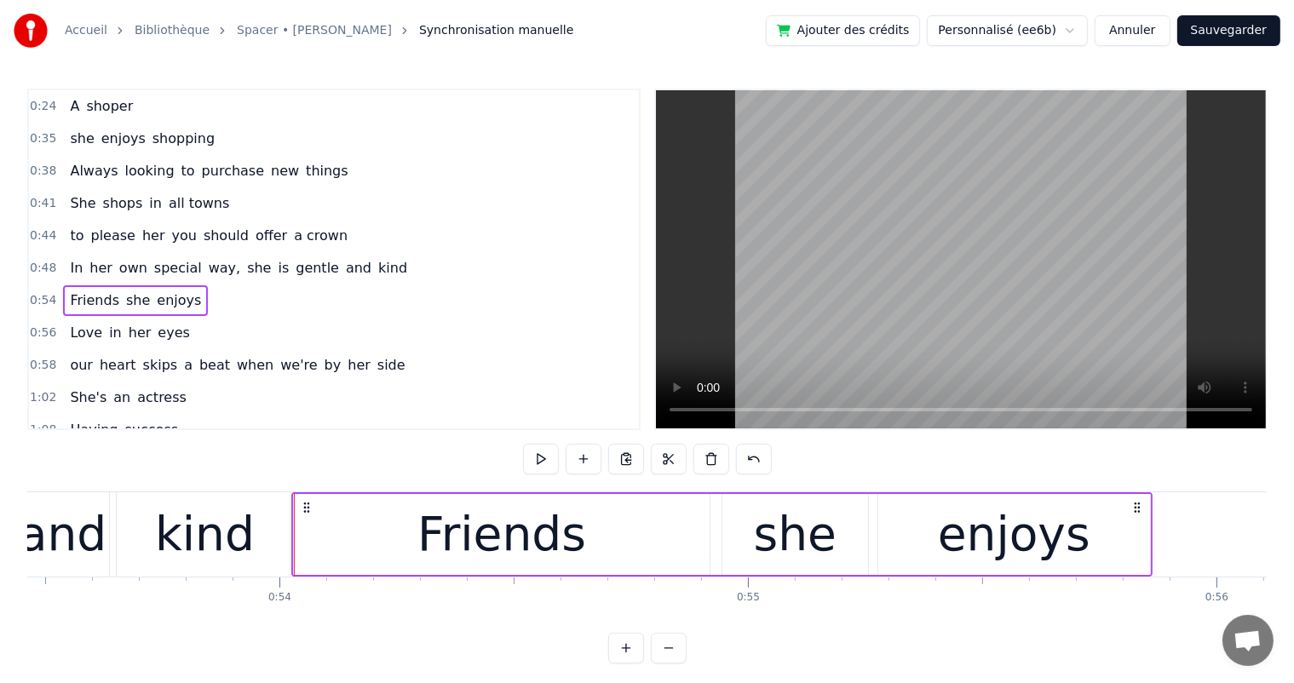
click at [141, 253] on div "In her own special way, she is gentle and kind" at bounding box center [238, 268] width 351 height 31
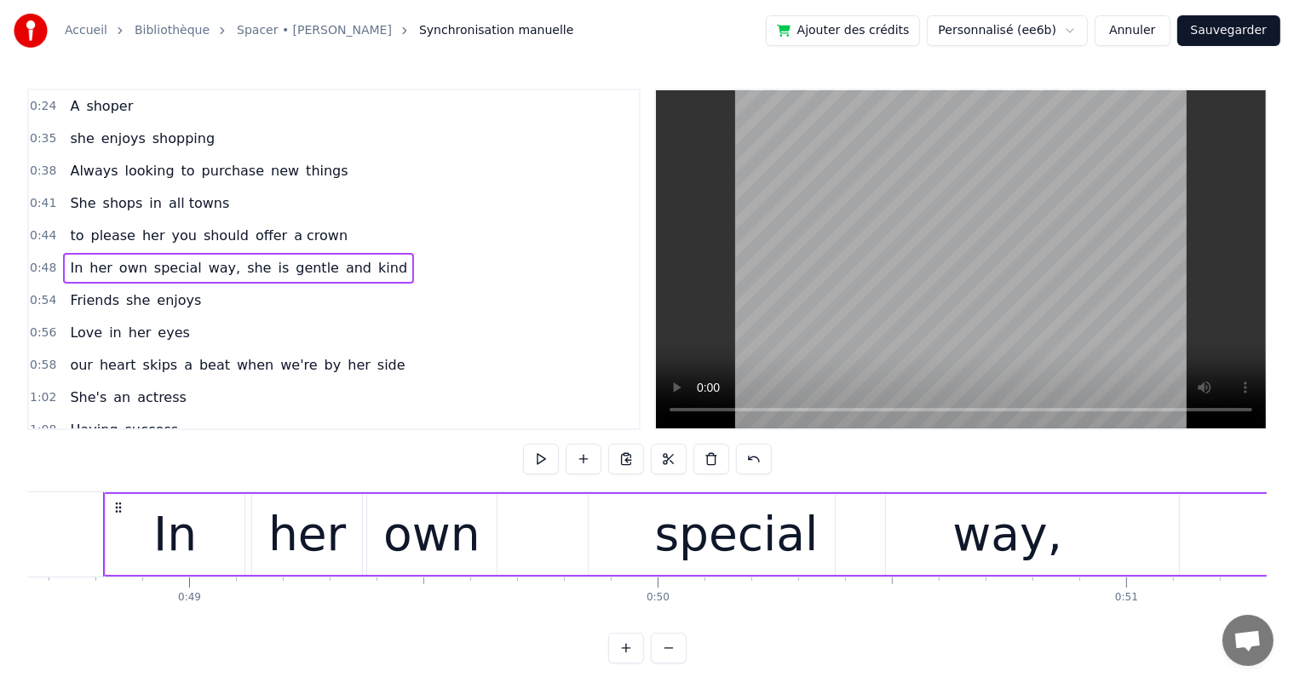
scroll to position [0, 22788]
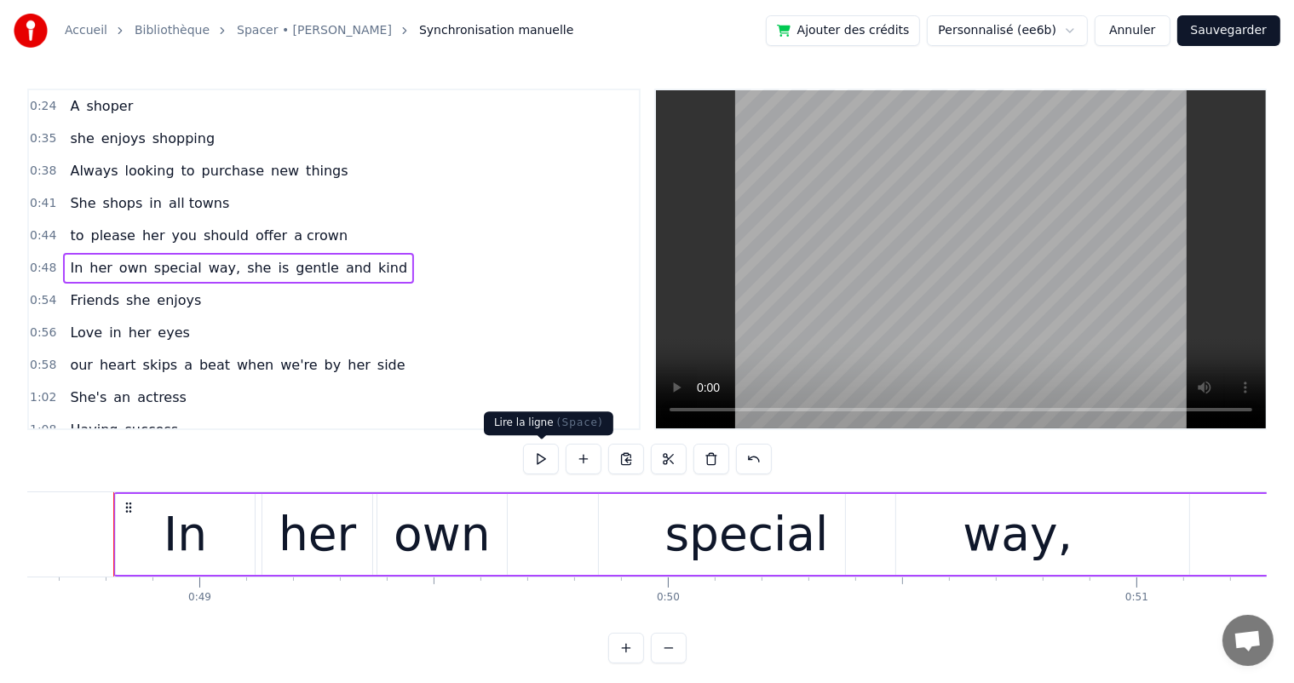
click at [540, 458] on button at bounding box center [541, 459] width 36 height 31
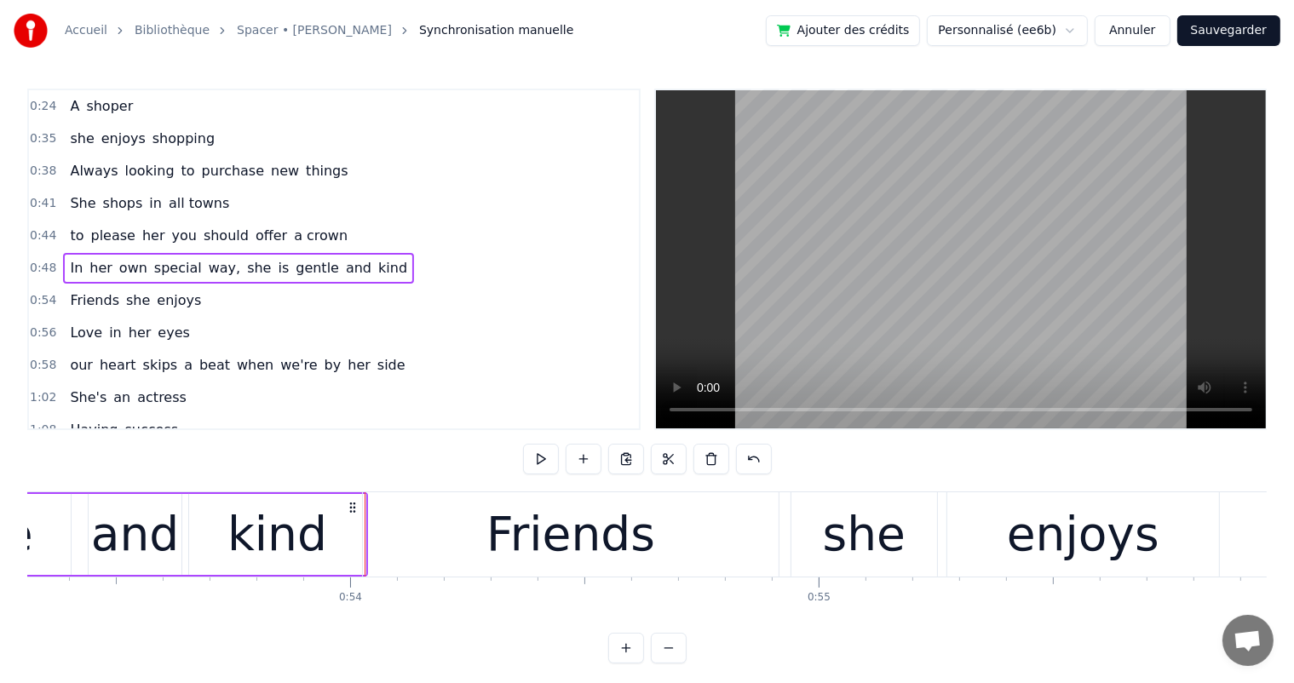
scroll to position [0, 25021]
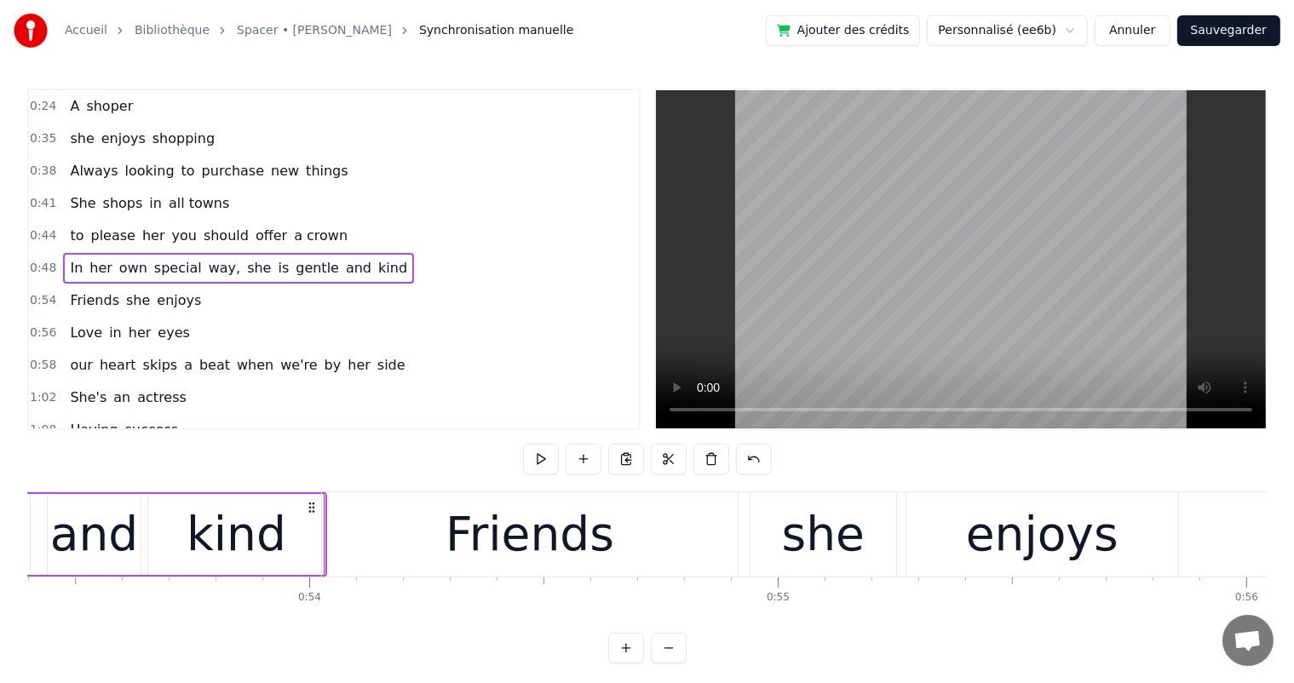
click at [183, 300] on div "Friends she enjoys" at bounding box center [135, 300] width 145 height 31
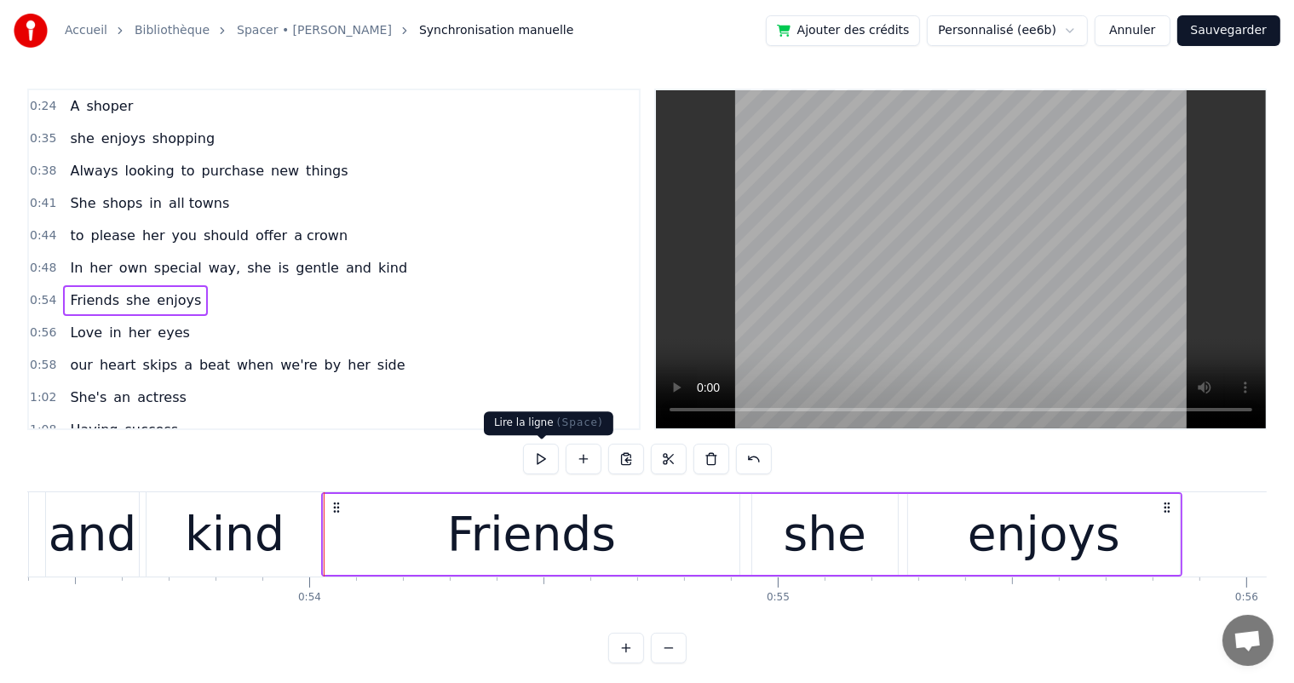
click at [538, 463] on button at bounding box center [541, 459] width 36 height 31
click at [540, 458] on button at bounding box center [541, 459] width 36 height 31
click at [166, 333] on div "Love in her eyes" at bounding box center [129, 333] width 133 height 31
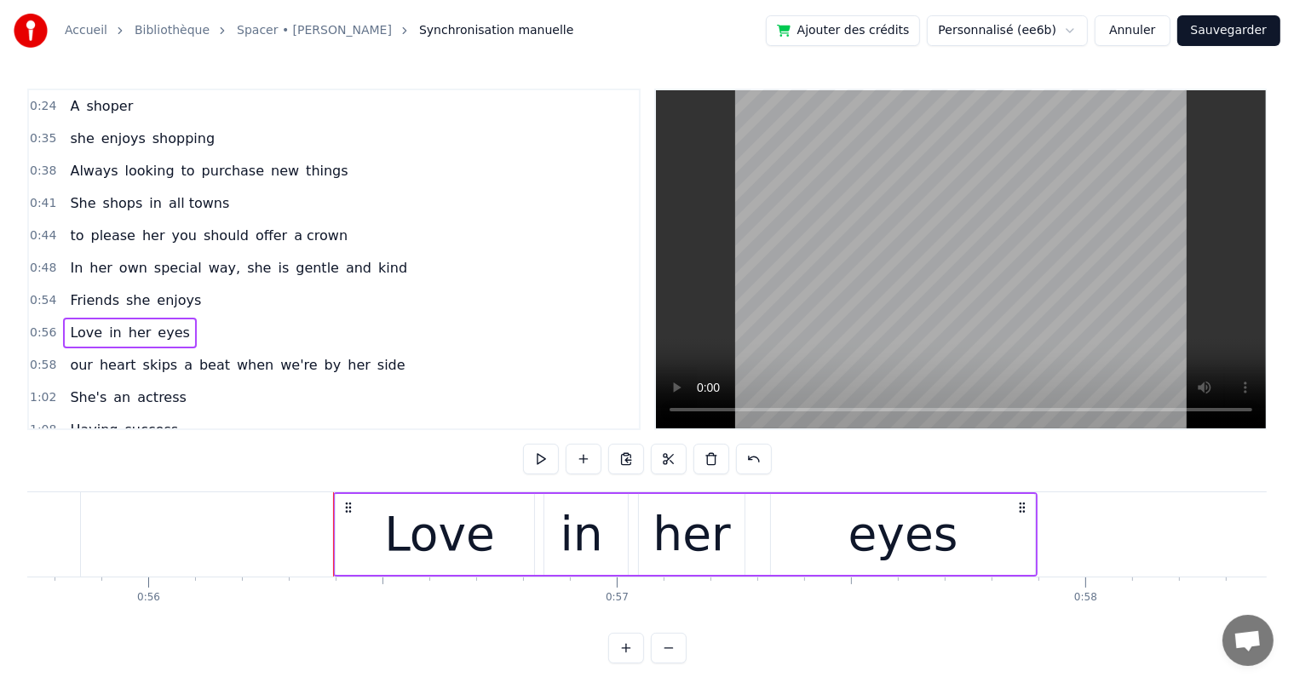
scroll to position [0, 26339]
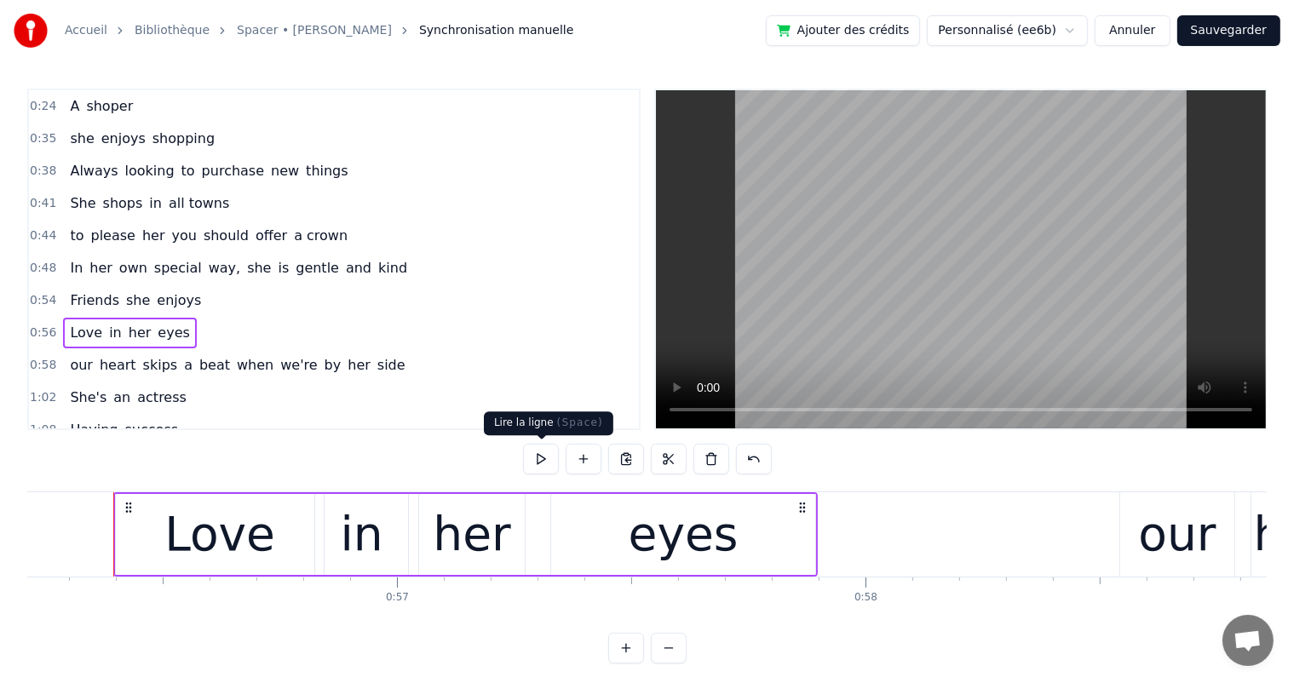
click at [538, 460] on button at bounding box center [541, 459] width 36 height 31
click at [265, 367] on div "our heart skips a beat when we're by her side" at bounding box center [237, 365] width 348 height 31
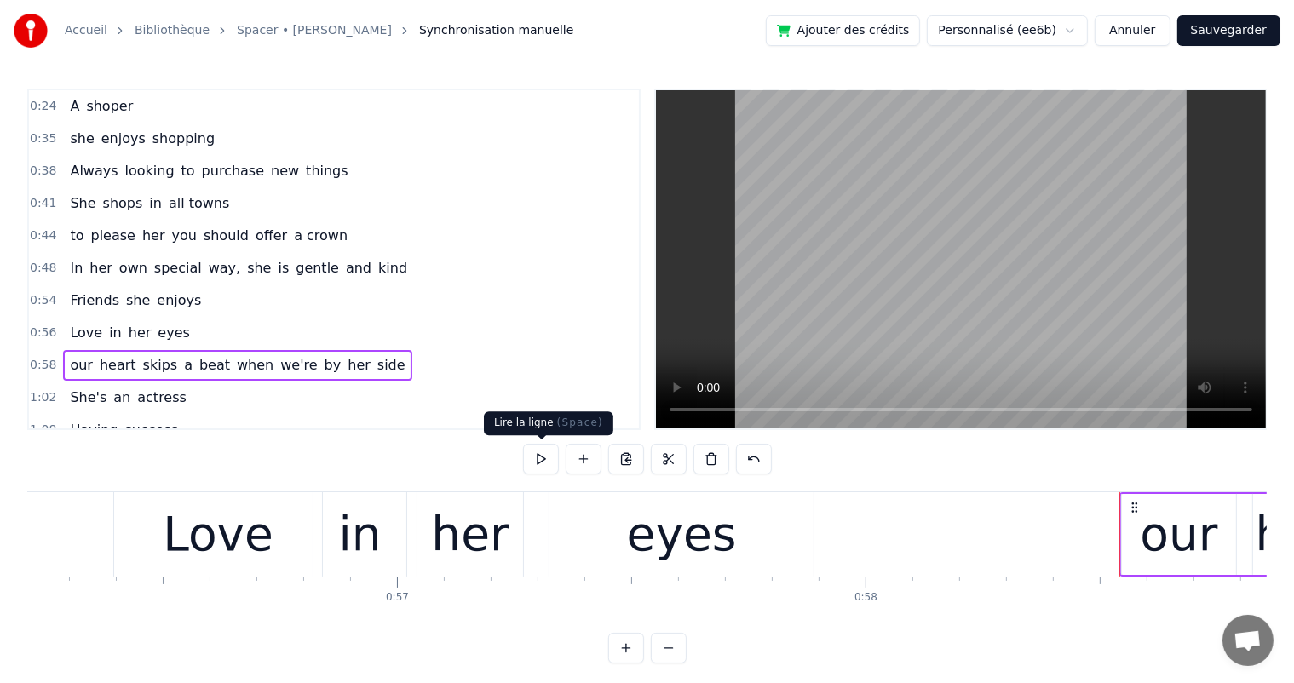
click at [549, 465] on button at bounding box center [541, 459] width 36 height 31
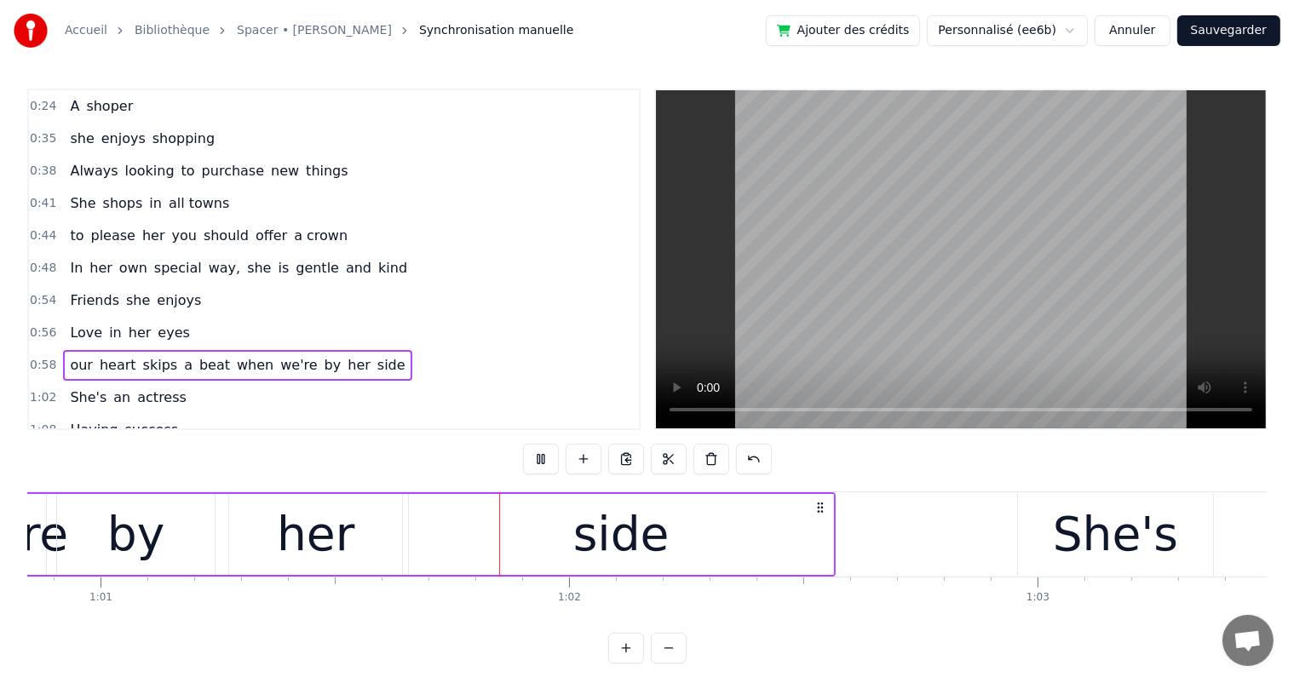
scroll to position [0, 28575]
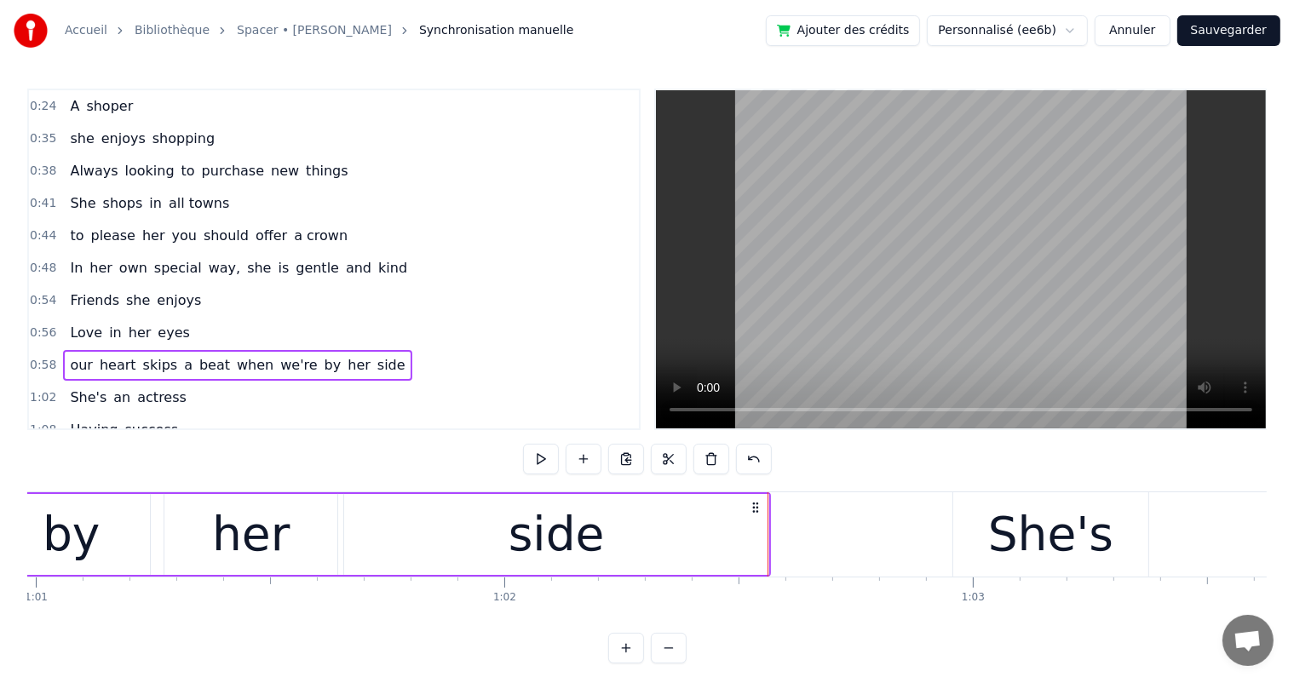
click at [180, 395] on div "1:02 She's an actress" at bounding box center [334, 398] width 610 height 32
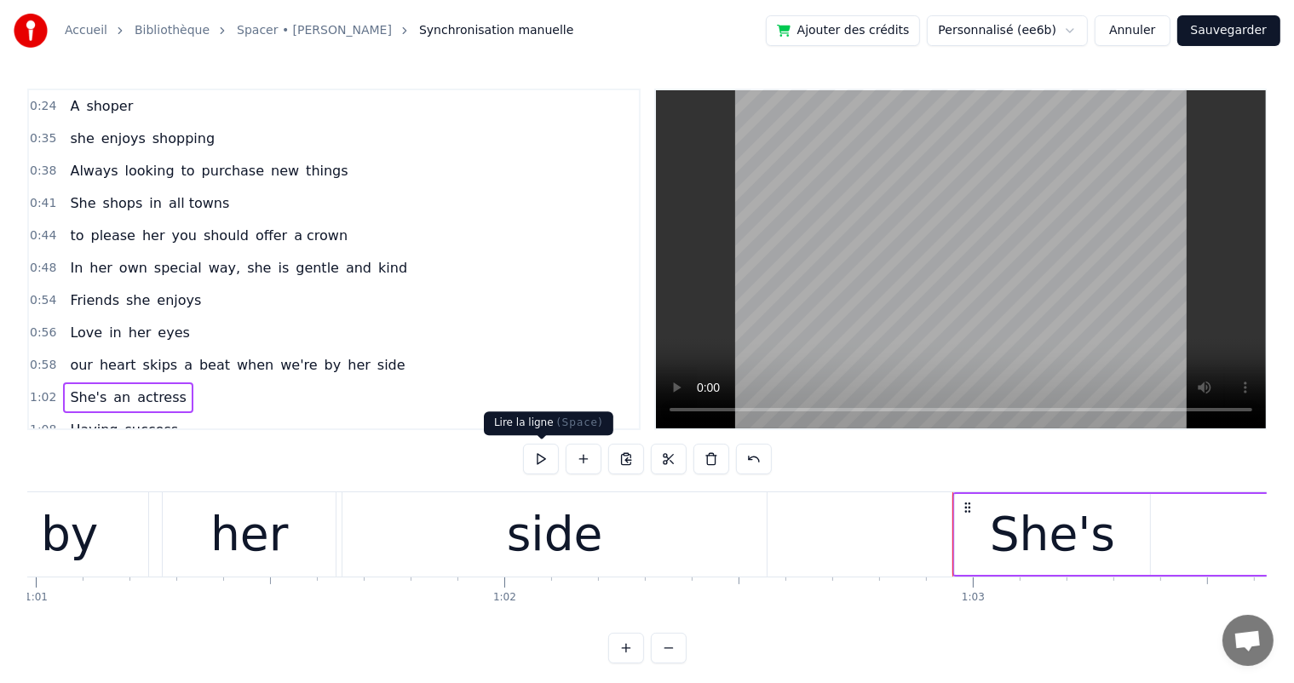
click at [541, 467] on button at bounding box center [541, 459] width 36 height 31
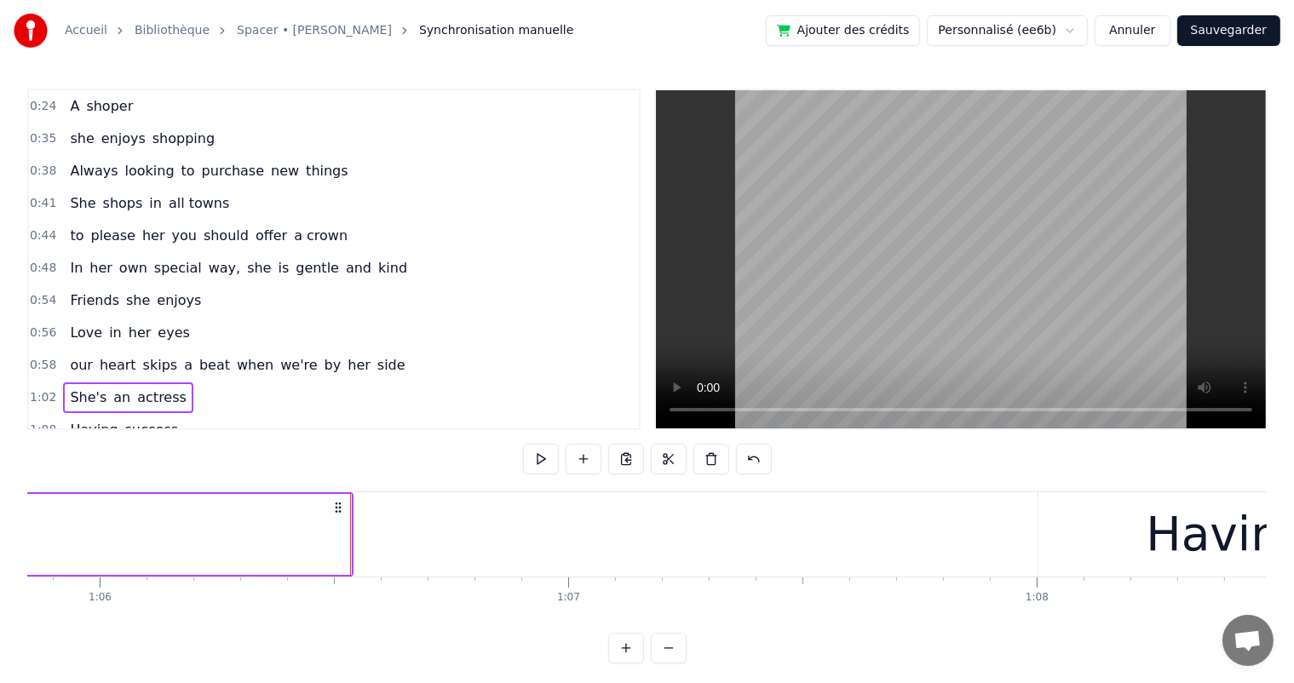
scroll to position [0, 30899]
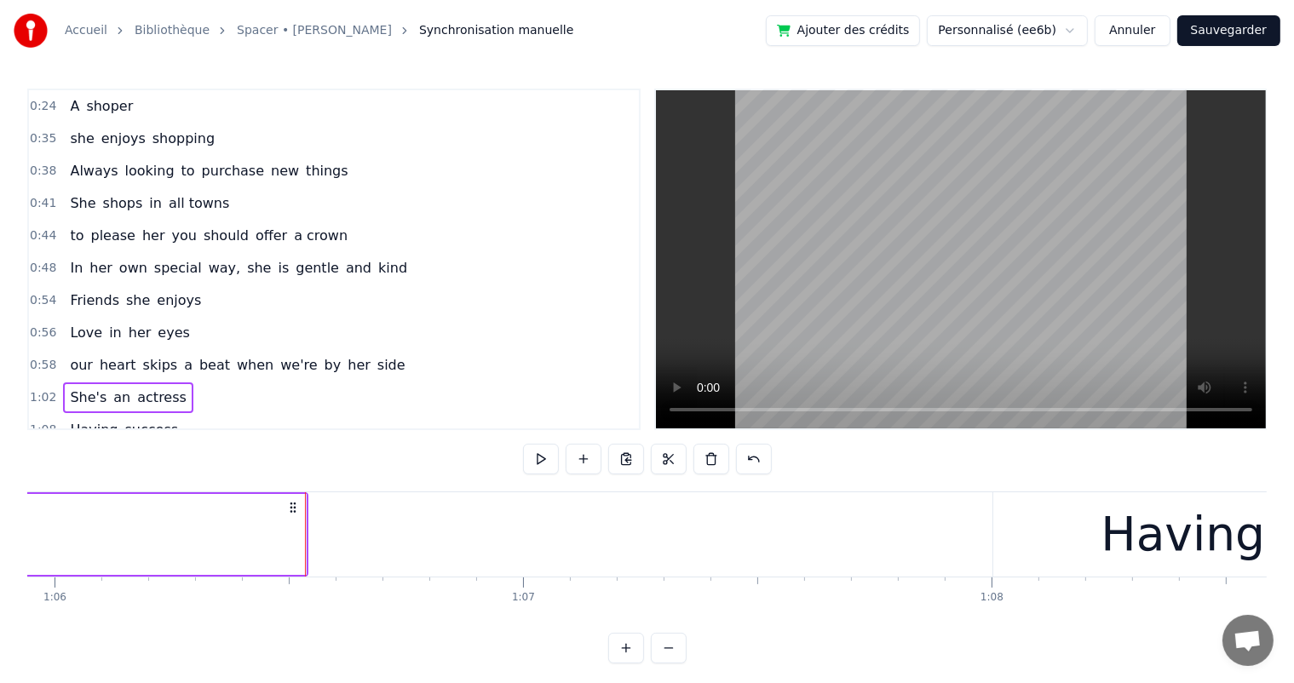
click at [170, 382] on div "1:02 She's an actress" at bounding box center [334, 398] width 610 height 32
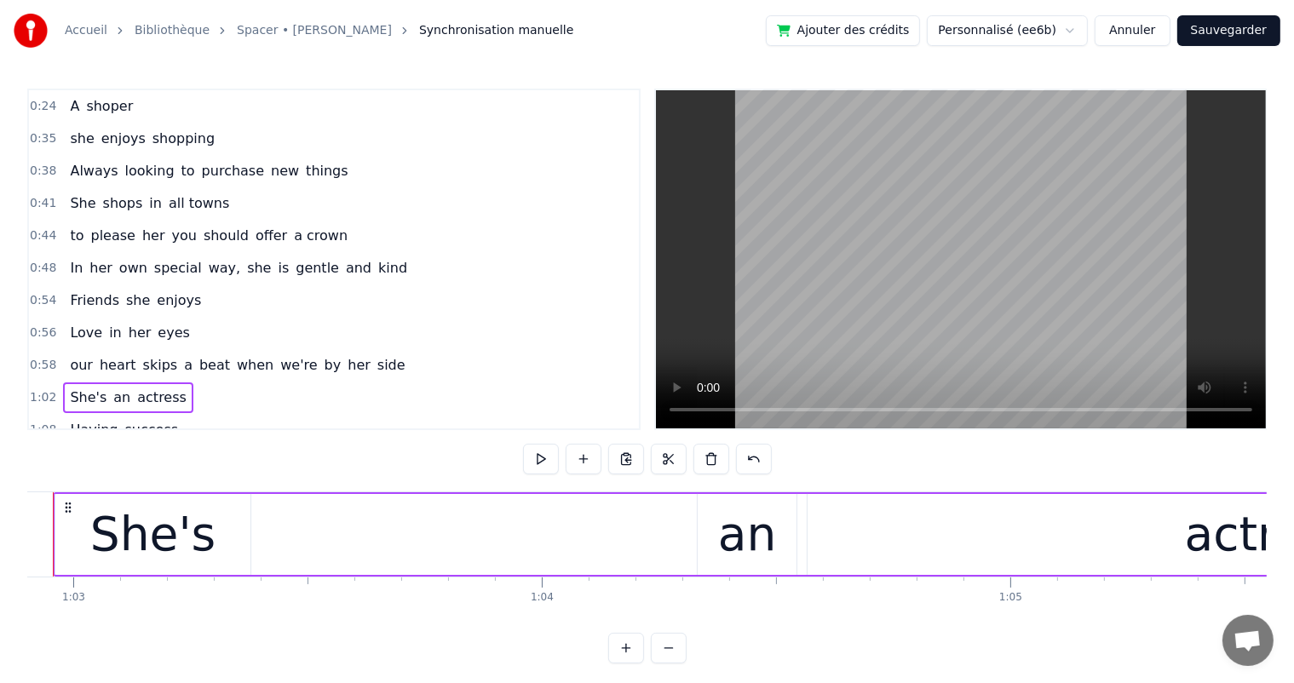
scroll to position [0, 29414]
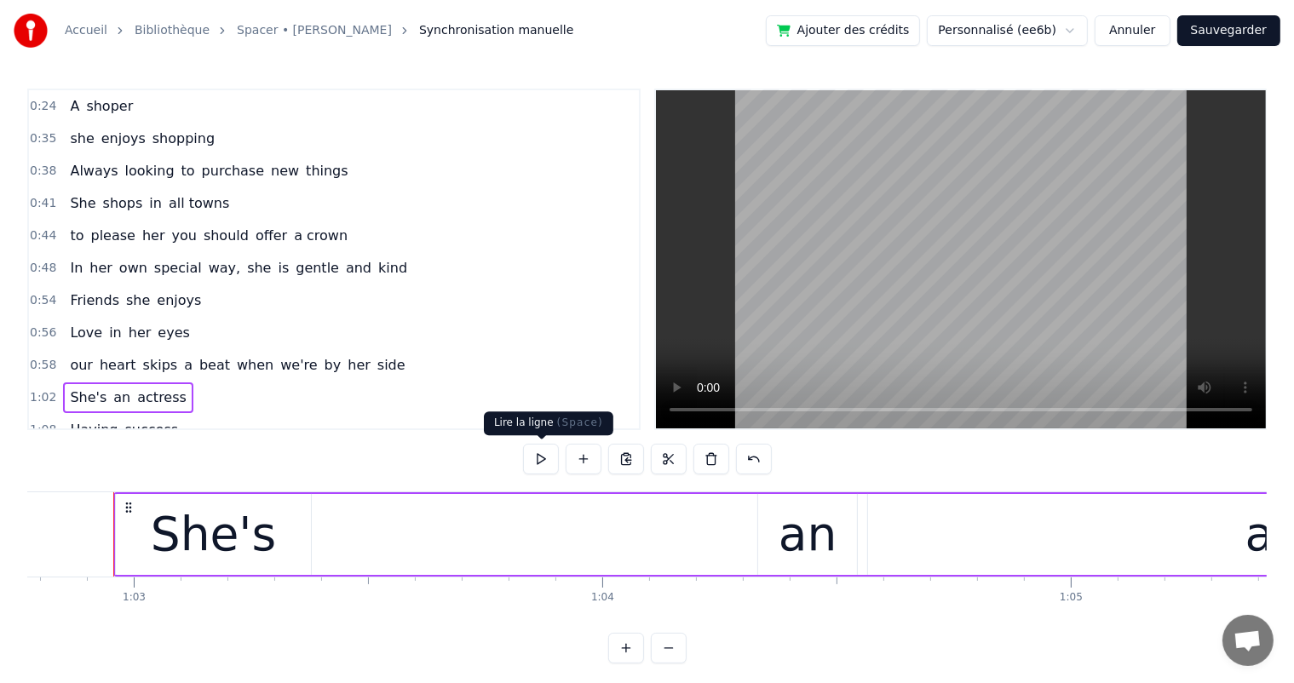
click at [547, 462] on button at bounding box center [541, 459] width 36 height 31
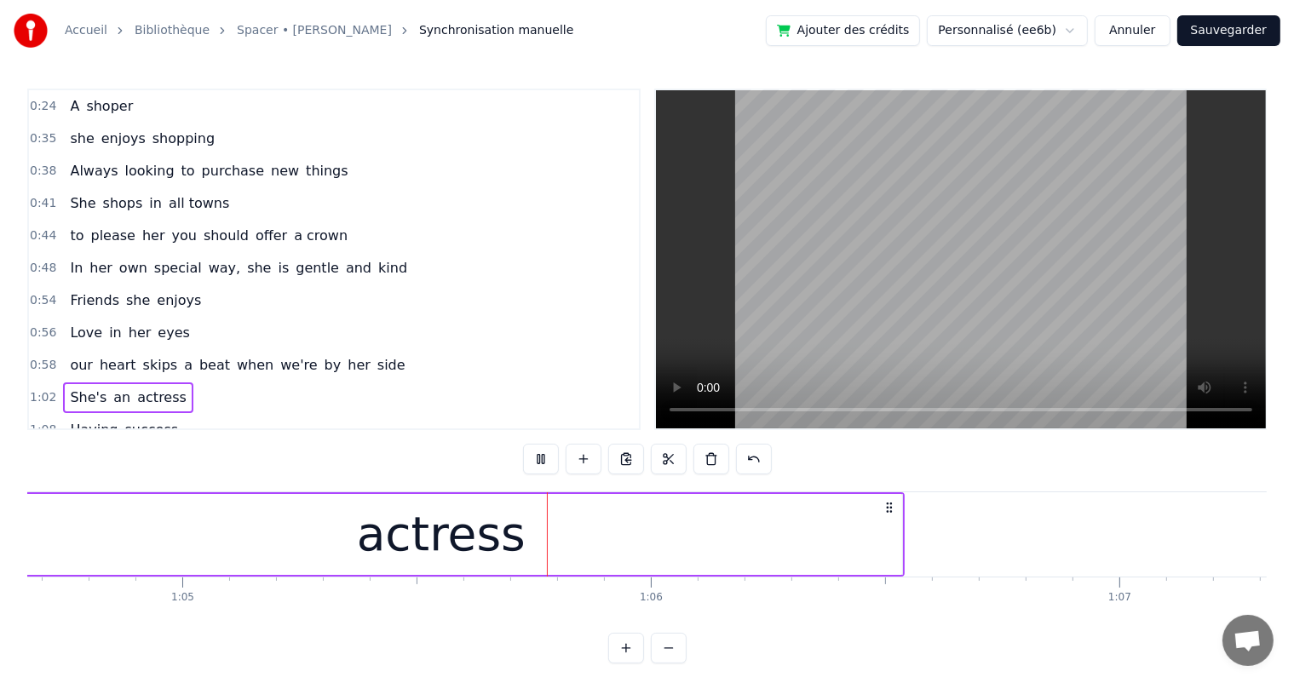
scroll to position [0, 30513]
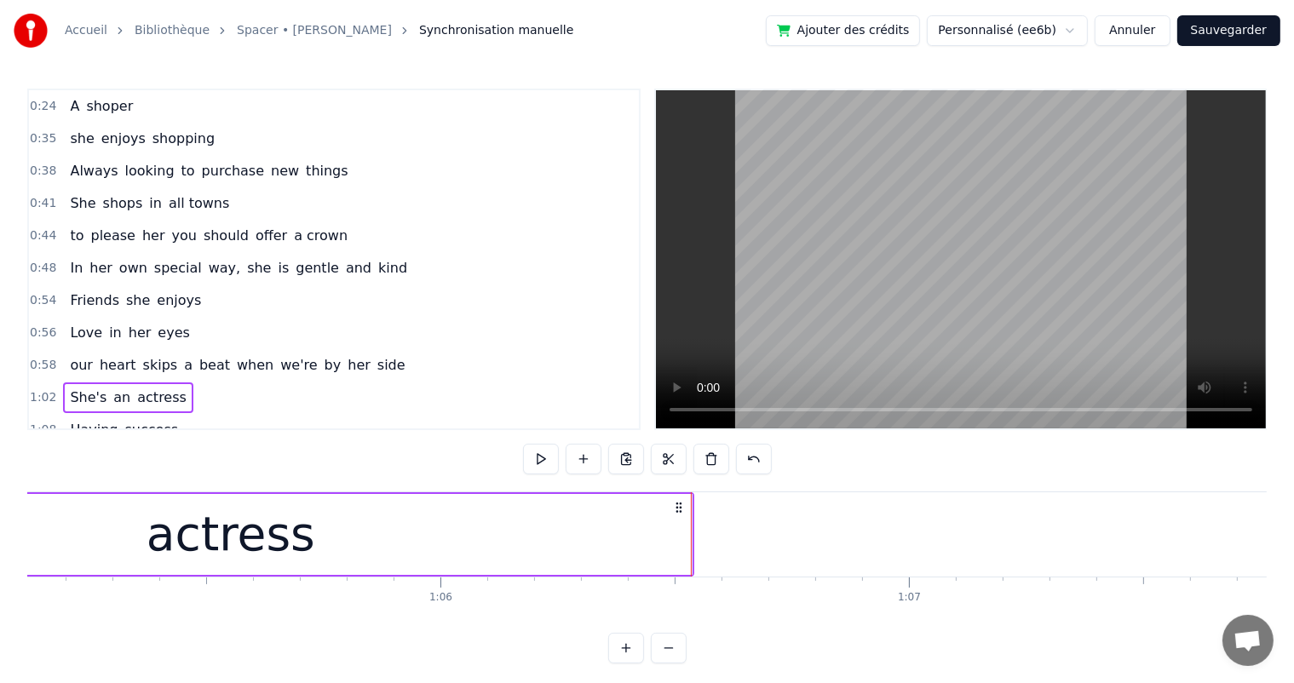
click at [176, 414] on div "1:08 Having success" at bounding box center [334, 430] width 610 height 32
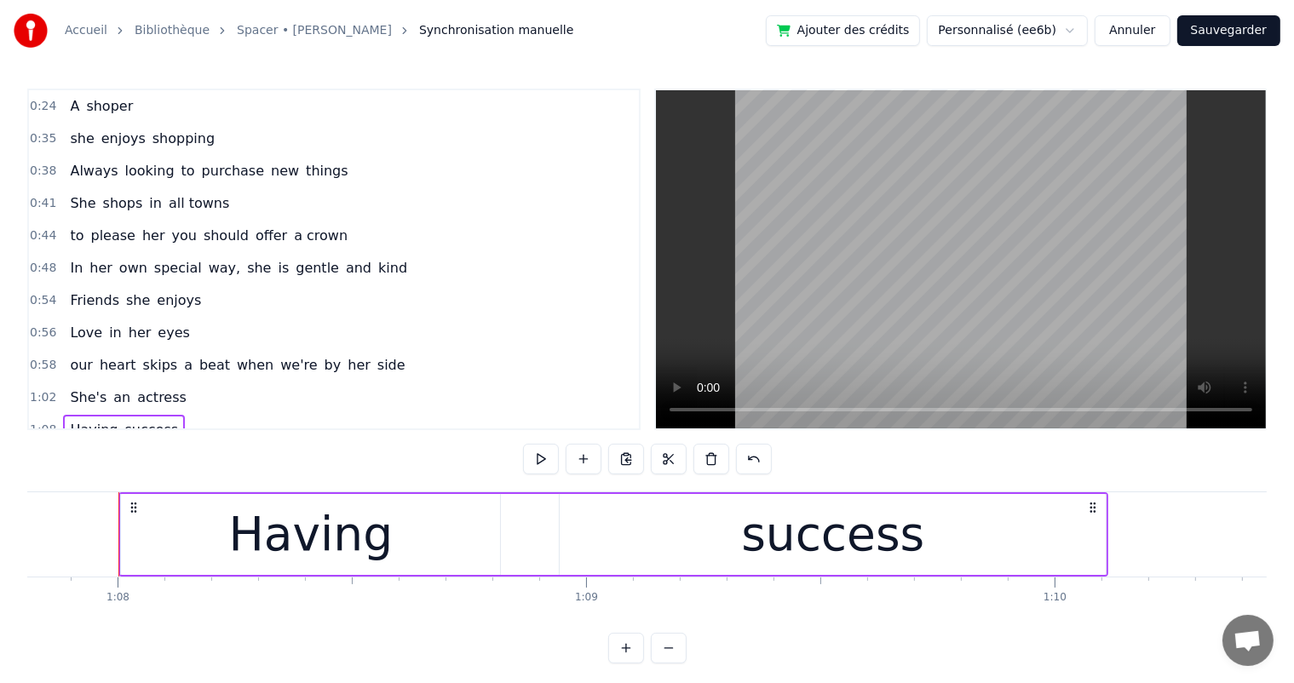
scroll to position [0, 31778]
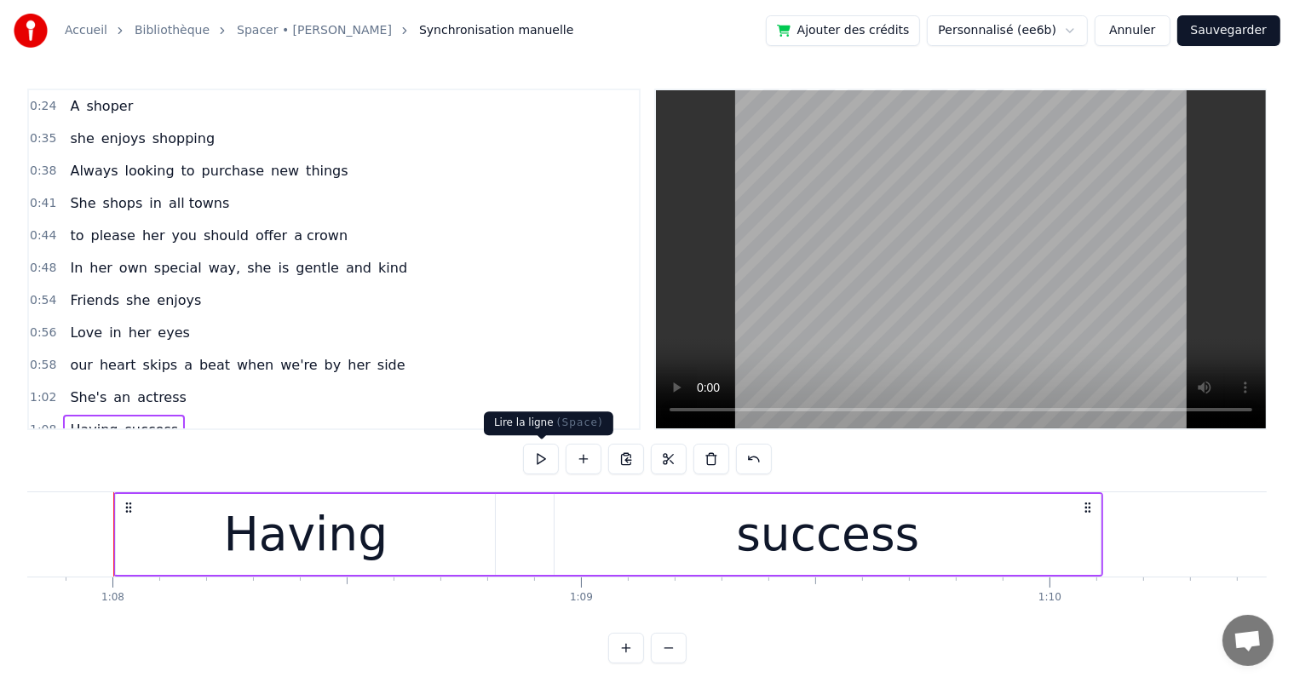
click at [542, 465] on button at bounding box center [541, 459] width 36 height 31
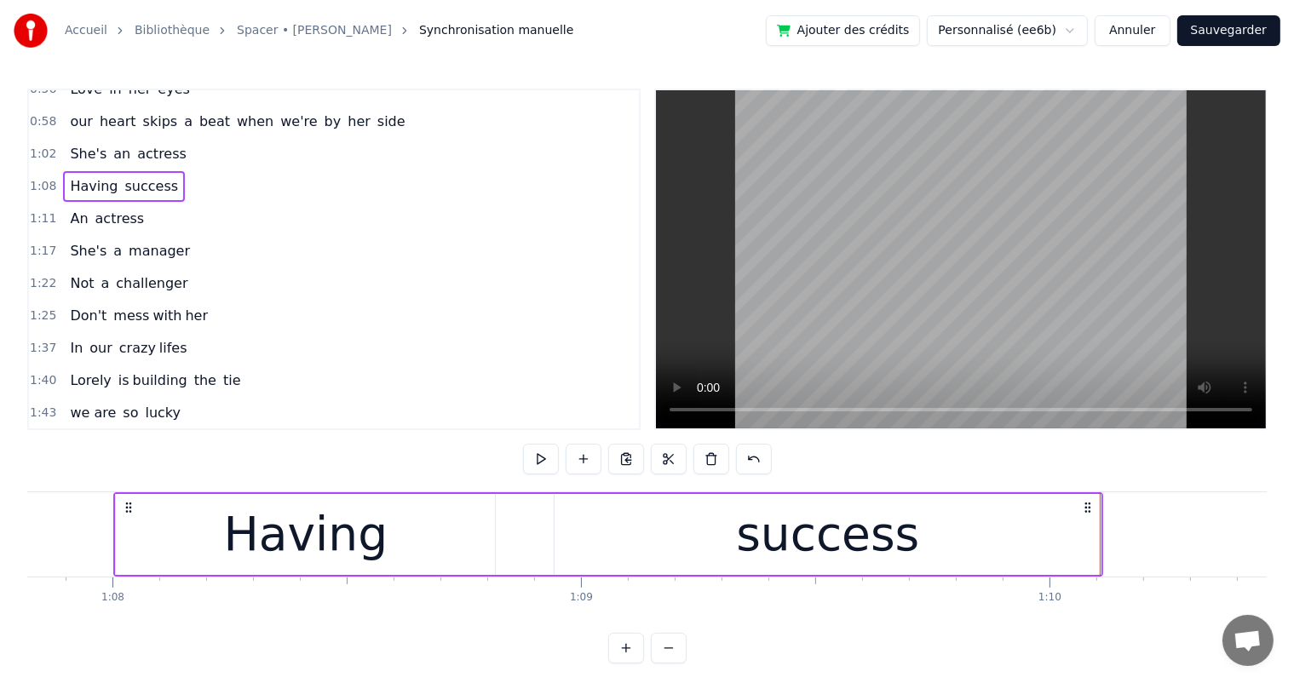
scroll to position [320, 0]
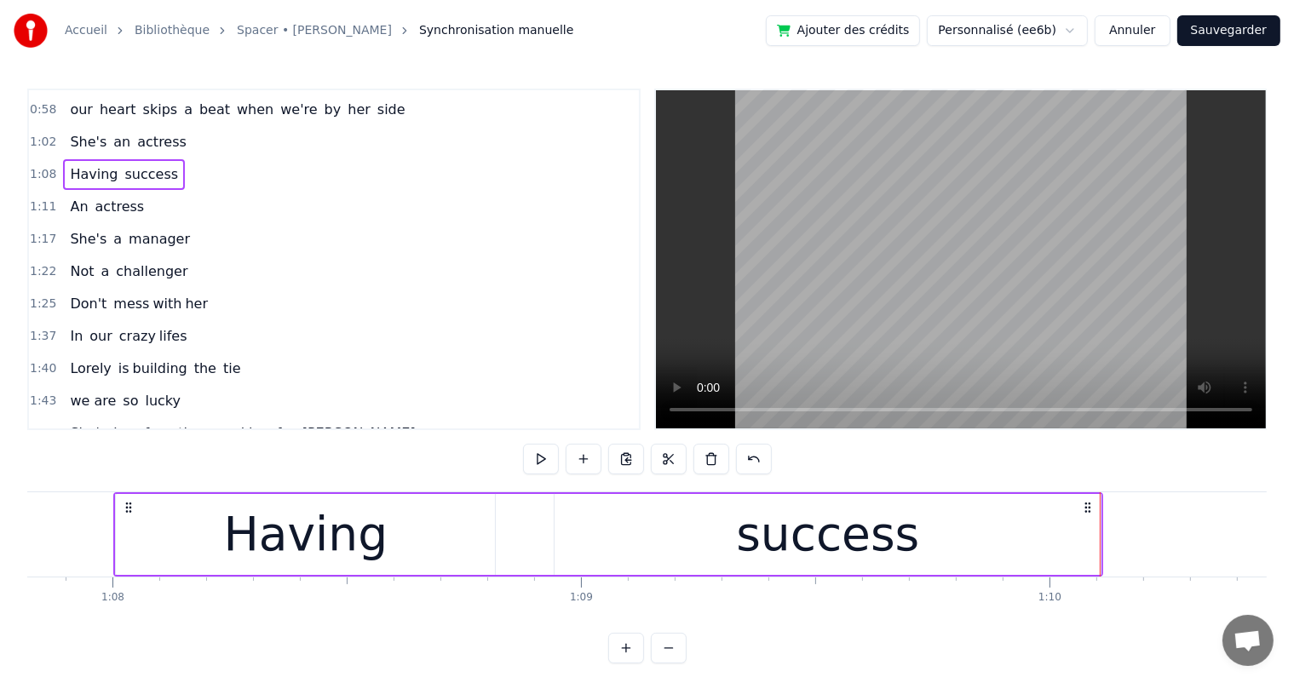
click at [154, 197] on div "1:11 An actress" at bounding box center [334, 207] width 610 height 32
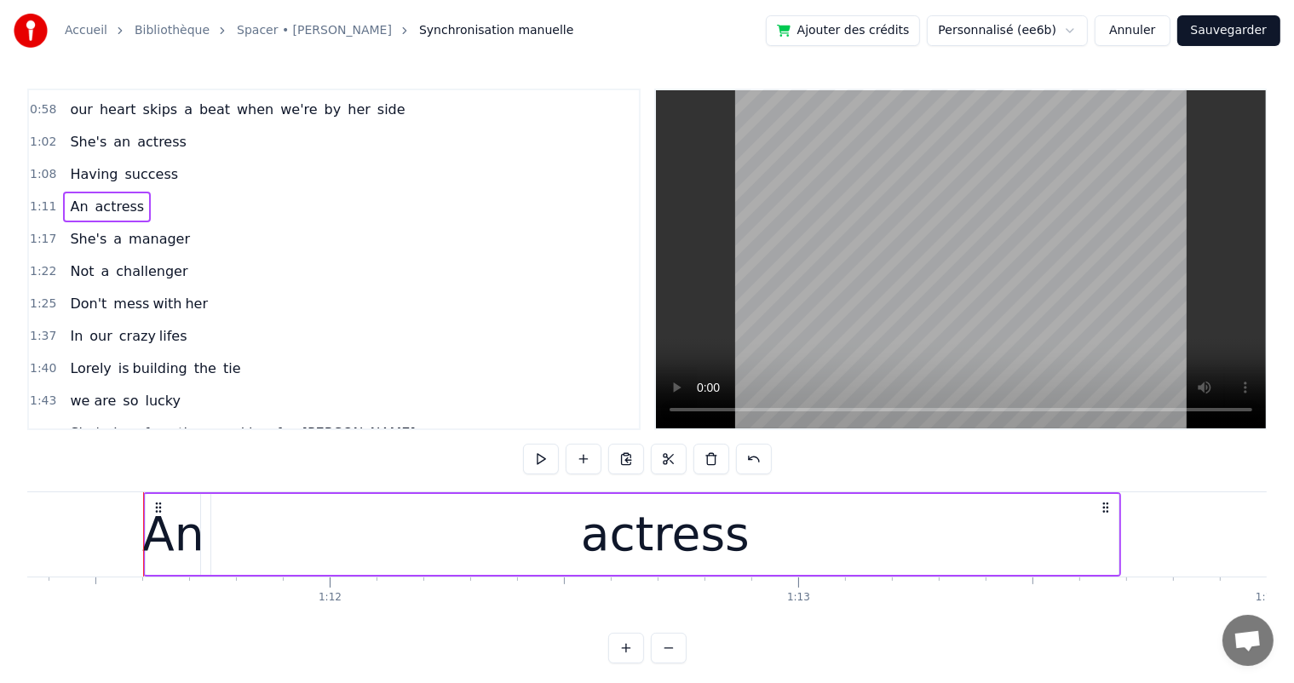
scroll to position [0, 33465]
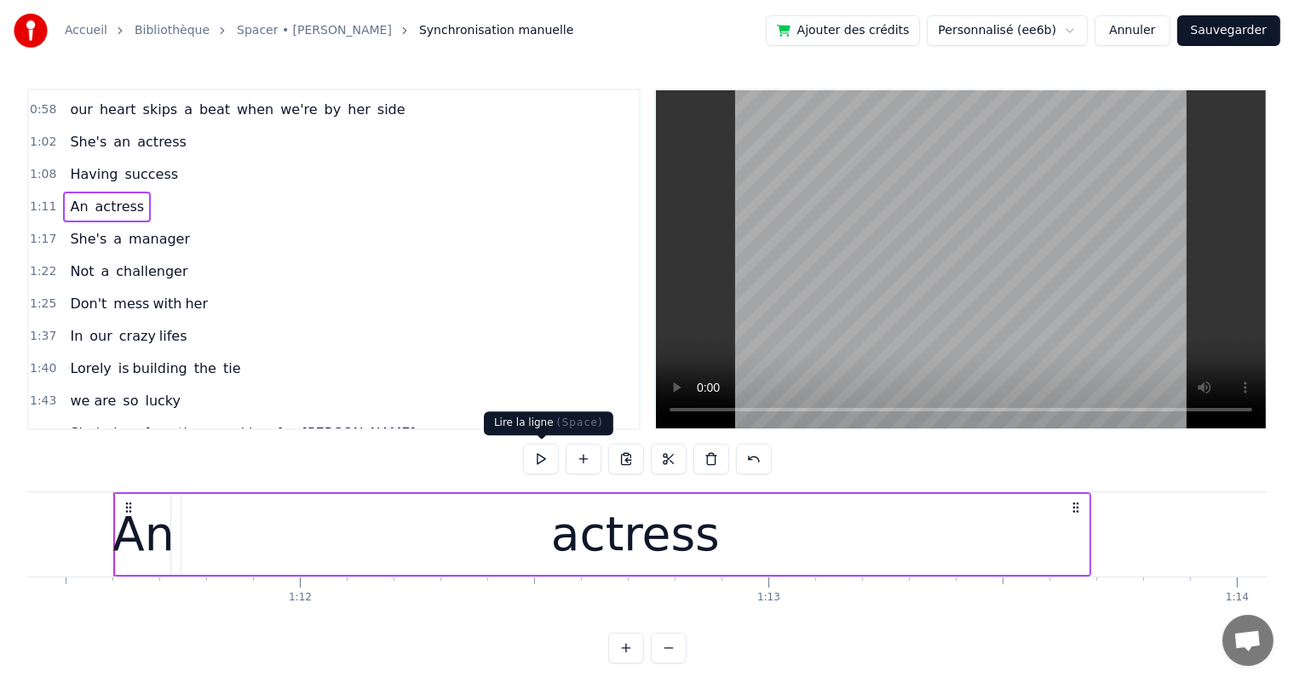
click at [551, 444] on button at bounding box center [541, 459] width 36 height 31
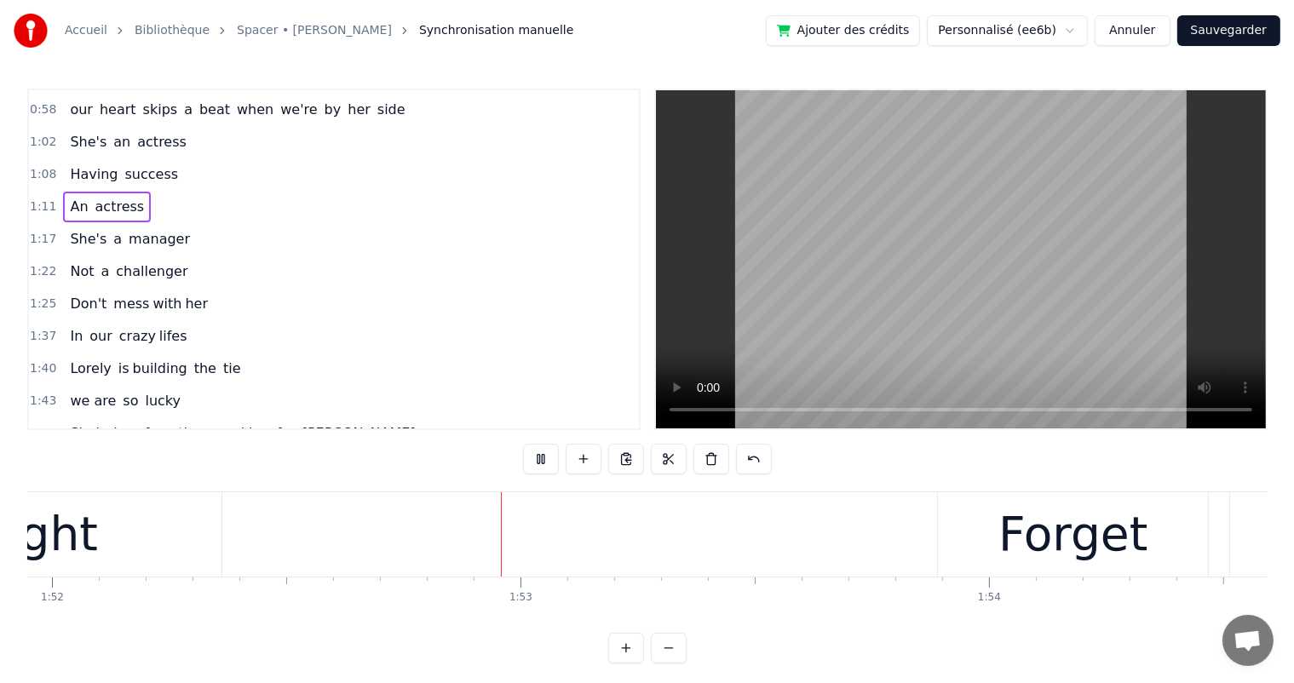
scroll to position [0, 52521]
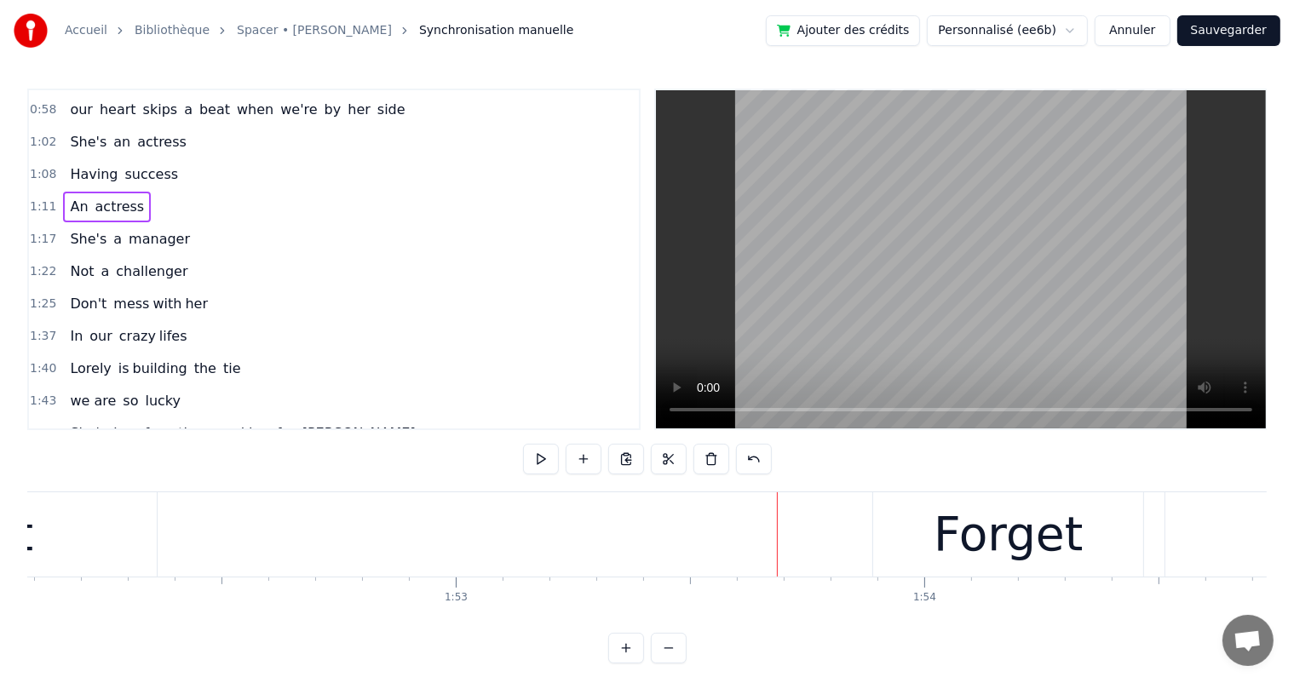
click at [189, 418] on div "She's has free time working for [PERSON_NAME]" at bounding box center [242, 433] width 359 height 31
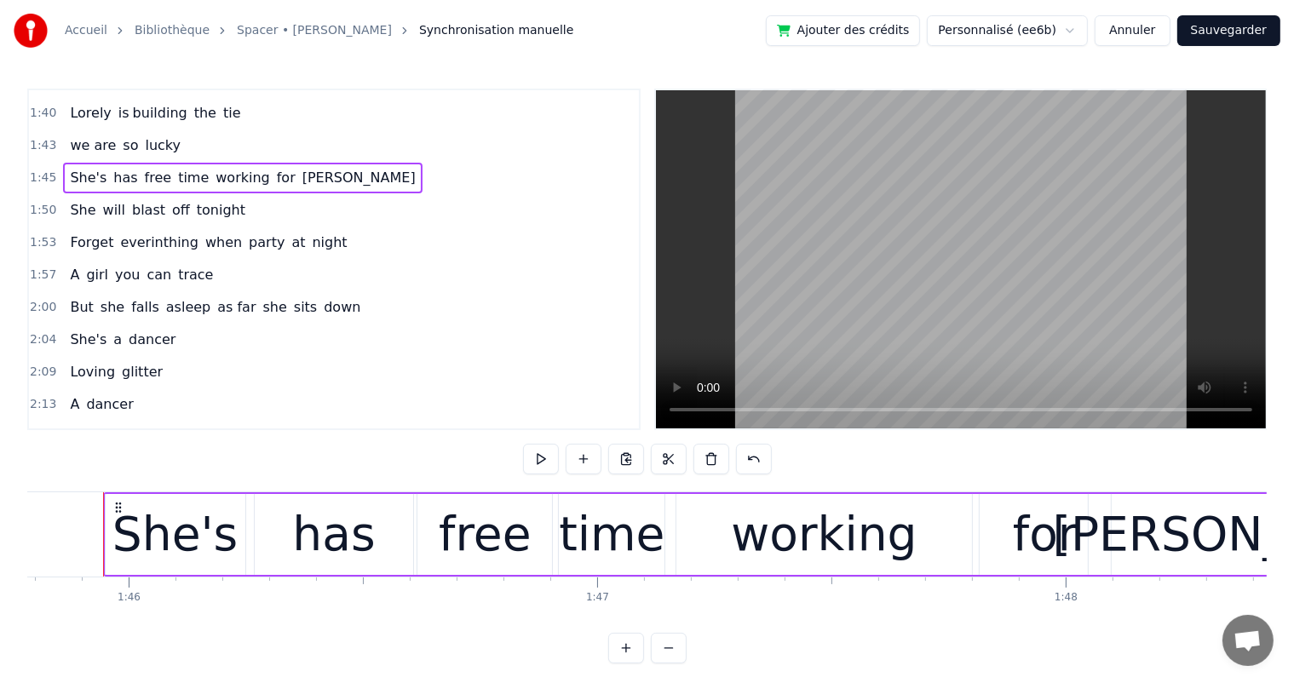
scroll to position [0, 49557]
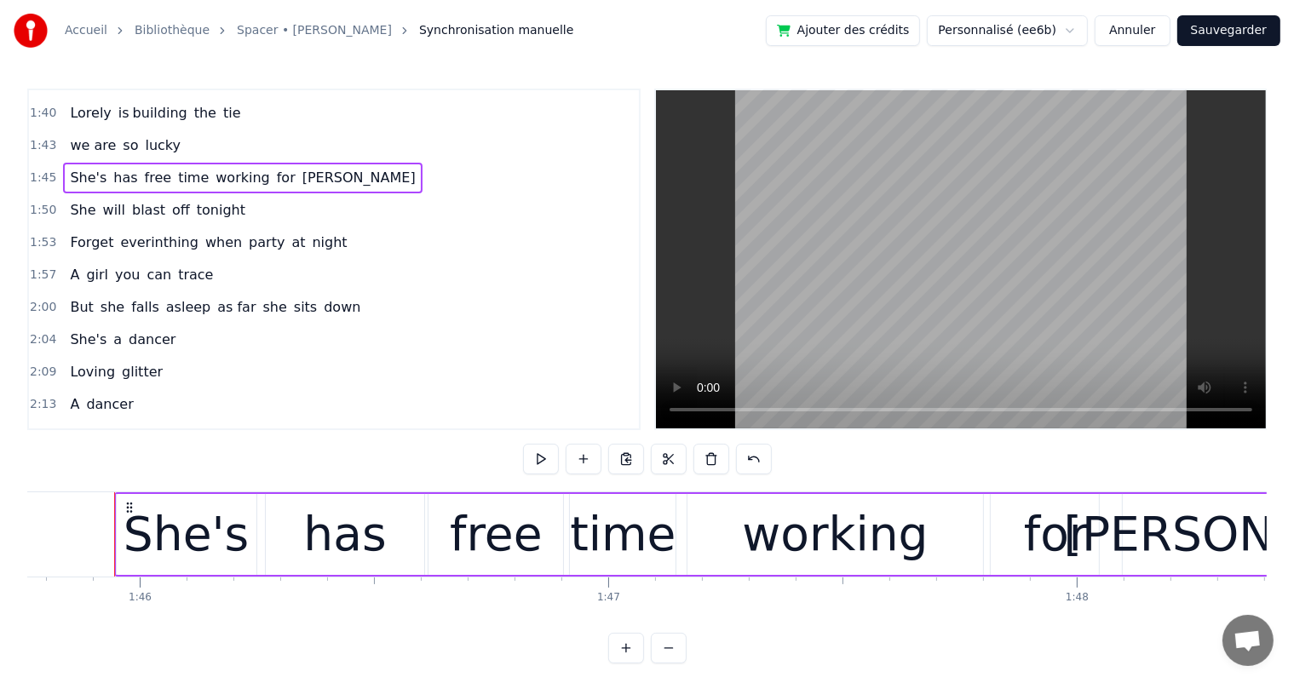
click at [222, 195] on div "She will blast off tonight" at bounding box center [157, 210] width 189 height 31
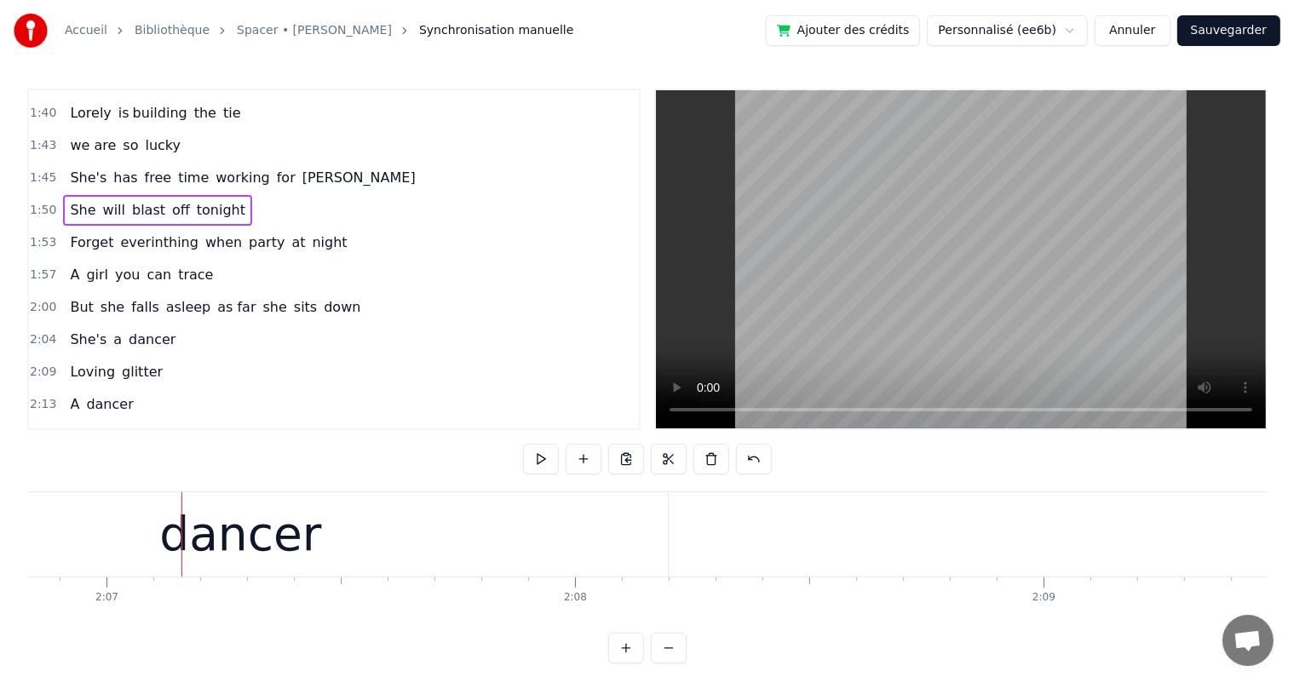
scroll to position [0, 59498]
click at [157, 325] on div "She's a dancer" at bounding box center [122, 340] width 119 height 31
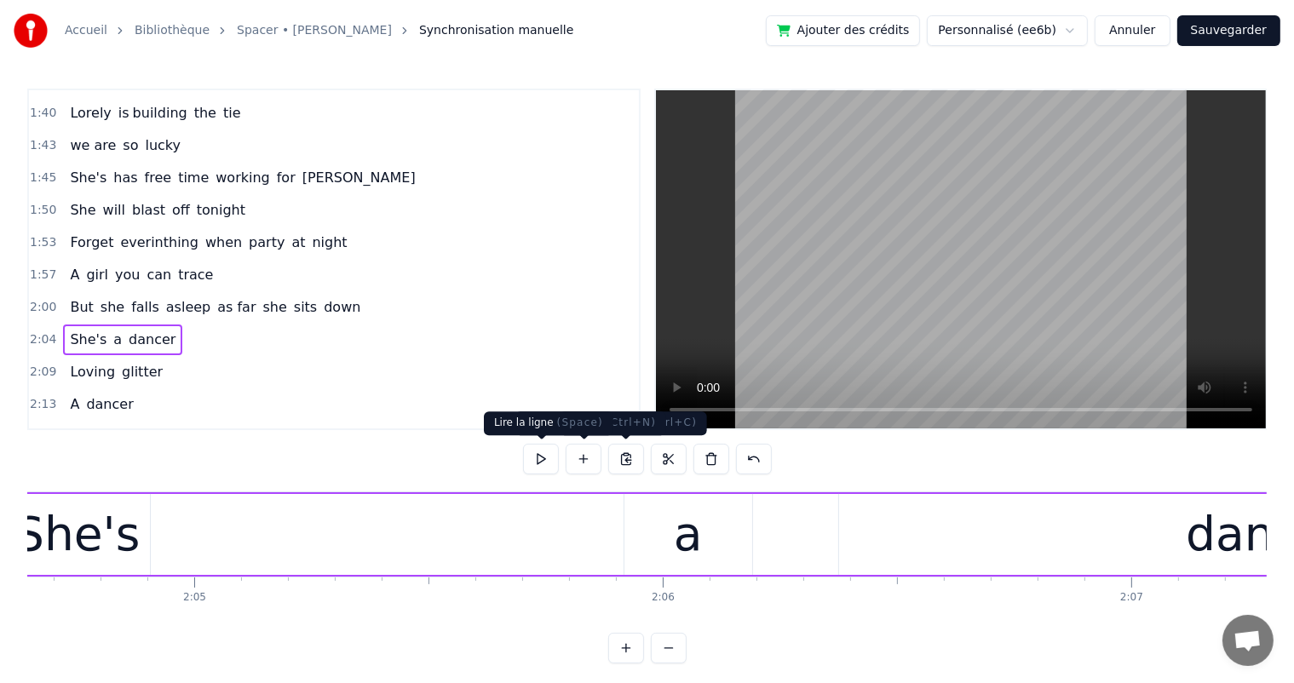
scroll to position [0, 58295]
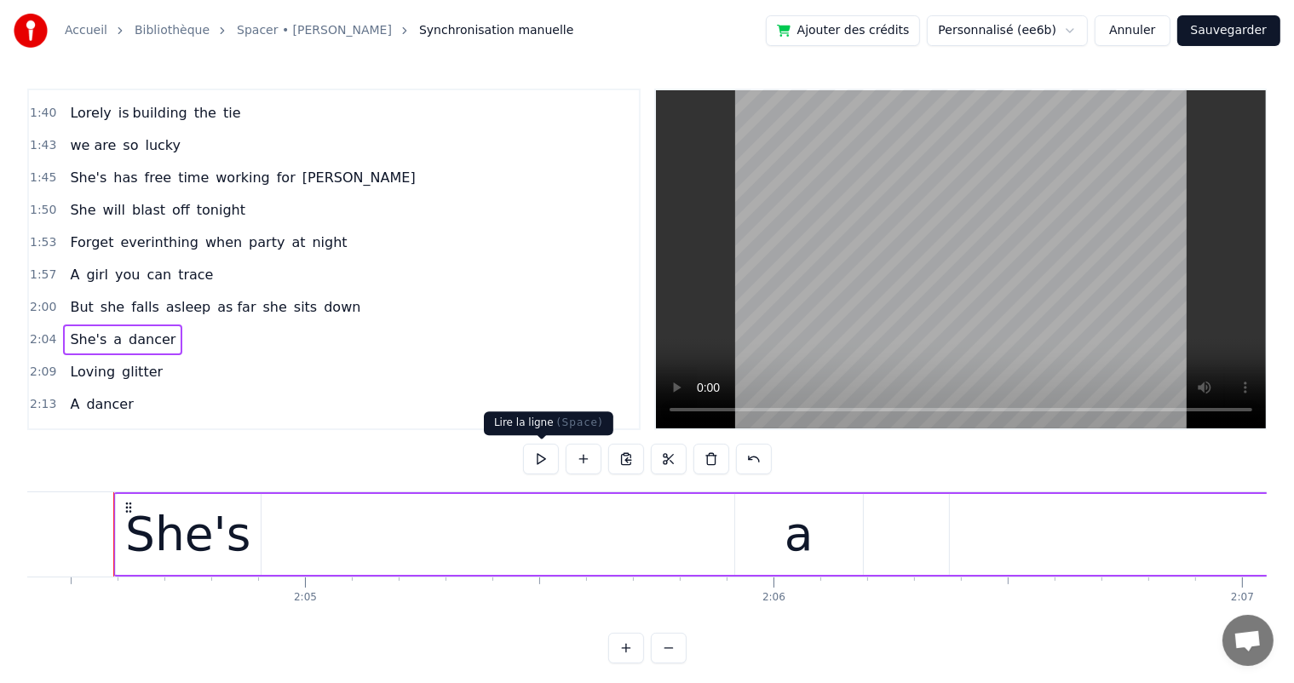
click at [544, 463] on button at bounding box center [541, 459] width 36 height 31
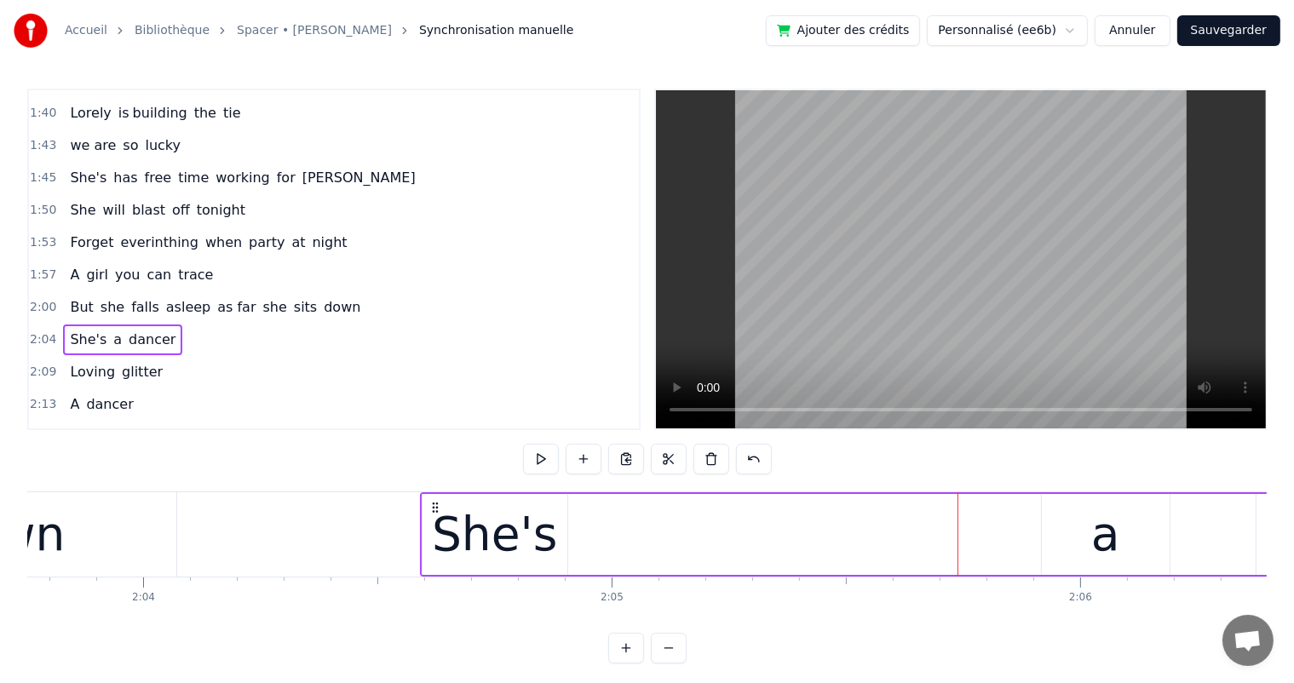
scroll to position [0, 57988]
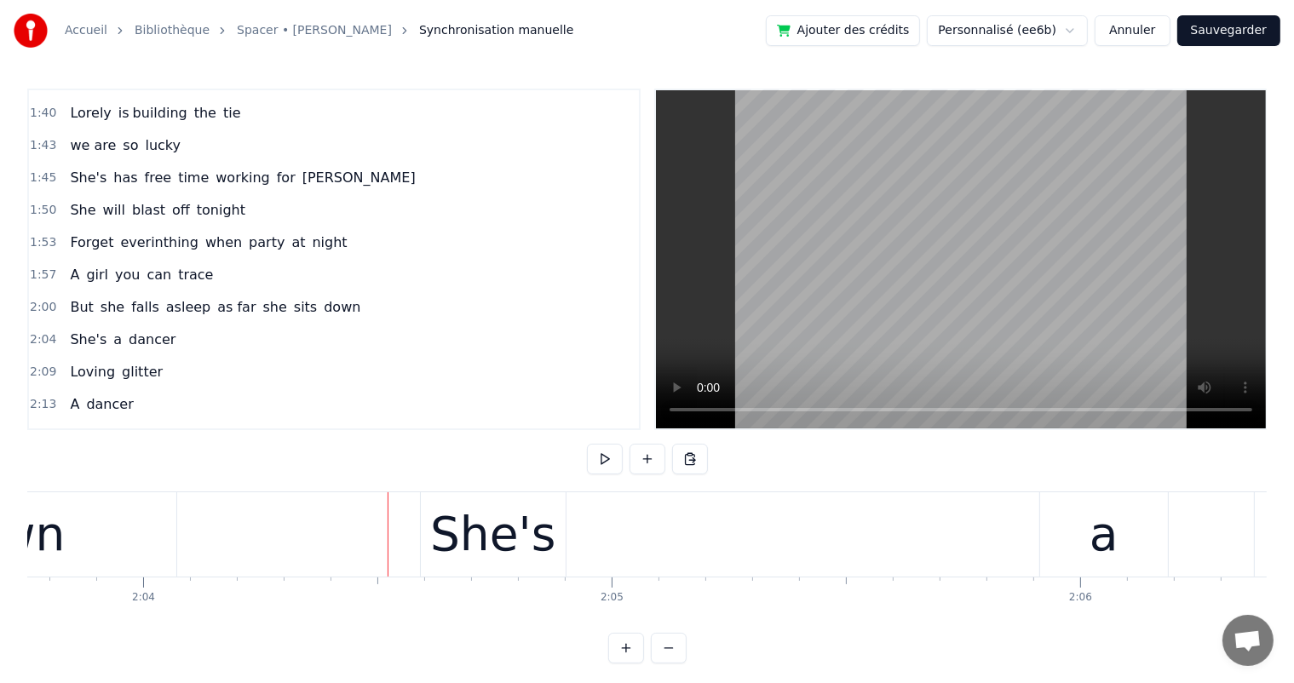
click at [428, 521] on div "She's" at bounding box center [493, 534] width 145 height 84
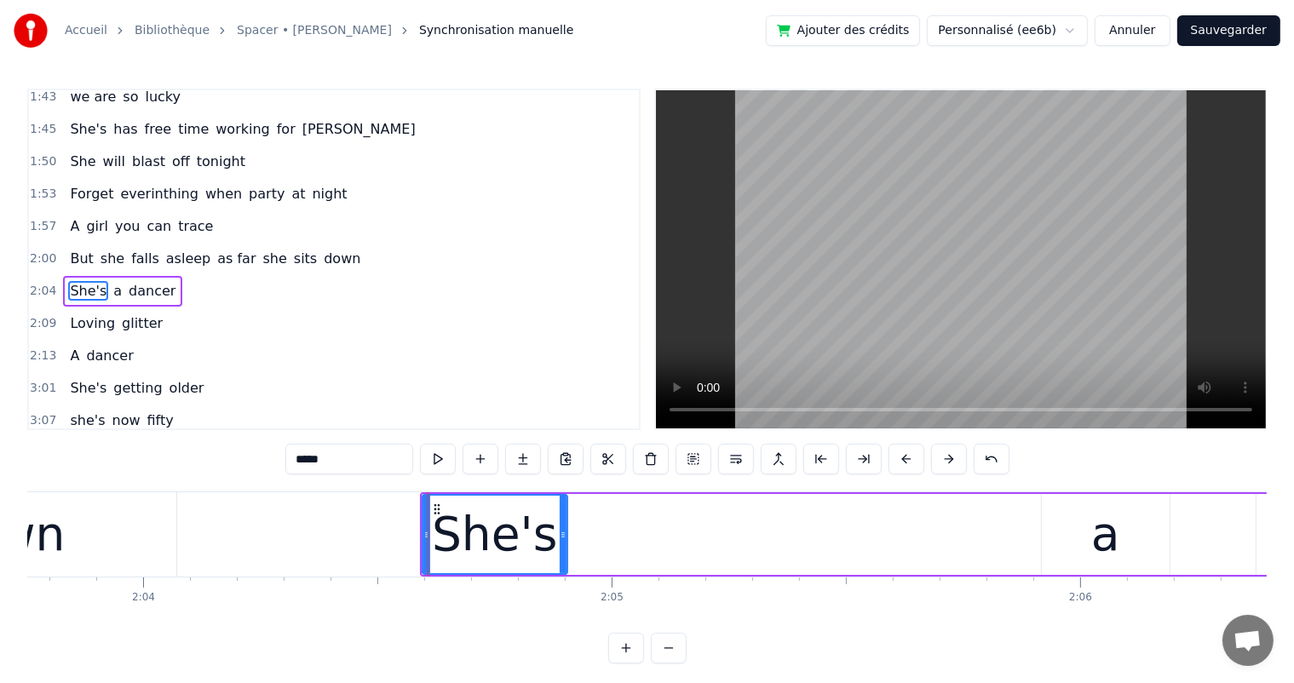
scroll to position [630, 0]
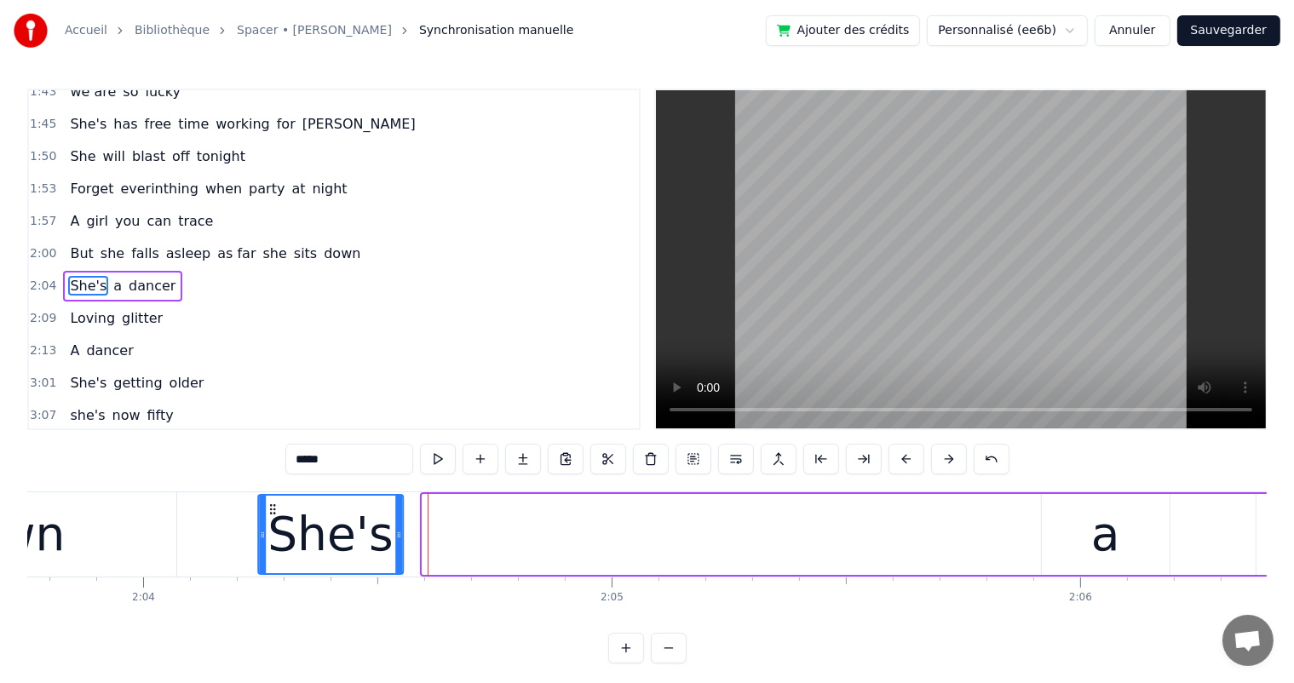
drag, startPoint x: 440, startPoint y: 511, endPoint x: 275, endPoint y: 507, distance: 164.5
click at [275, 507] on icon at bounding box center [273, 510] width 14 height 14
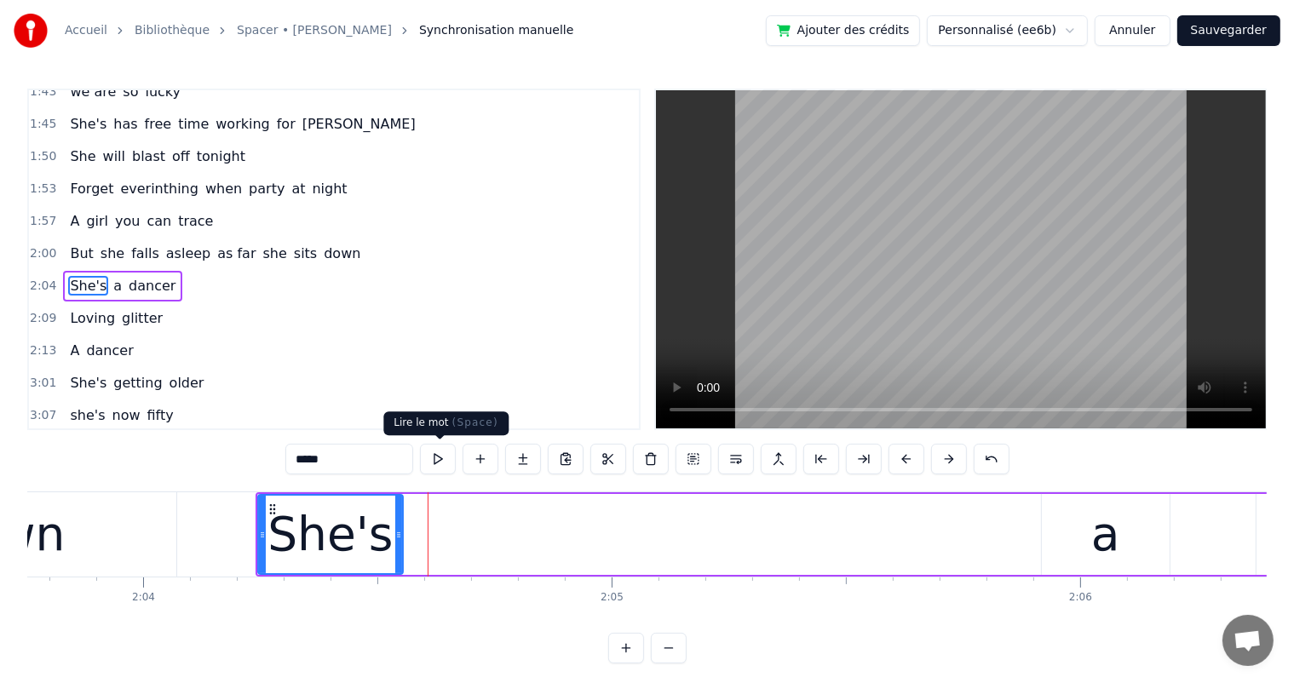
click at [438, 461] on button at bounding box center [438, 459] width 36 height 31
click at [353, 498] on div "She's" at bounding box center [330, 535] width 143 height 78
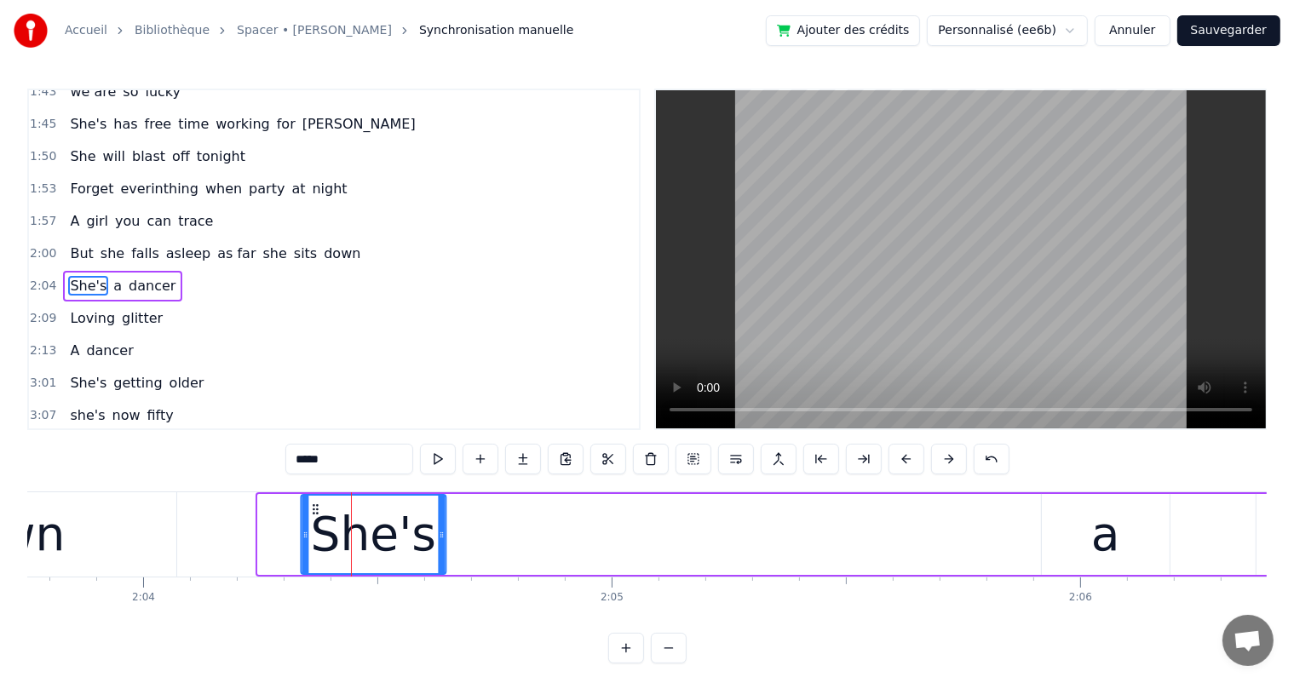
drag, startPoint x: 273, startPoint y: 503, endPoint x: 315, endPoint y: 510, distance: 43.3
click at [315, 510] on icon at bounding box center [315, 510] width 14 height 14
click at [443, 463] on button at bounding box center [438, 459] width 36 height 31
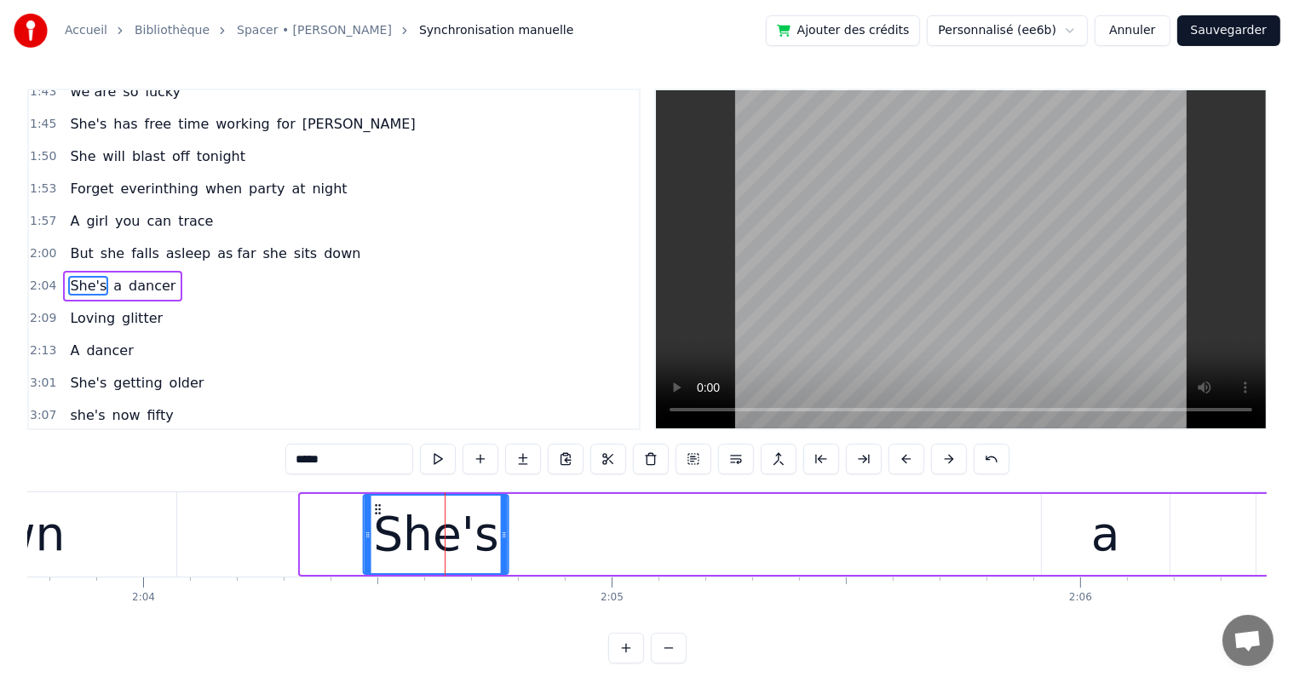
drag, startPoint x: 317, startPoint y: 505, endPoint x: 380, endPoint y: 515, distance: 63.7
click at [380, 515] on icon at bounding box center [378, 510] width 14 height 14
click at [452, 459] on button at bounding box center [438, 459] width 36 height 31
click at [321, 239] on div "But she falls asleep as far she sits down" at bounding box center [215, 254] width 304 height 31
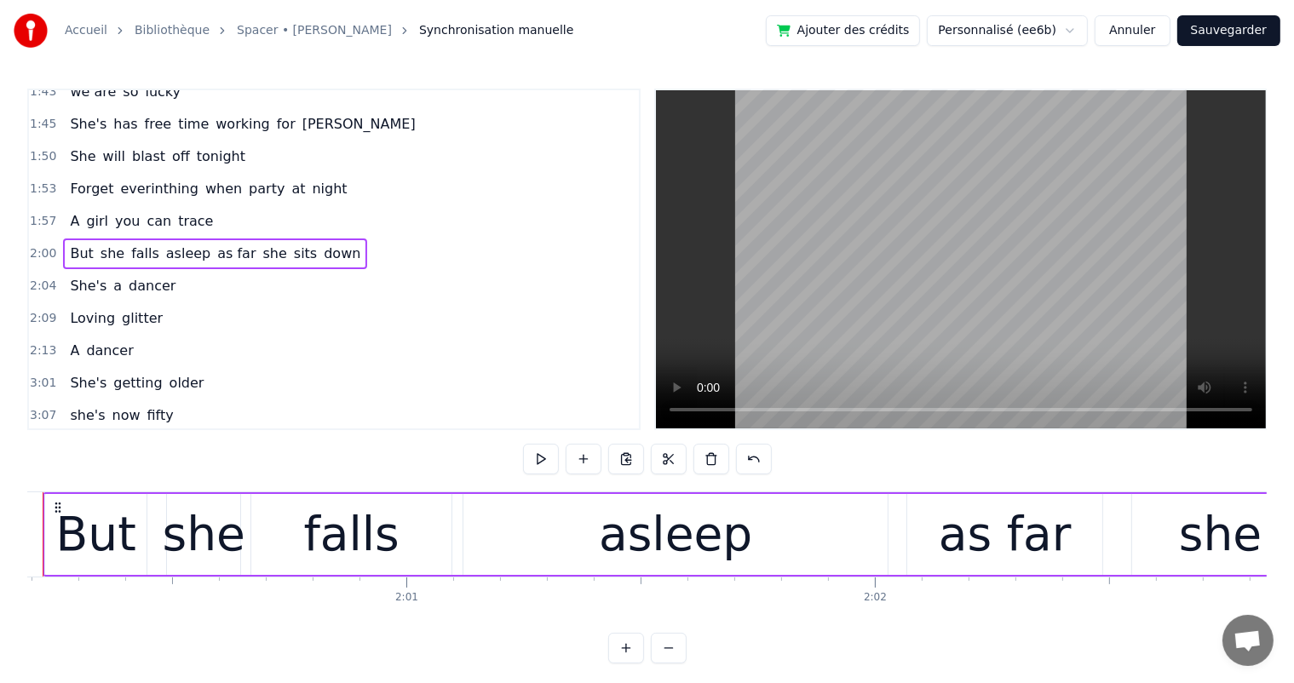
scroll to position [0, 56249]
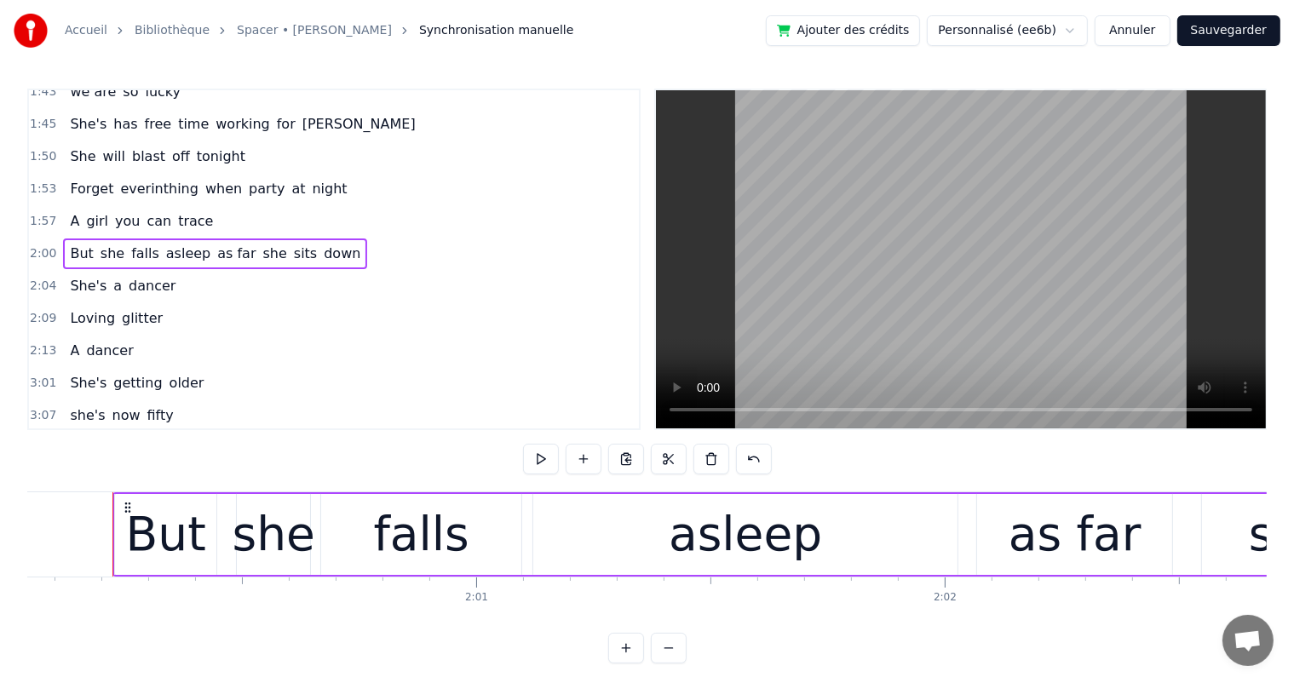
click at [157, 271] on div "She's a dancer" at bounding box center [122, 286] width 119 height 31
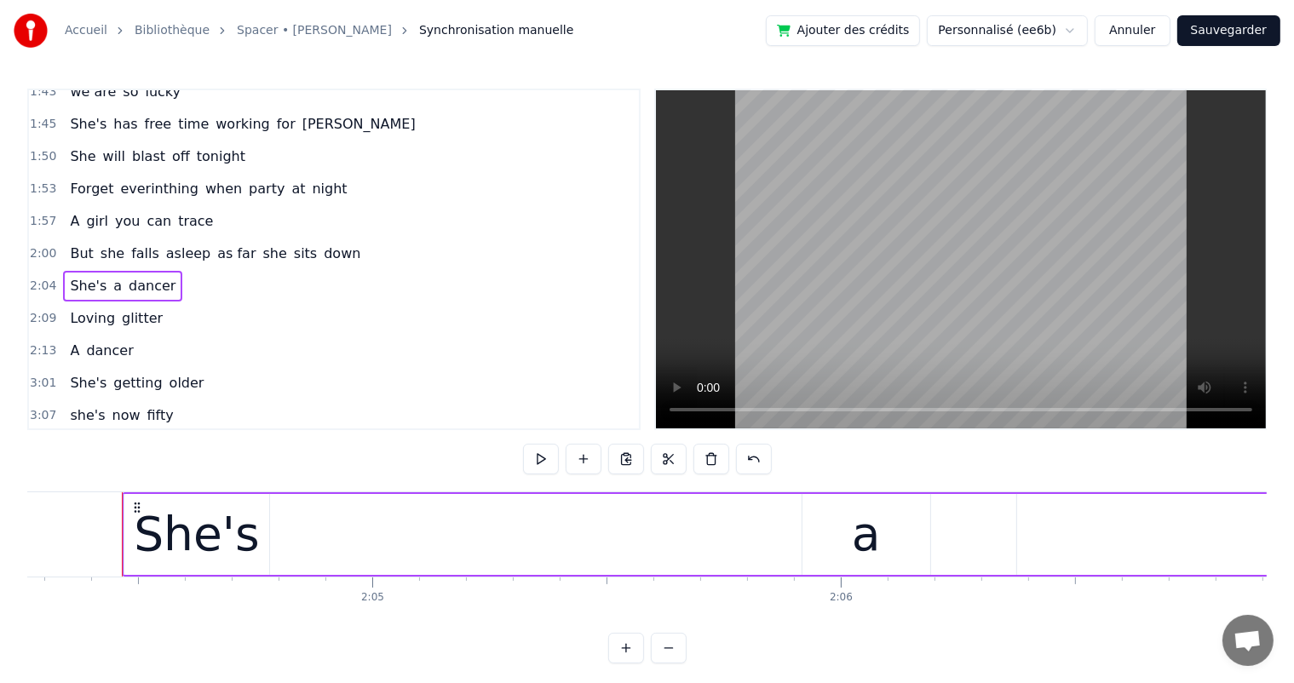
scroll to position [0, 58236]
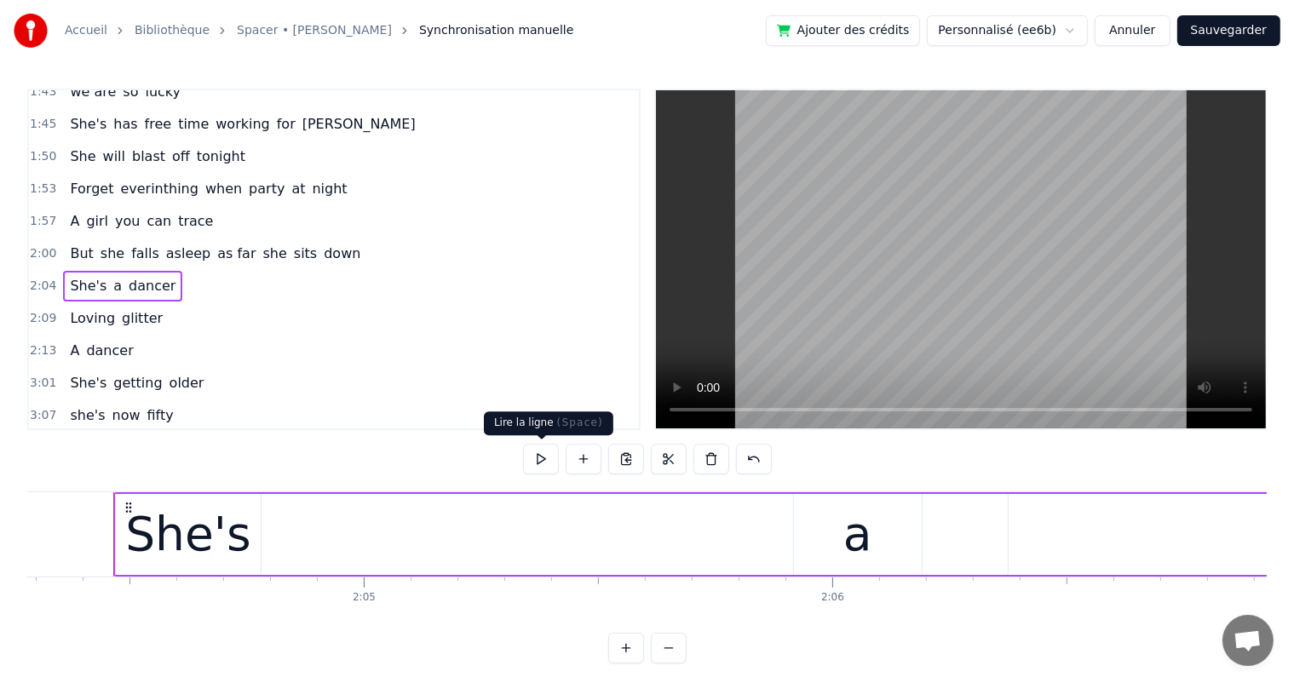
click at [538, 465] on button at bounding box center [541, 459] width 36 height 31
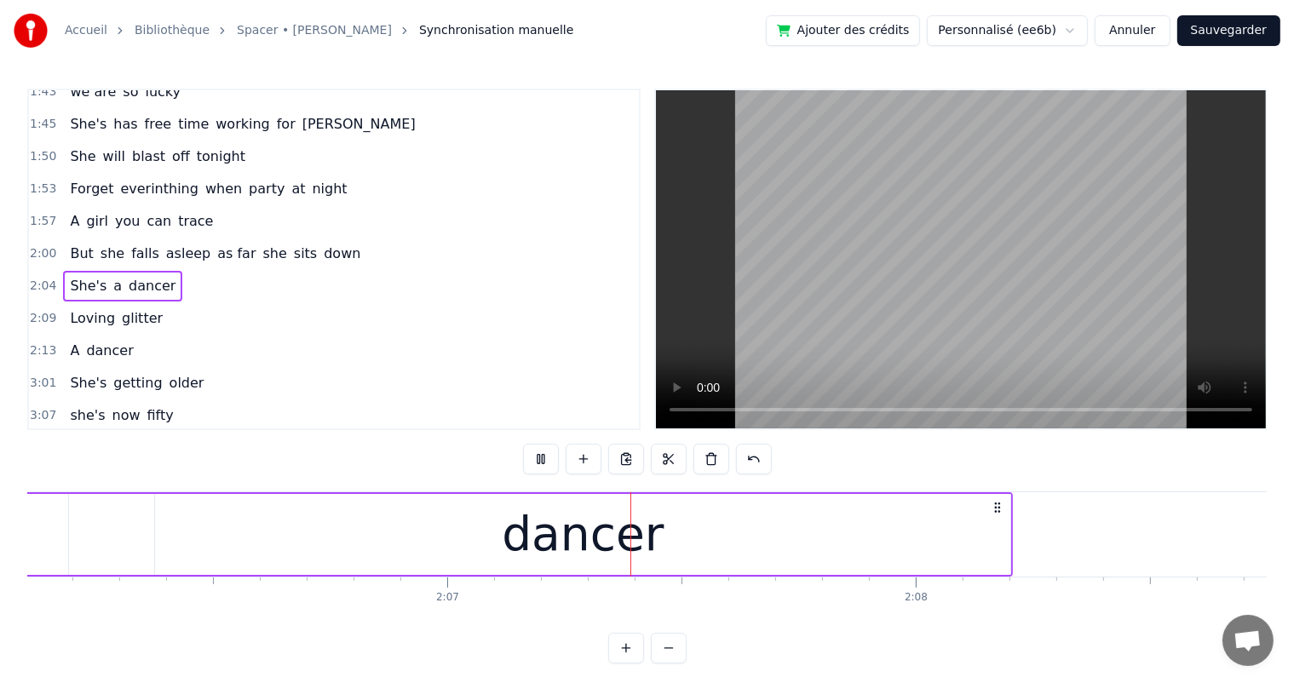
scroll to position [0, 59337]
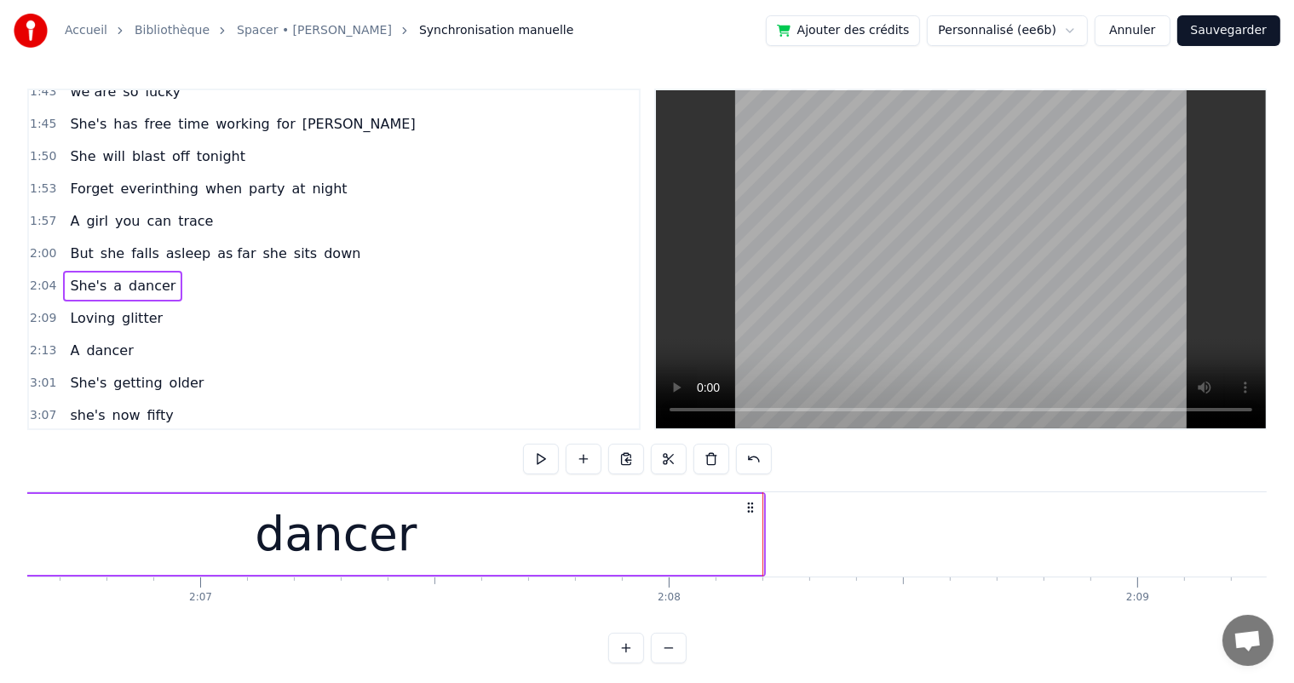
click at [157, 302] on div "2:09 Loving glitter" at bounding box center [334, 318] width 610 height 32
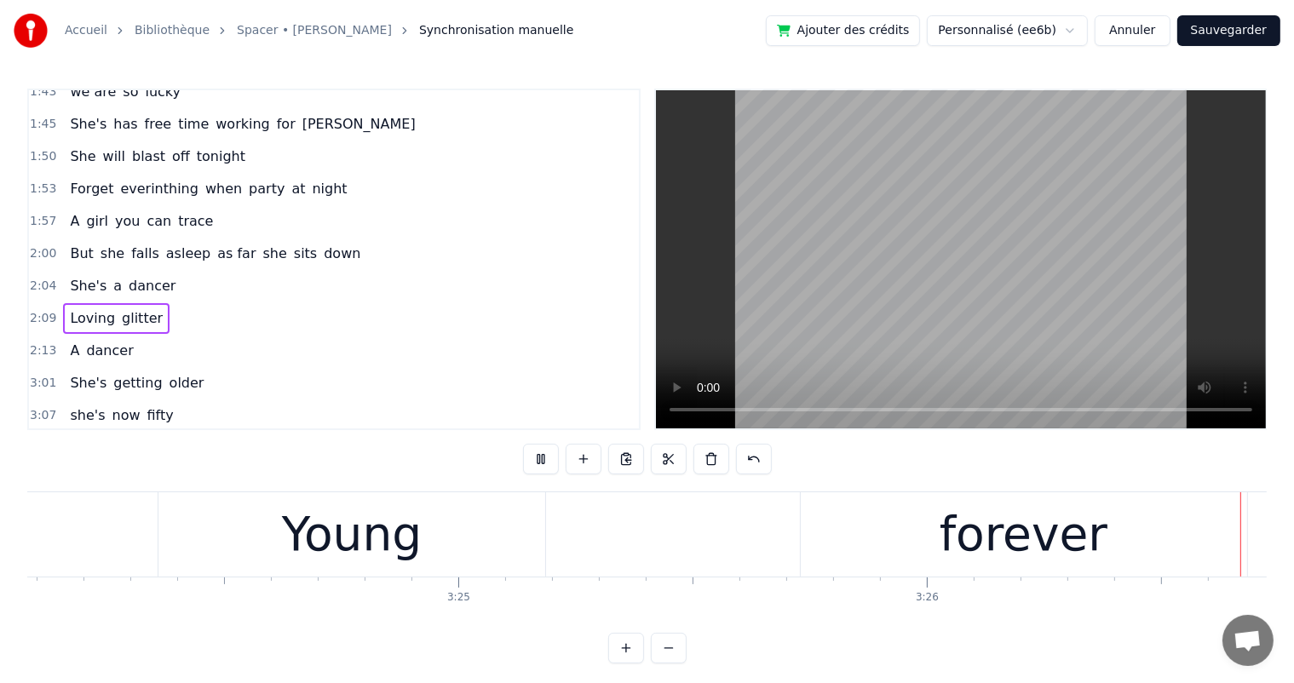
scroll to position [0, 95628]
